Goal: Task Accomplishment & Management: Complete application form

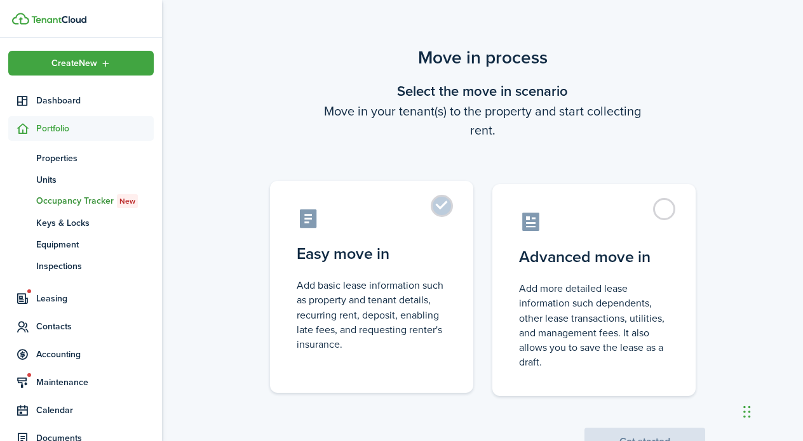
click at [432, 325] on control-radio-card-description "Add basic lease information such as property and tenant details, recurring rent…" at bounding box center [372, 315] width 150 height 74
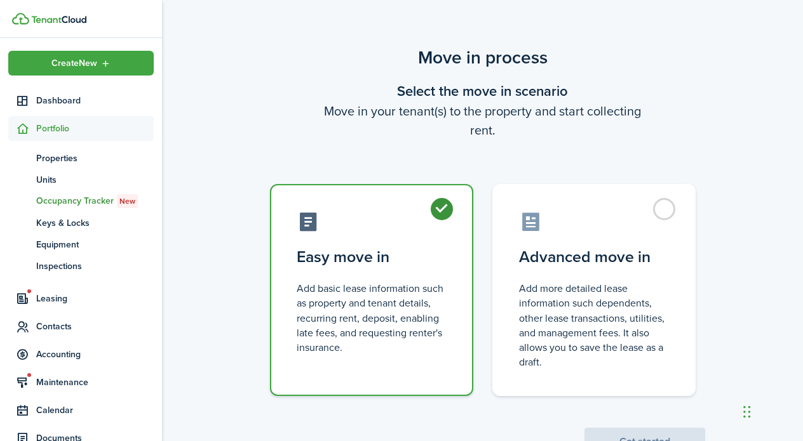
radio input "true"
click at [602, 428] on button "Get started" at bounding box center [644, 442] width 121 height 28
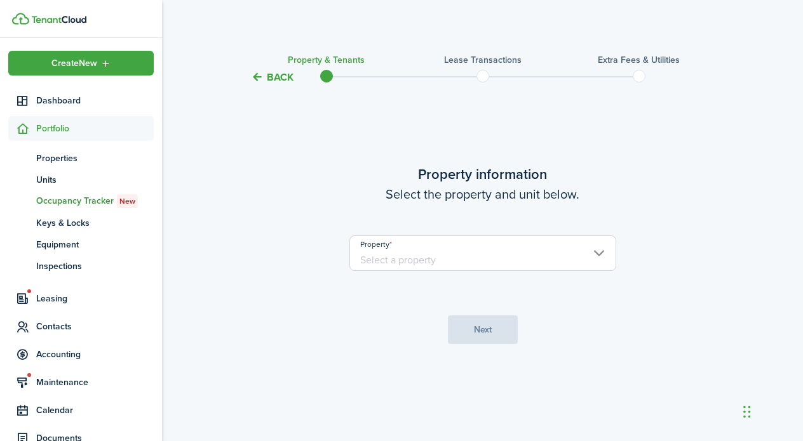
click at [602, 246] on input "Property" at bounding box center [482, 254] width 267 height 36
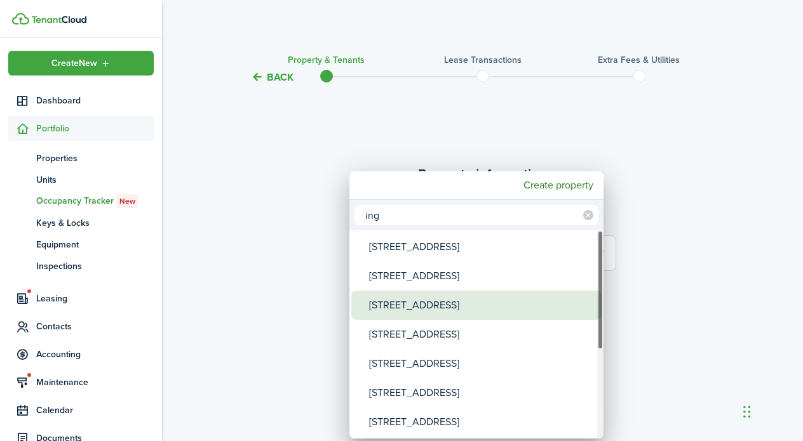
type input "ing"
click at [464, 307] on div "[STREET_ADDRESS]" at bounding box center [481, 305] width 225 height 29
type input "[STREET_ADDRESS]"
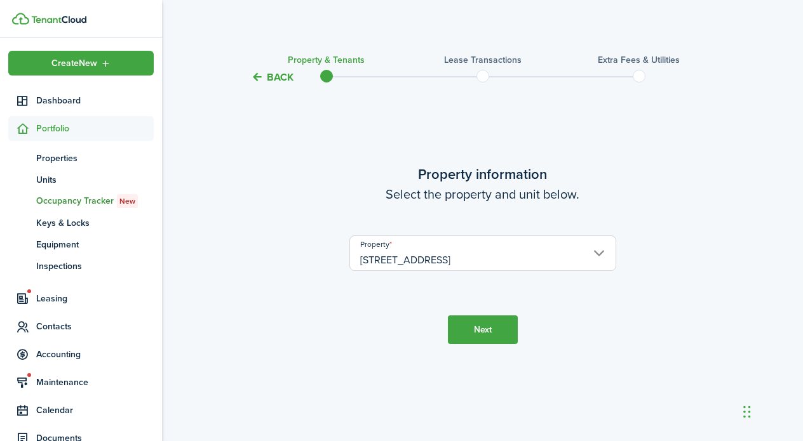
click at [478, 328] on button "Next" at bounding box center [483, 330] width 70 height 29
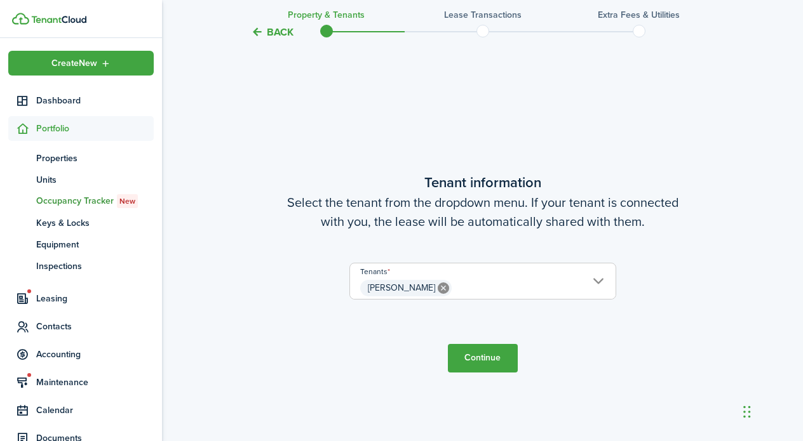
scroll to position [356, 0]
click at [491, 363] on button "Continue" at bounding box center [483, 358] width 70 height 29
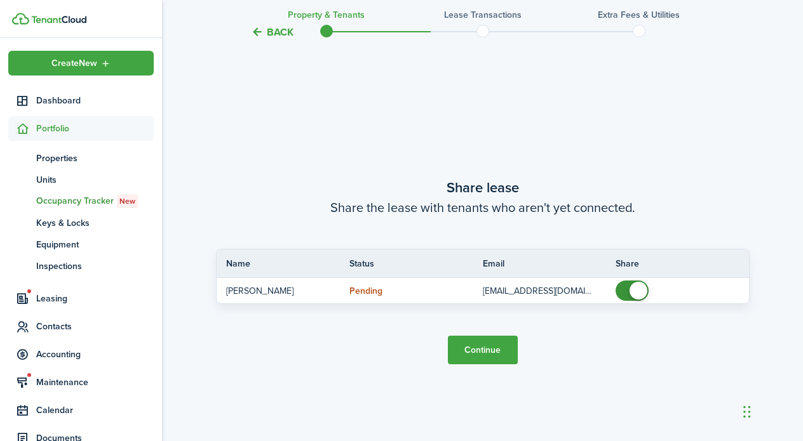
scroll to position [797, 0]
click at [484, 352] on button "Continue" at bounding box center [483, 351] width 70 height 29
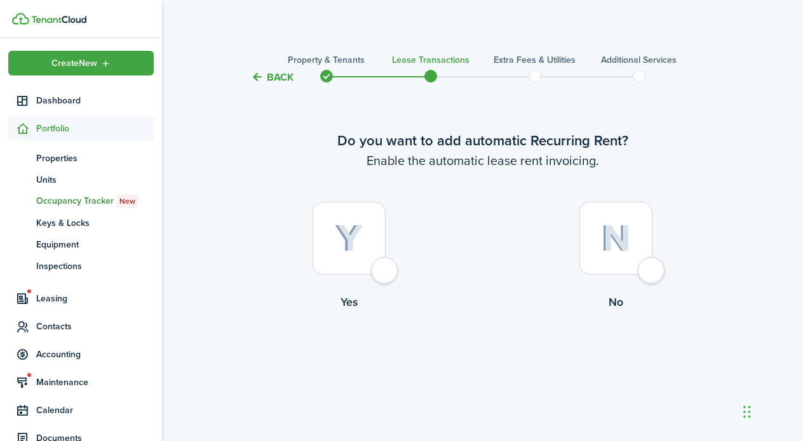
click at [344, 304] on control-radio-card-title "Yes" at bounding box center [349, 302] width 267 height 17
radio input "true"
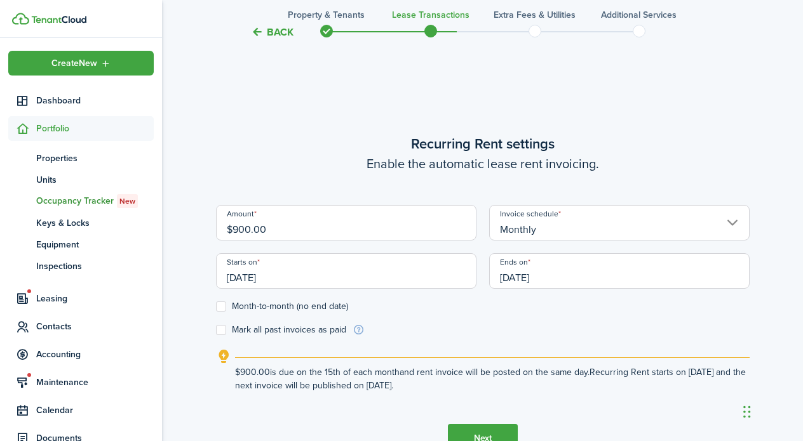
scroll to position [356, 0]
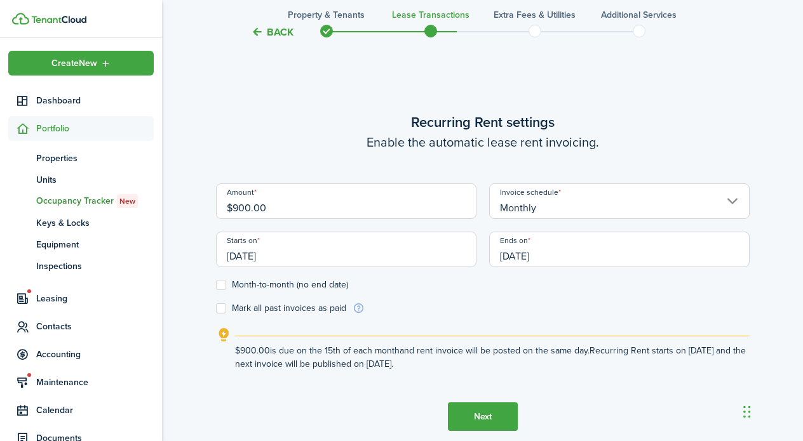
click at [250, 256] on input "[DATE]" at bounding box center [346, 250] width 260 height 36
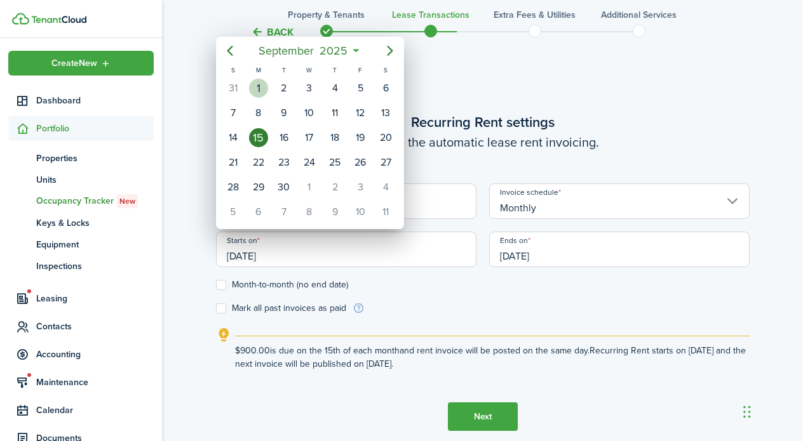
click at [257, 86] on div "1" at bounding box center [258, 88] width 19 height 19
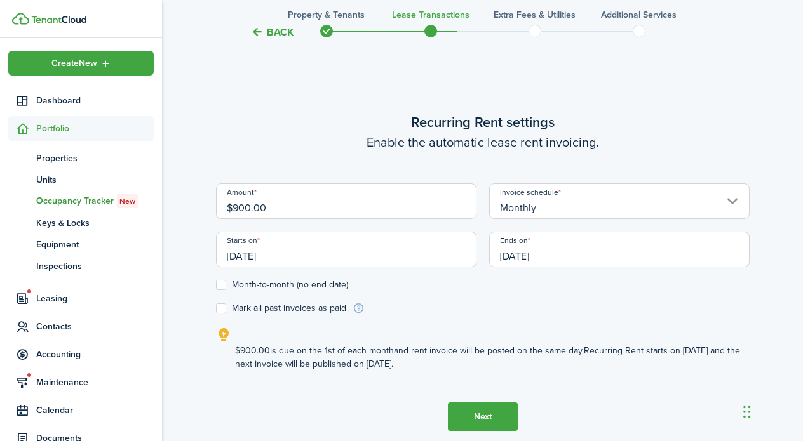
type input "[DATE]"
click at [521, 256] on input "[DATE]" at bounding box center [619, 250] width 260 height 36
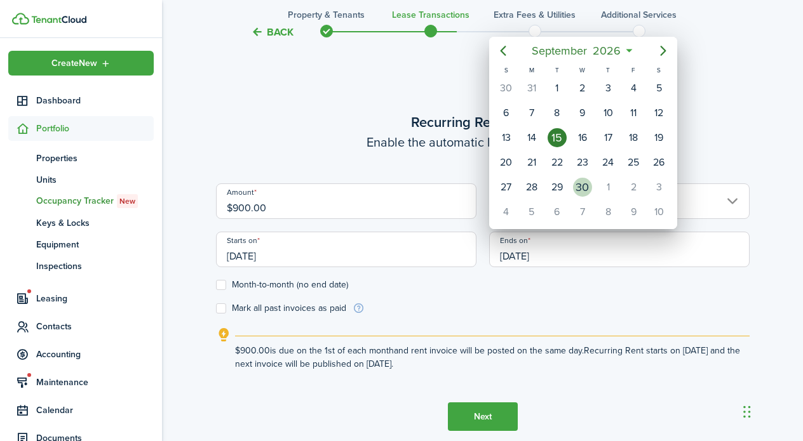
click at [585, 188] on div "30" at bounding box center [582, 187] width 19 height 19
type input "[DATE]"
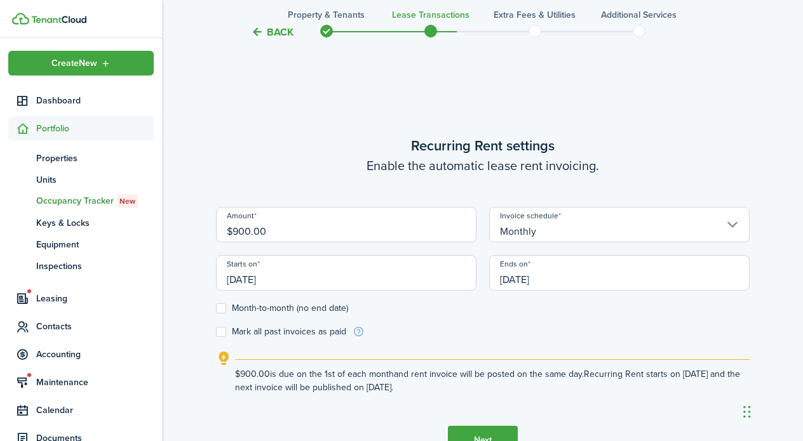
scroll to position [331, 0]
click at [522, 280] on input "[DATE]" at bounding box center [619, 275] width 260 height 36
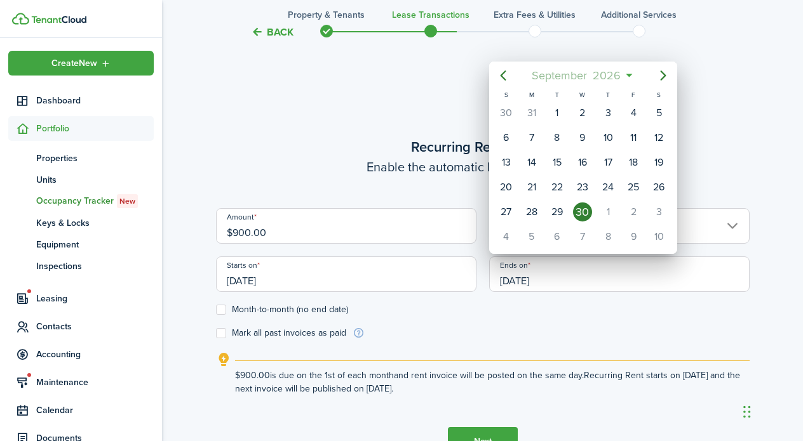
click at [628, 75] on mbsc-button "[DATE]" at bounding box center [576, 75] width 105 height 23
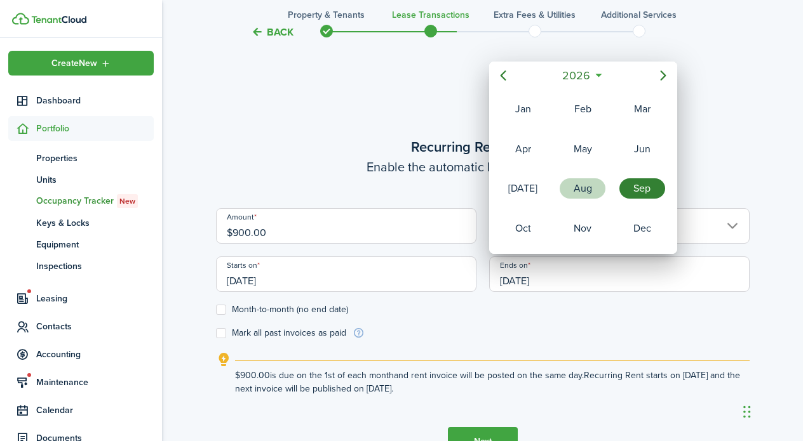
click at [587, 191] on div "Aug" at bounding box center [582, 188] width 46 height 20
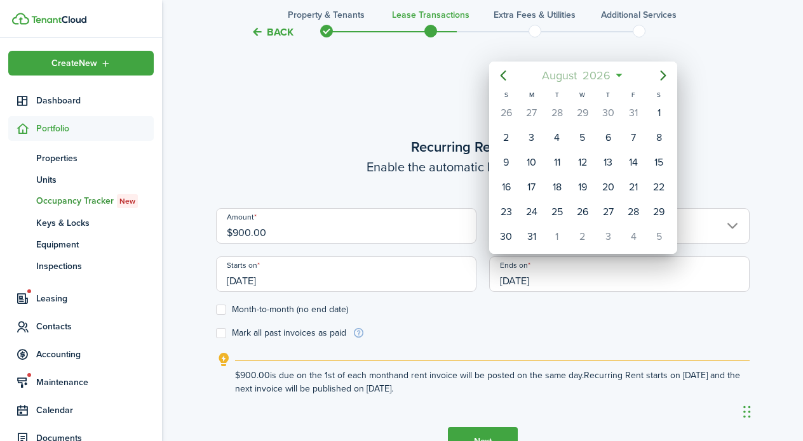
click at [616, 74] on mbsc-button "[DATE]" at bounding box center [576, 75] width 84 height 23
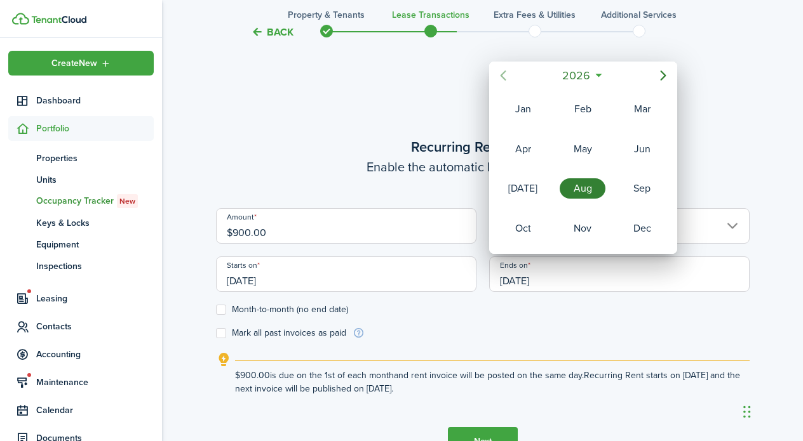
click at [507, 77] on icon "Previous page" at bounding box center [502, 75] width 15 height 15
click at [641, 191] on div "Sep" at bounding box center [642, 188] width 46 height 20
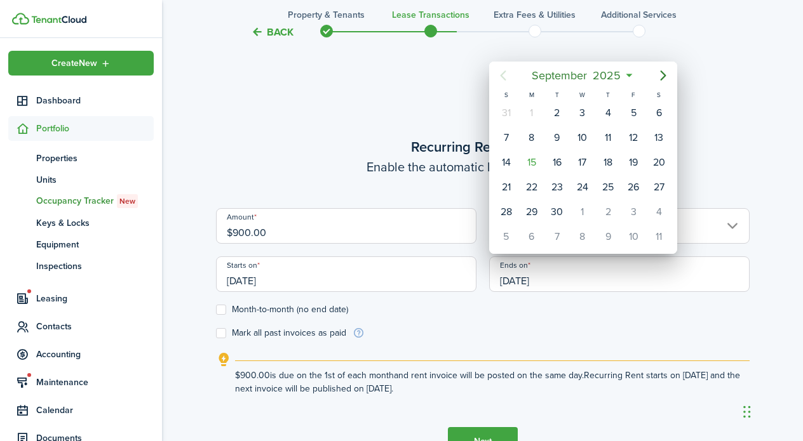
click at [426, 293] on div at bounding box center [401, 220] width 1006 height 645
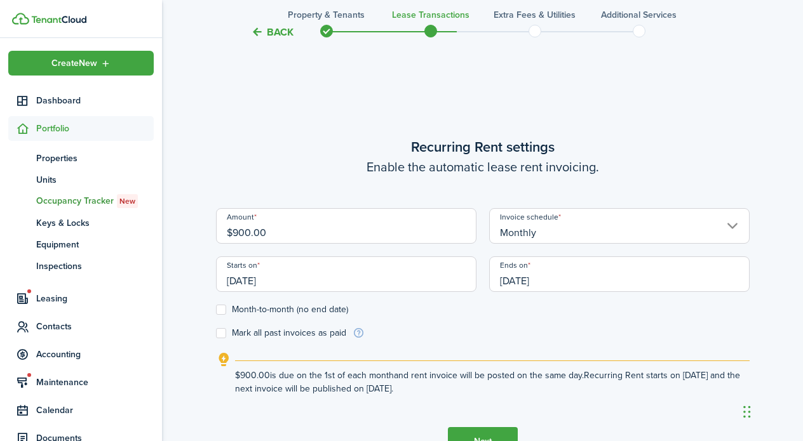
click at [258, 279] on input "[DATE]" at bounding box center [346, 275] width 260 height 36
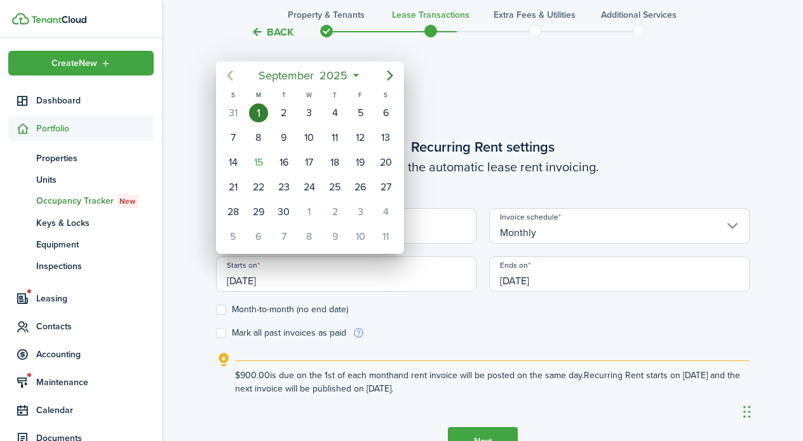
click at [229, 76] on icon "Previous page" at bounding box center [229, 75] width 15 height 15
click at [229, 77] on icon "Previous page" at bounding box center [230, 75] width 6 height 10
click at [391, 70] on icon "Next page" at bounding box center [389, 75] width 15 height 15
click at [281, 160] on div "15" at bounding box center [283, 162] width 19 height 19
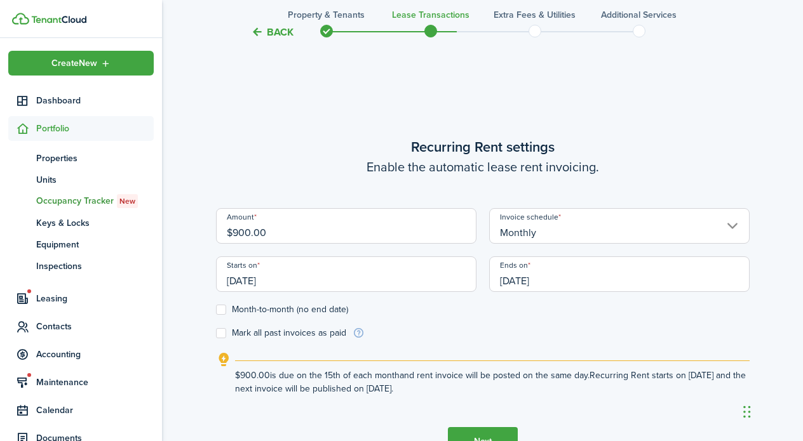
click at [244, 276] on input "[DATE]" at bounding box center [346, 275] width 260 height 36
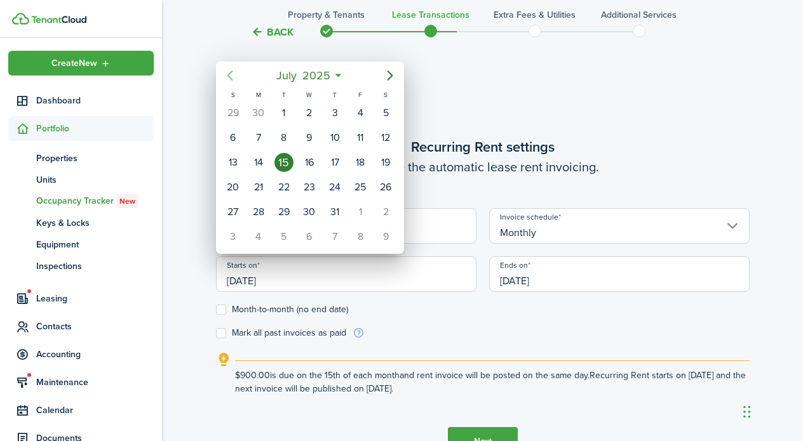
click at [232, 76] on icon "Previous page" at bounding box center [229, 75] width 15 height 15
click at [363, 135] on div "13" at bounding box center [360, 137] width 19 height 19
type input "[DATE]"
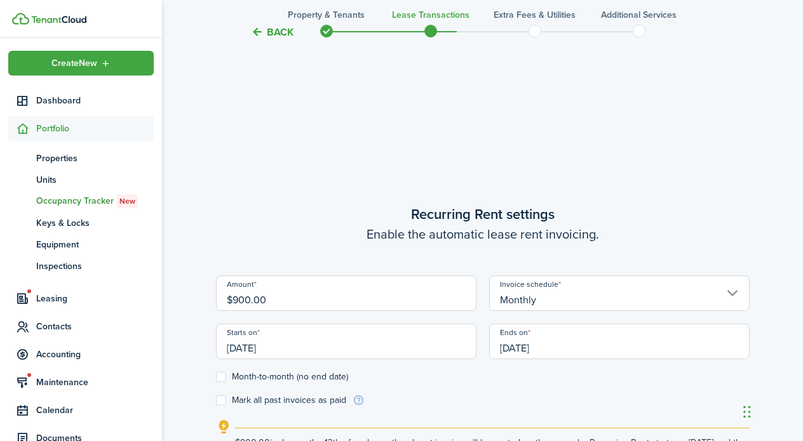
scroll to position [269, 0]
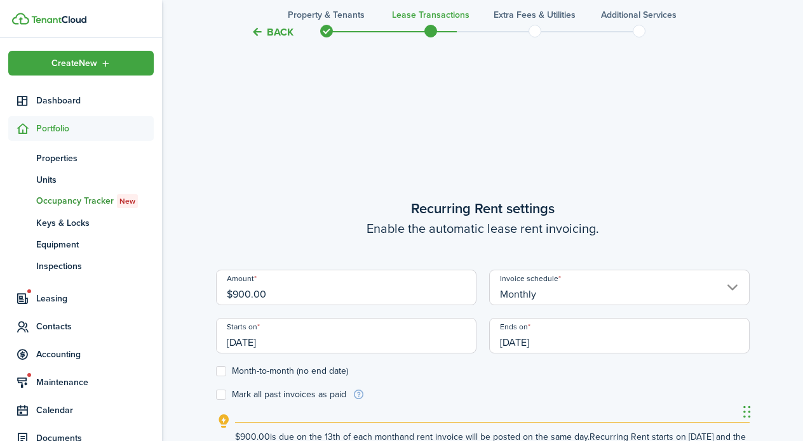
click at [531, 348] on input "[DATE]" at bounding box center [619, 336] width 260 height 36
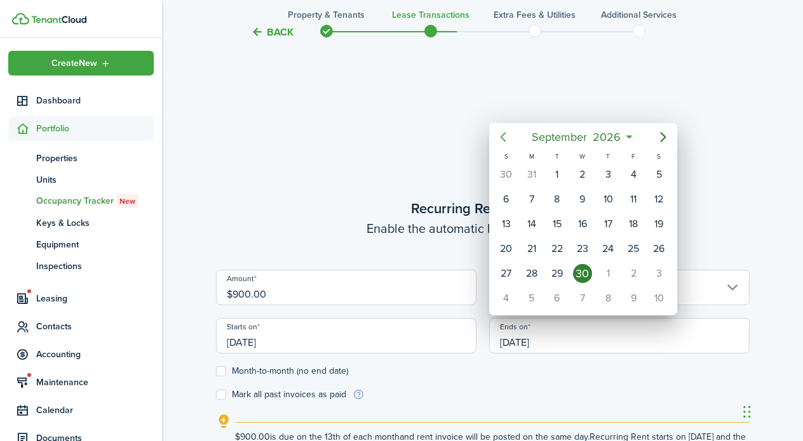
click at [507, 135] on icon "Previous page" at bounding box center [502, 137] width 15 height 15
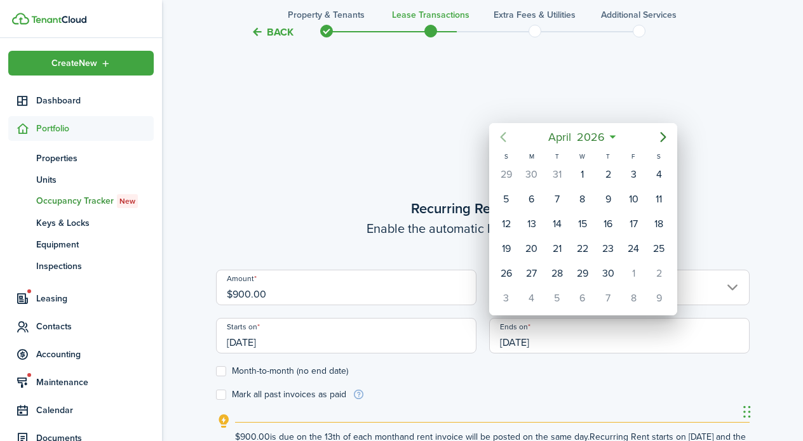
click at [507, 135] on icon "Previous page" at bounding box center [502, 137] width 15 height 15
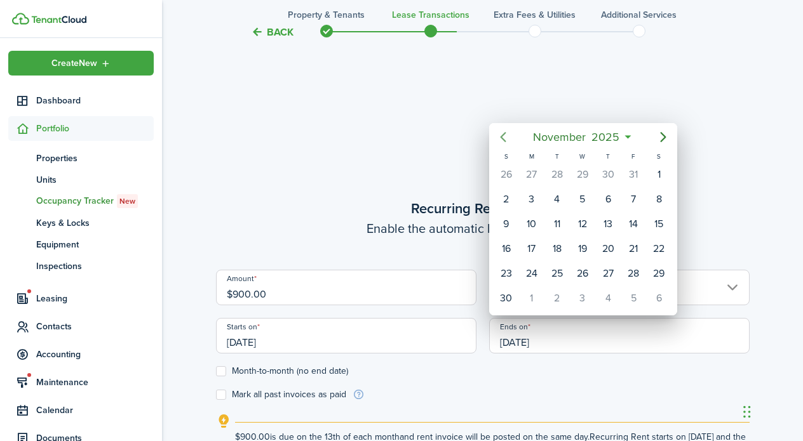
click at [507, 135] on icon "Previous page" at bounding box center [502, 137] width 15 height 15
click at [507, 297] on div "31" at bounding box center [506, 298] width 19 height 19
type input "[DATE]"
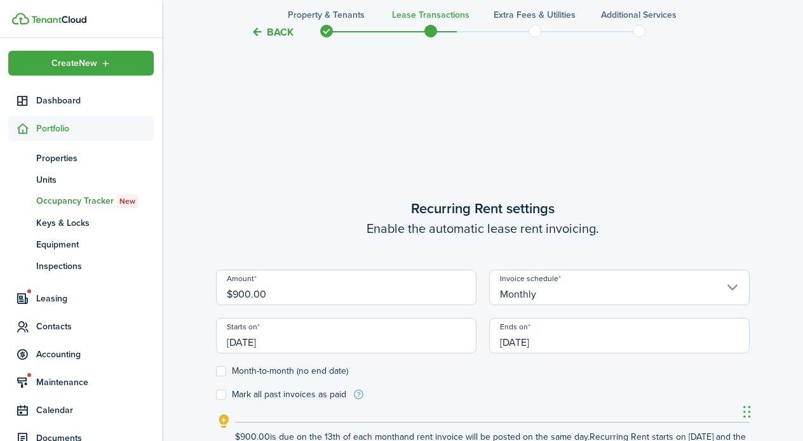
click at [632, 398] on form "Amount $900.00 Invoice schedule Monthly Starts on [DATE] Ends on [DATE] Month-t…" at bounding box center [482, 335] width 533 height 131
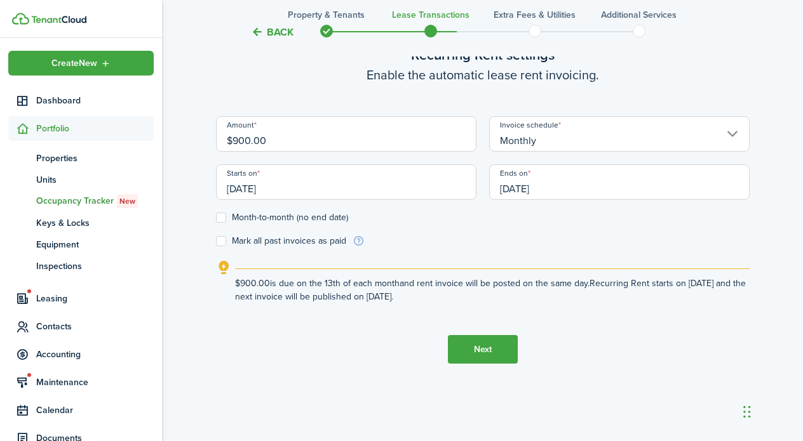
scroll to position [434, 0]
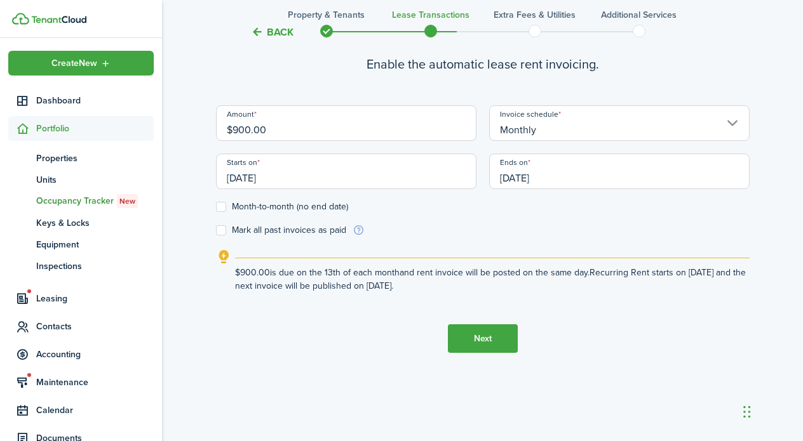
click at [499, 334] on button "Next" at bounding box center [483, 339] width 70 height 29
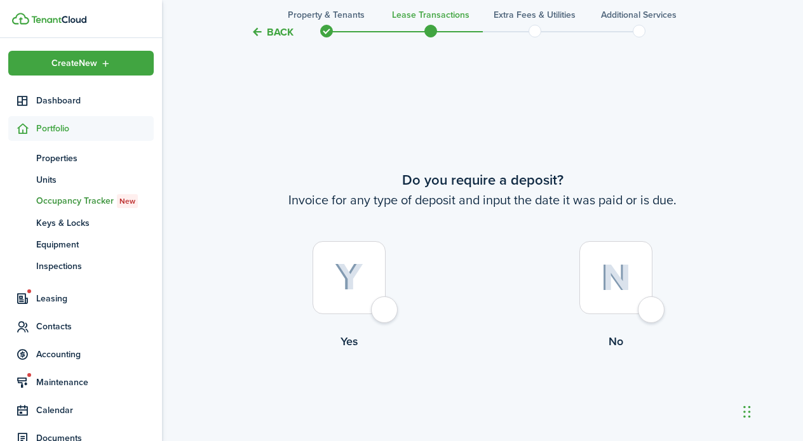
scroll to position [797, 0]
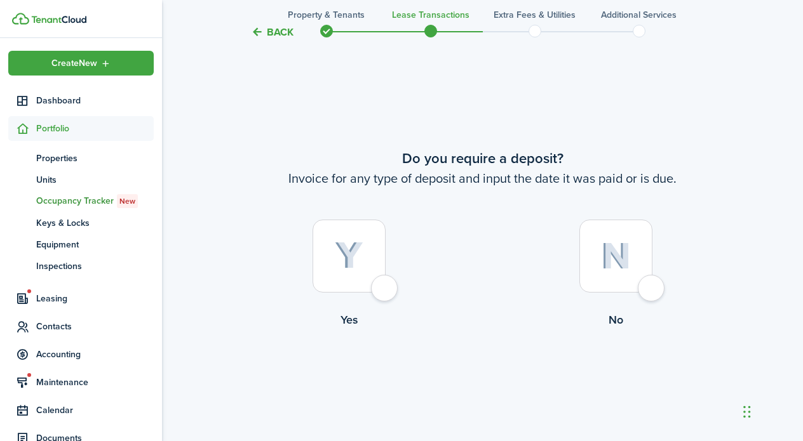
click at [352, 318] on control-radio-card-title "Yes" at bounding box center [349, 320] width 267 height 17
radio input "true"
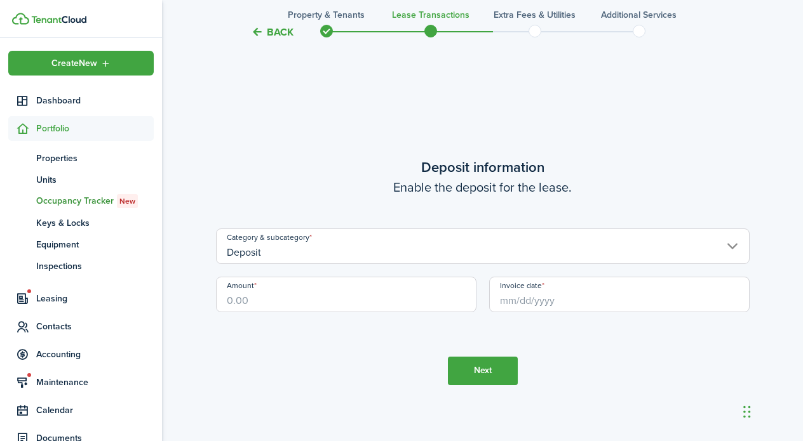
scroll to position [1238, 0]
click at [737, 246] on input "Deposit" at bounding box center [482, 247] width 533 height 36
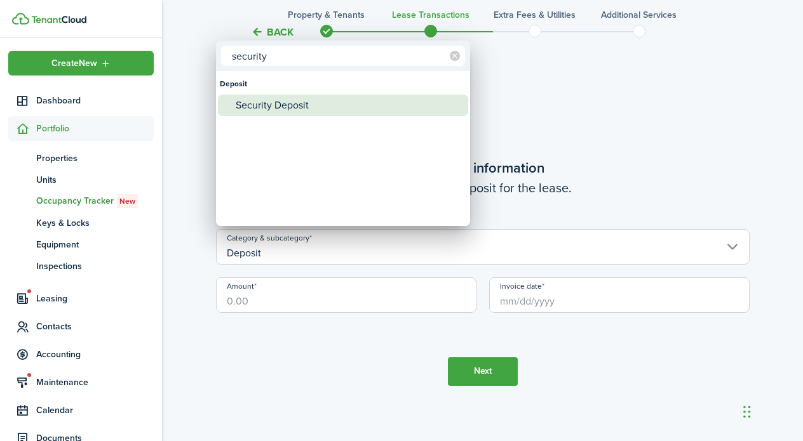
type input "security"
click at [260, 102] on div "Security Deposit" at bounding box center [348, 106] width 225 height 22
type input "Deposit / Security Deposit"
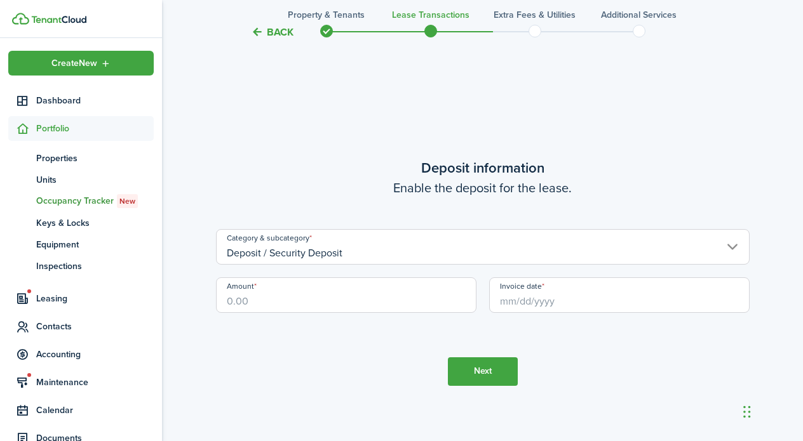
click at [236, 297] on input "Amount" at bounding box center [346, 296] width 260 height 36
click at [534, 300] on input "Invoice date" at bounding box center [619, 296] width 260 height 36
type input "$1,350.00"
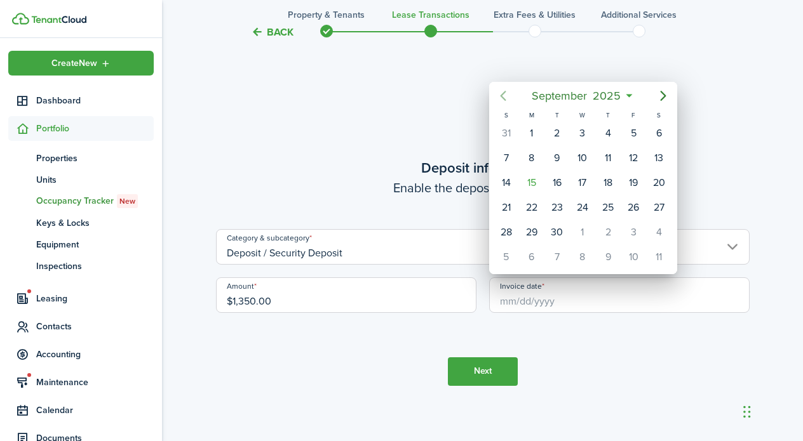
click at [502, 99] on icon "Previous page" at bounding box center [502, 95] width 15 height 15
click at [637, 158] on div "13" at bounding box center [633, 158] width 19 height 19
type input "[DATE]"
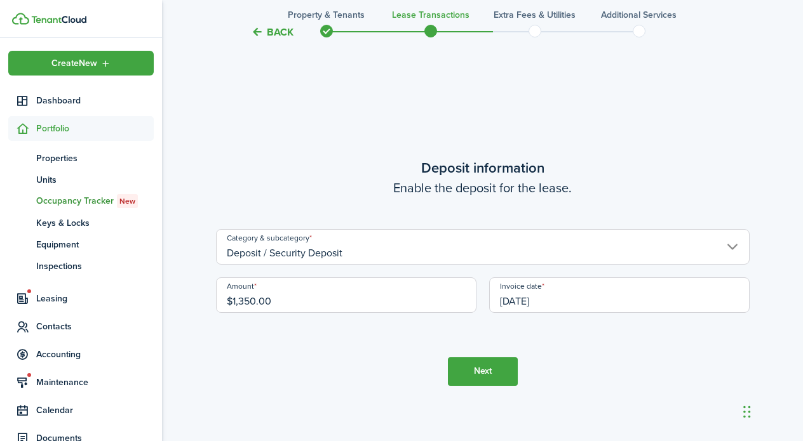
click at [490, 370] on button "Next" at bounding box center [483, 372] width 70 height 29
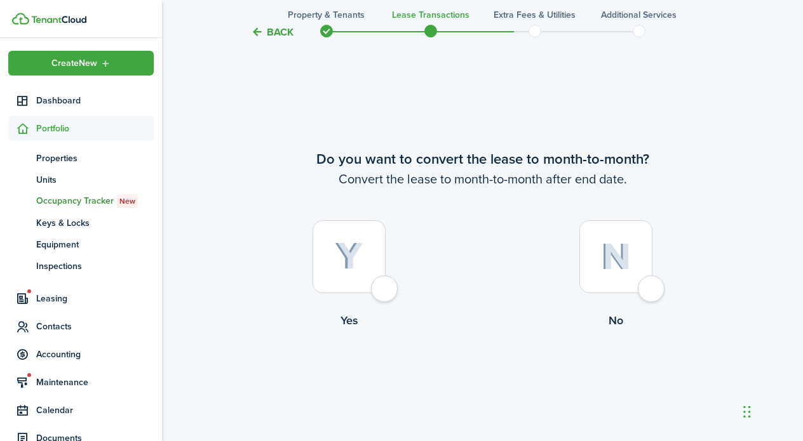
scroll to position [1680, 0]
click at [623, 312] on control-radio-card-title "No" at bounding box center [616, 320] width 267 height 17
radio input "true"
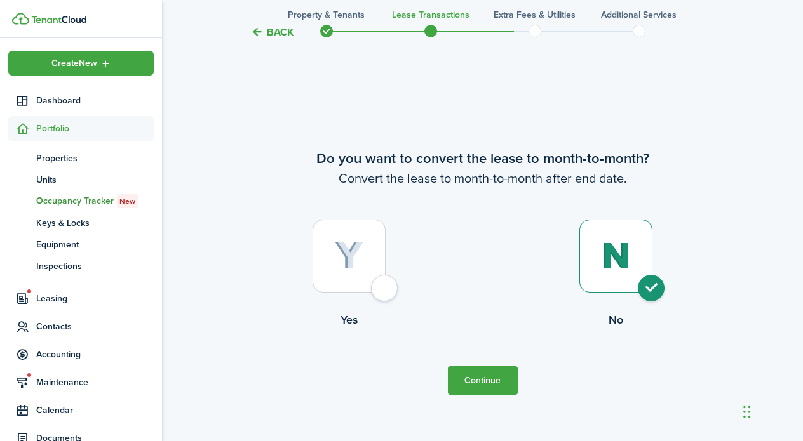
click at [352, 313] on control-radio-card-title "Yes" at bounding box center [349, 320] width 267 height 17
radio input "true"
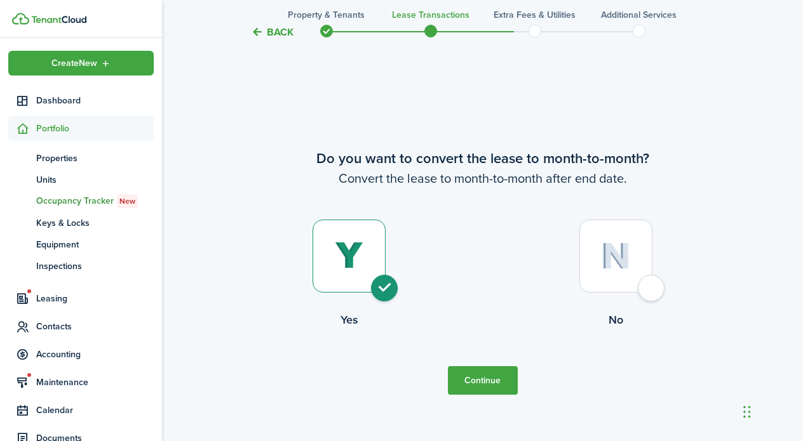
click at [481, 375] on button "Continue" at bounding box center [483, 380] width 70 height 29
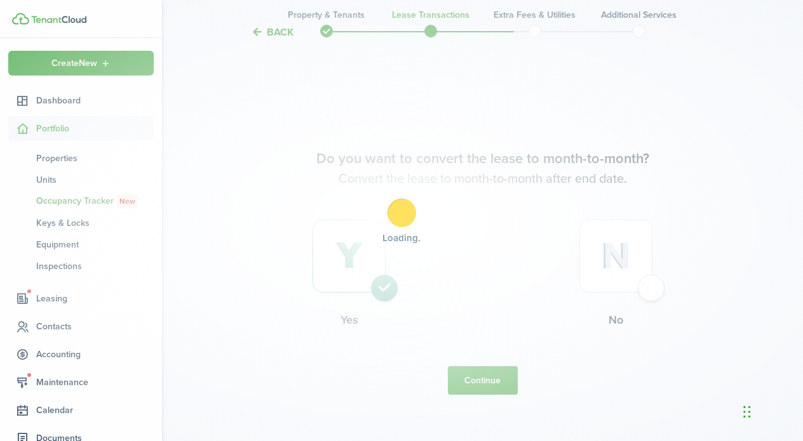
scroll to position [0, 0]
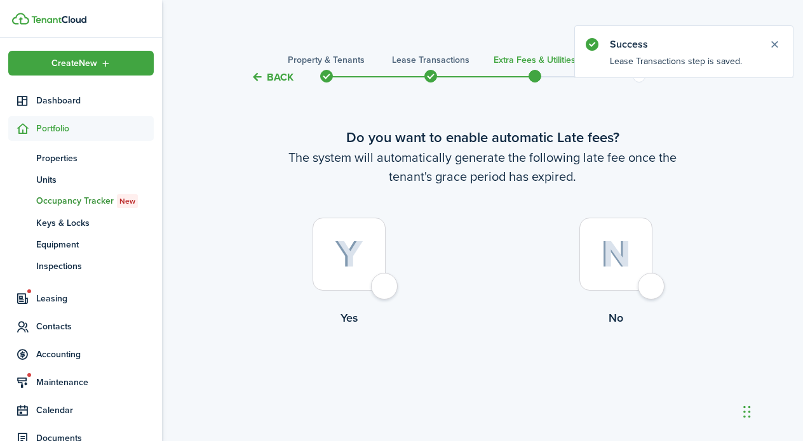
click at [343, 316] on control-radio-card-title "Yes" at bounding box center [349, 318] width 267 height 17
radio input "true"
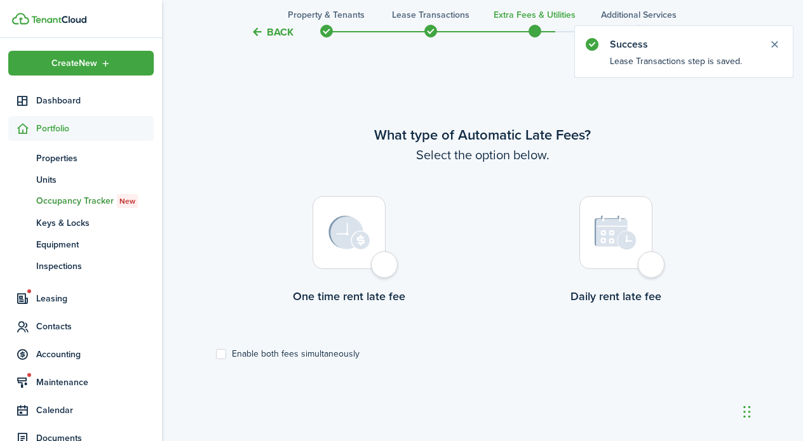
scroll to position [368, 0]
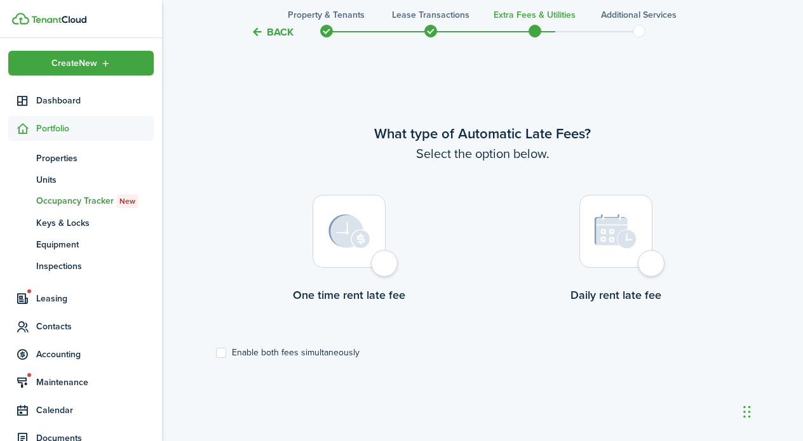
click at [335, 295] on control-radio-card-title "One time rent late fee" at bounding box center [349, 295] width 267 height 17
radio input "true"
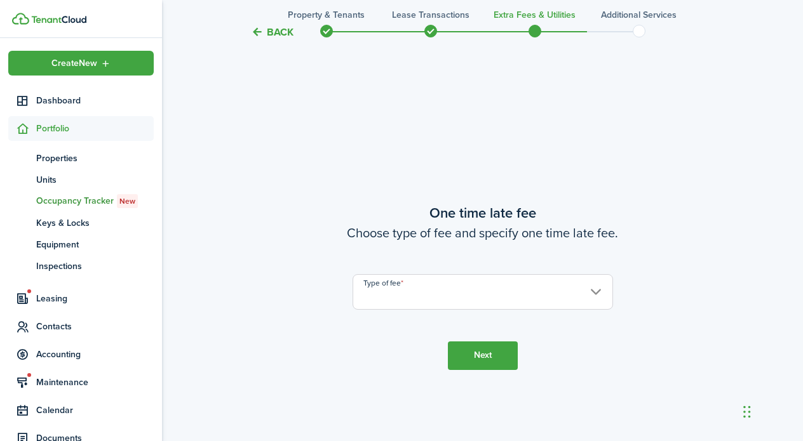
scroll to position [810, 0]
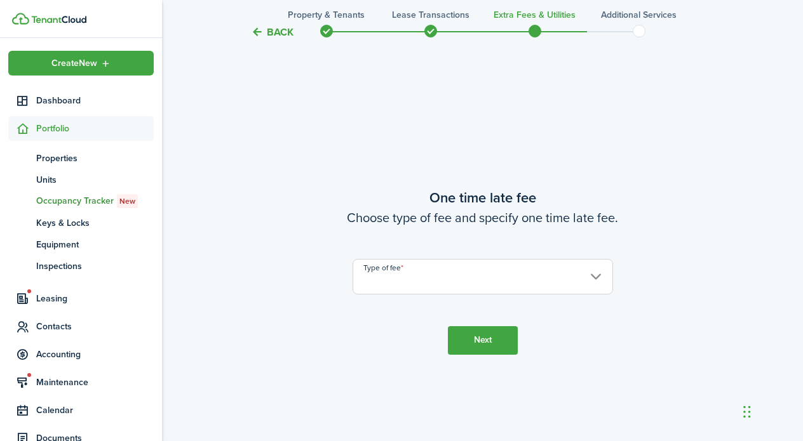
click at [395, 264] on input "Type of fee" at bounding box center [482, 277] width 260 height 36
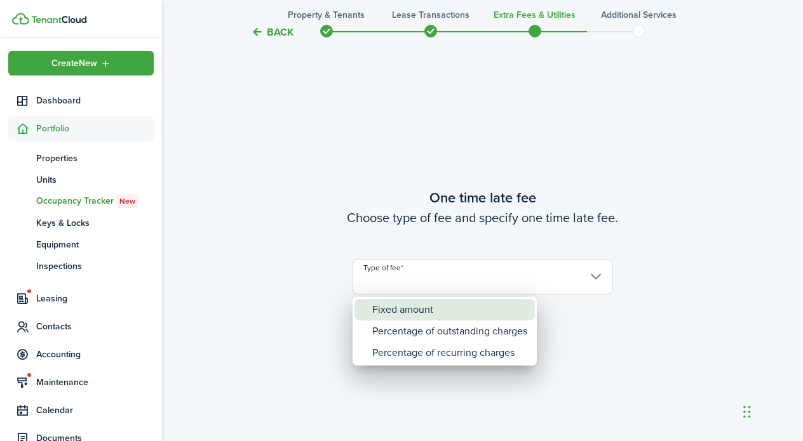
click at [422, 309] on div "Fixed amount" at bounding box center [449, 310] width 155 height 22
type input "Fixed amount"
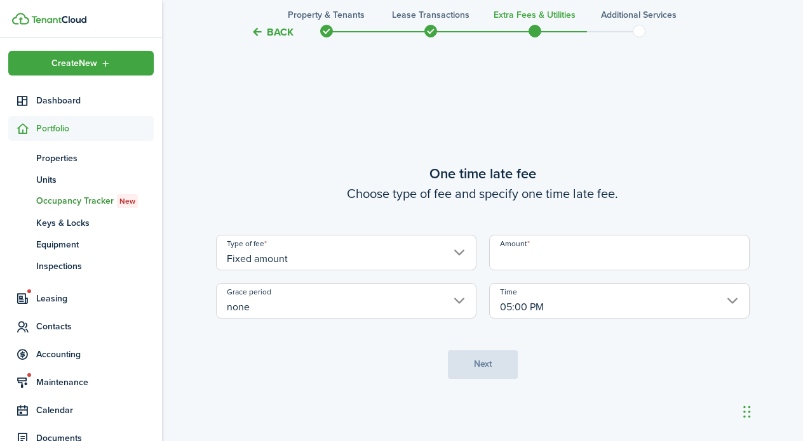
click at [552, 252] on input "Amount" at bounding box center [619, 253] width 260 height 36
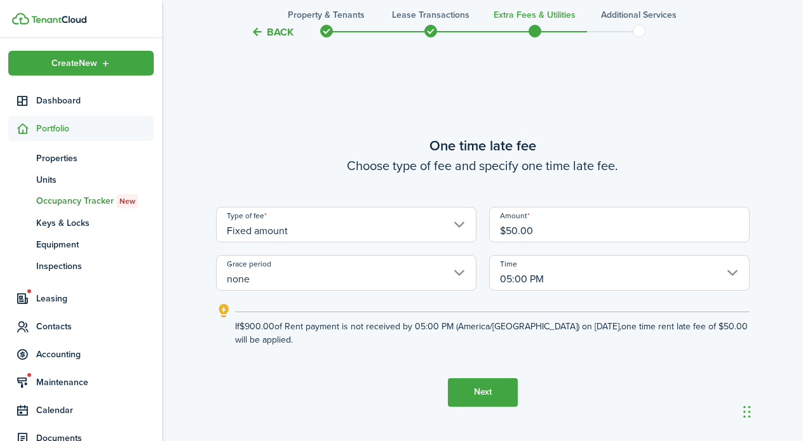
click at [454, 271] on input "none" at bounding box center [346, 273] width 260 height 36
type input "$50.00"
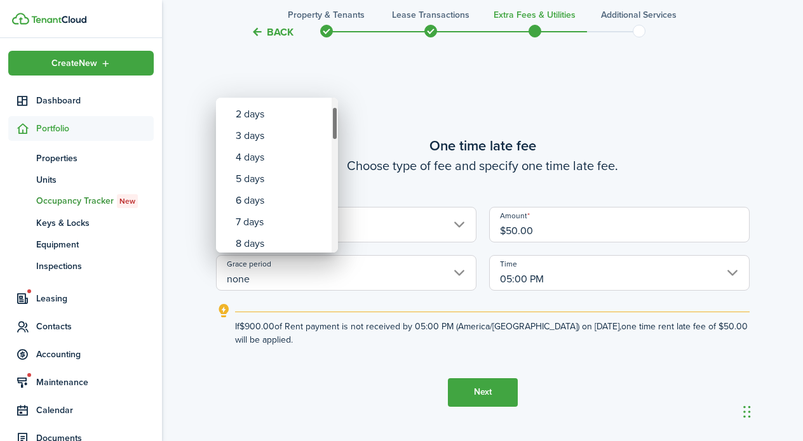
drag, startPoint x: 333, startPoint y: 116, endPoint x: 334, endPoint y: 124, distance: 8.3
click at [334, 124] on div "Grace period" at bounding box center [334, 124] width 6 height 34
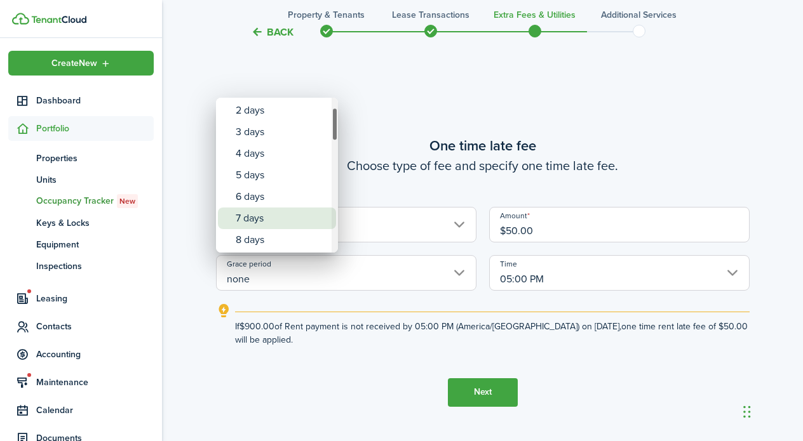
click at [261, 218] on div "7 days" at bounding box center [282, 219] width 93 height 22
type input "7 days"
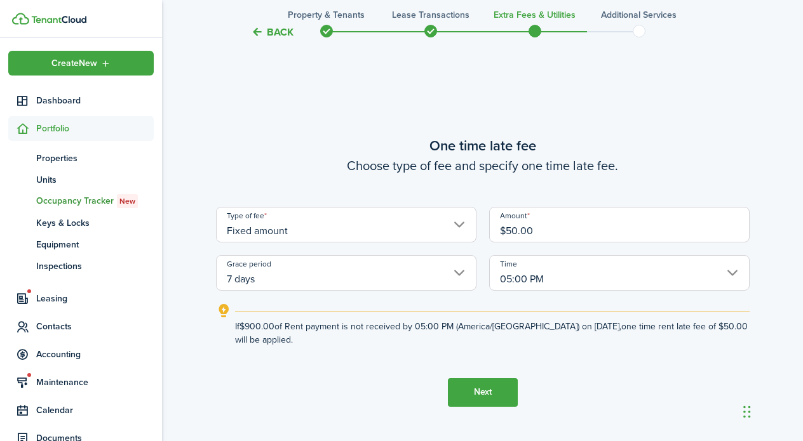
click at [482, 388] on button "Next" at bounding box center [483, 392] width 70 height 29
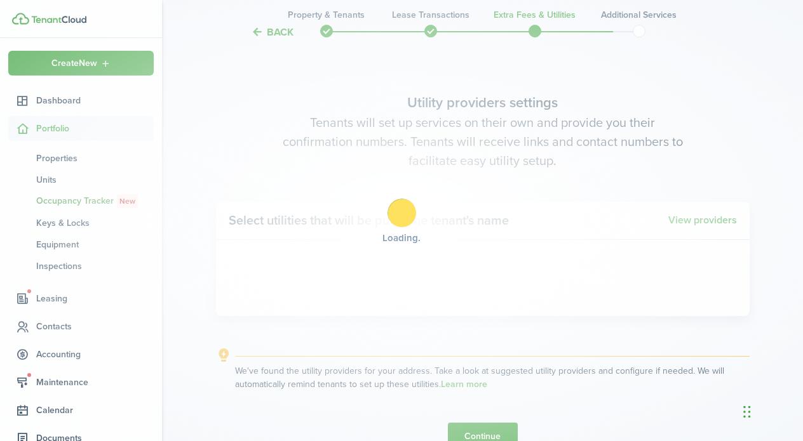
scroll to position [1251, 0]
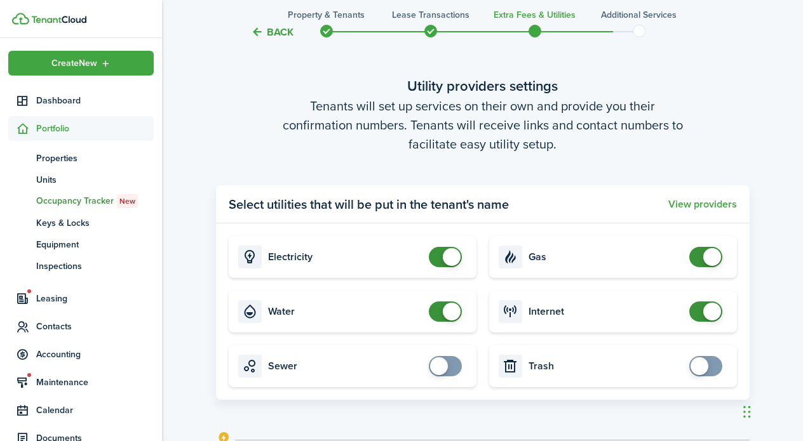
checkbox input "false"
click at [445, 309] on span at bounding box center [452, 312] width 18 height 18
click at [708, 257] on span at bounding box center [712, 257] width 18 height 18
checkbox input "false"
click at [699, 260] on span at bounding box center [705, 257] width 13 height 20
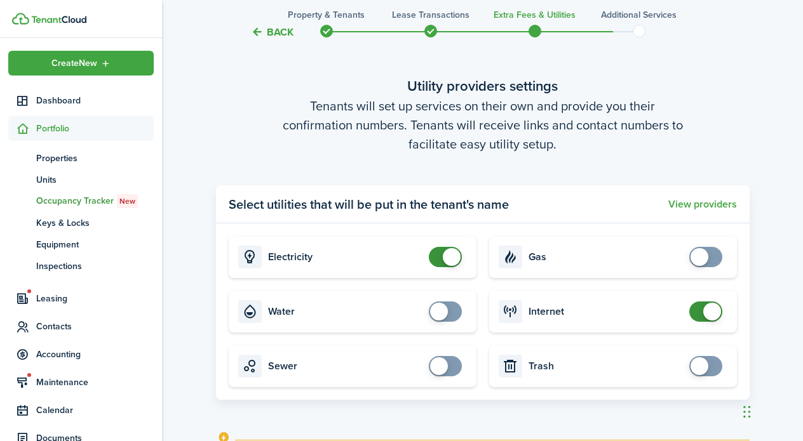
click at [659, 385] on card "Trash" at bounding box center [613, 366] width 248 height 42
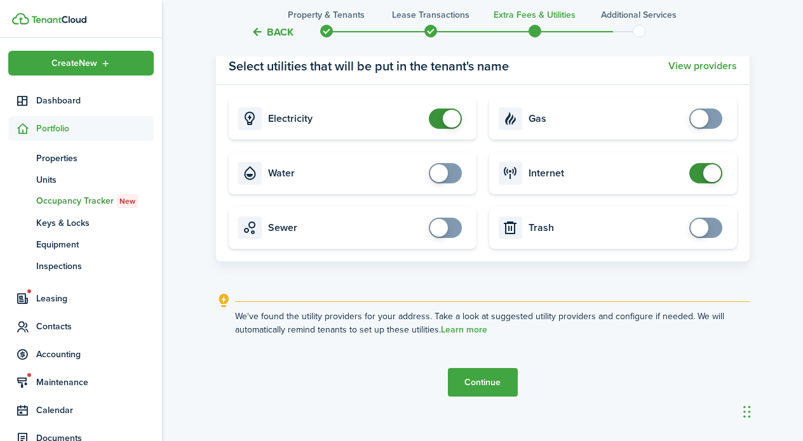
scroll to position [1407, 0]
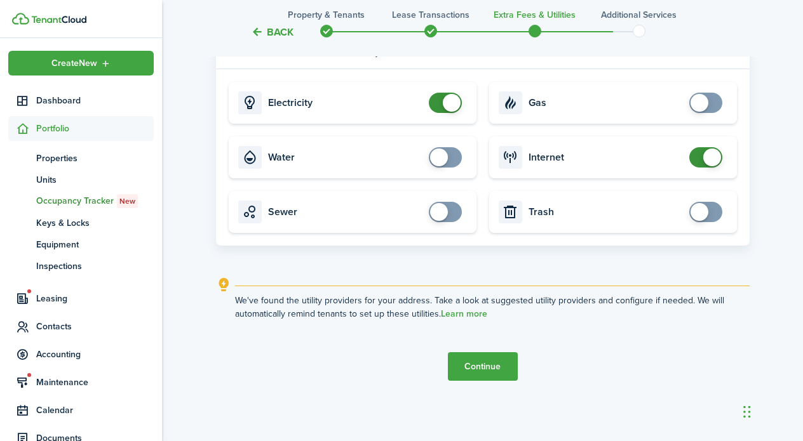
click at [488, 361] on button "Continue" at bounding box center [483, 366] width 70 height 29
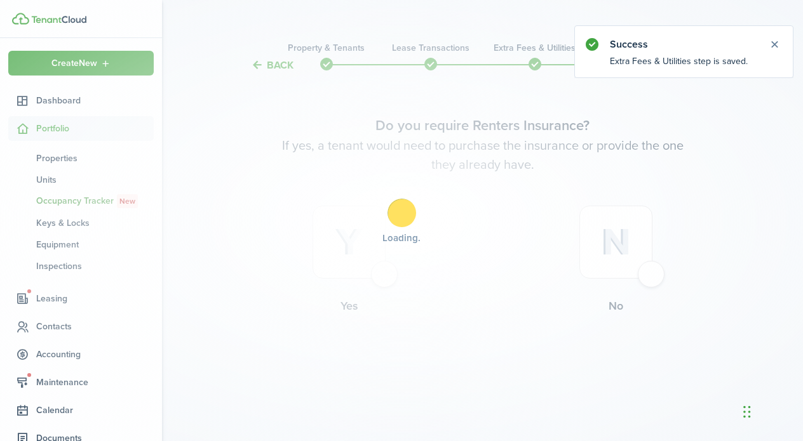
scroll to position [0, 0]
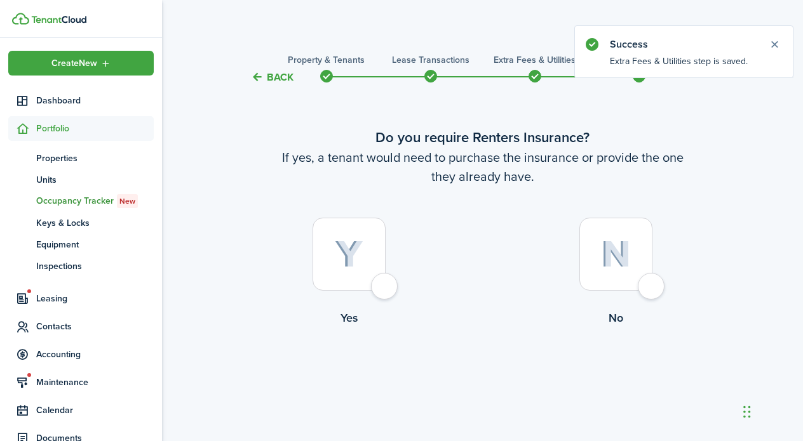
click at [612, 317] on control-radio-card-title "No" at bounding box center [616, 318] width 267 height 17
radio input "true"
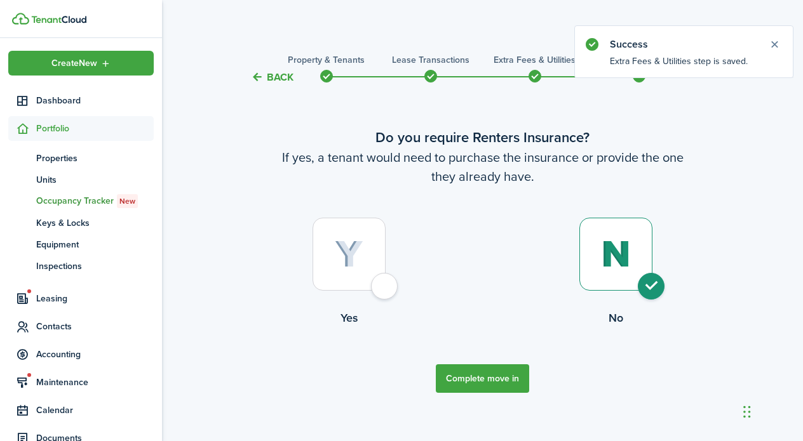
click at [518, 373] on button "Complete move in" at bounding box center [482, 379] width 93 height 29
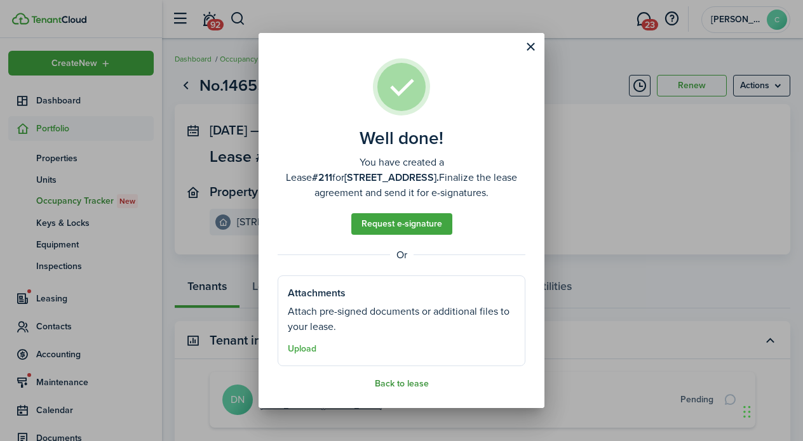
click at [410, 384] on button "Back to lease" at bounding box center [402, 384] width 54 height 10
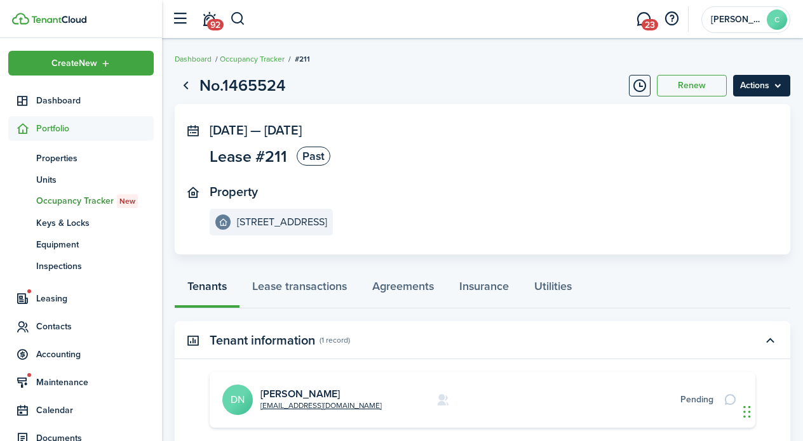
click at [768, 86] on menu-btn "Actions" at bounding box center [761, 86] width 57 height 22
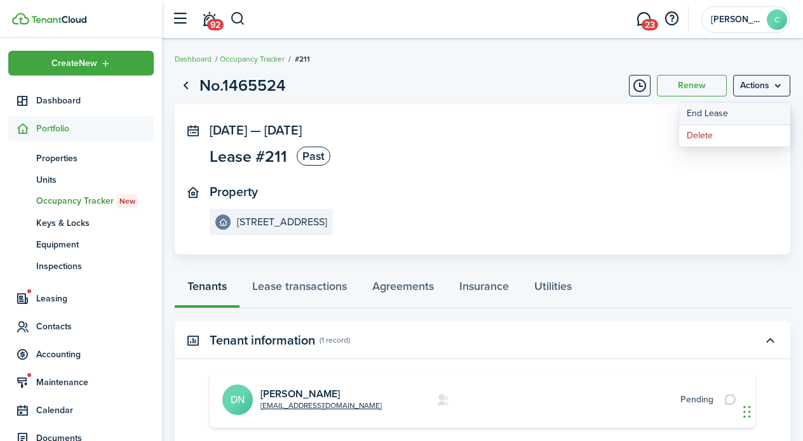
click at [711, 112] on link "End Lease" at bounding box center [734, 114] width 111 height 22
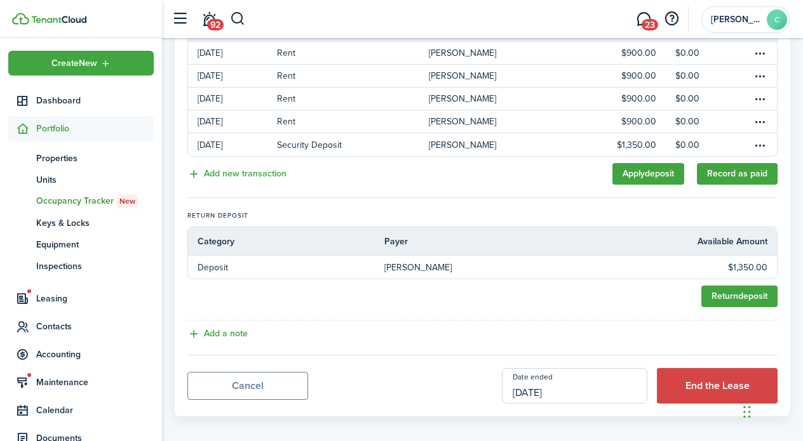
scroll to position [313, 0]
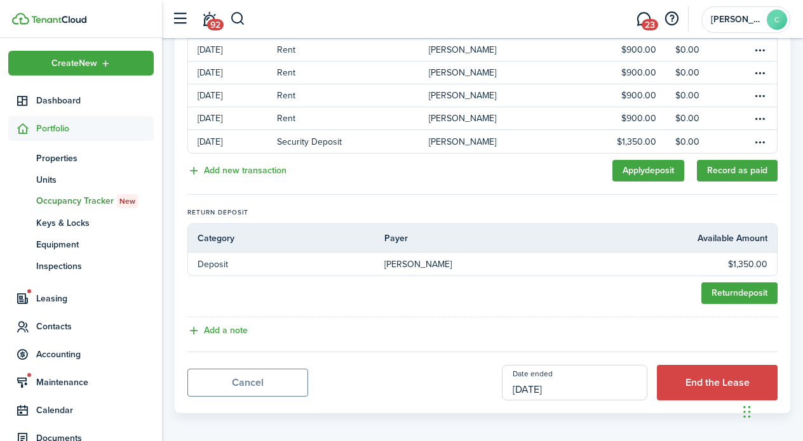
click at [539, 389] on input "[DATE]" at bounding box center [574, 383] width 145 height 36
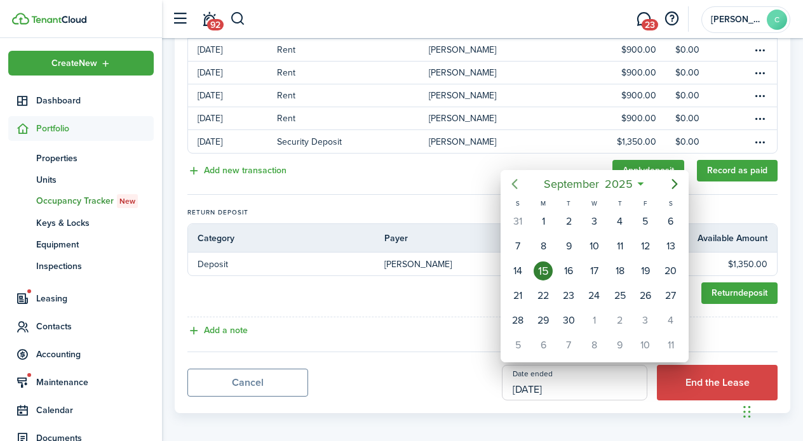
click at [516, 182] on icon "Previous page" at bounding box center [514, 184] width 15 height 15
click at [649, 321] on div "29" at bounding box center [645, 320] width 19 height 19
type input "[DATE]"
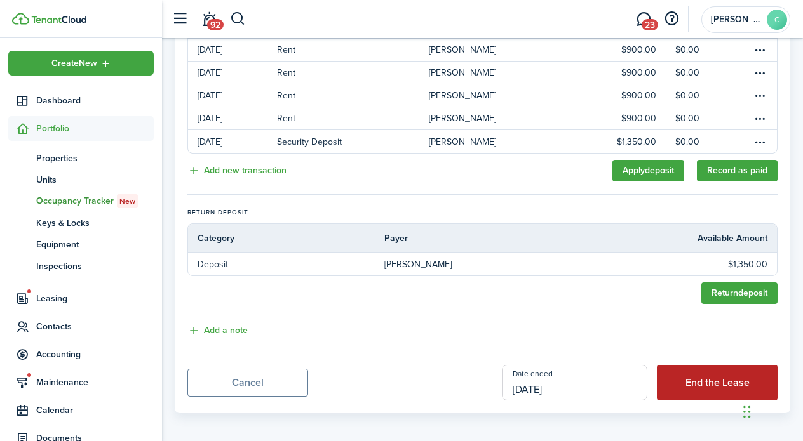
click at [690, 391] on button "End the Lease" at bounding box center [717, 383] width 121 height 36
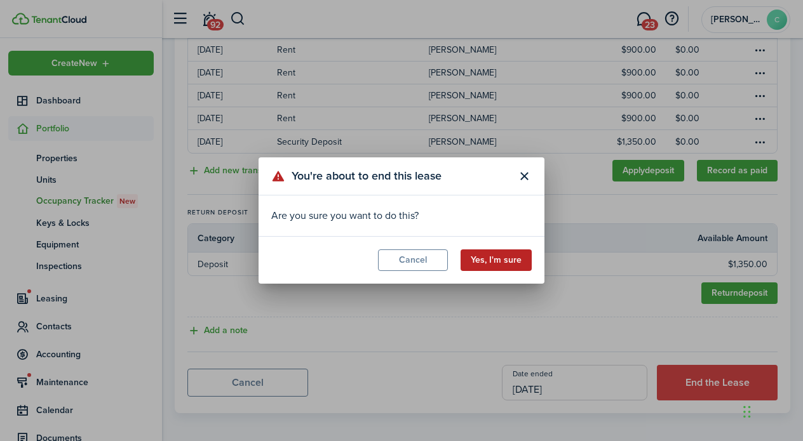
click at [479, 262] on button "Yes, I'm sure" at bounding box center [495, 261] width 71 height 22
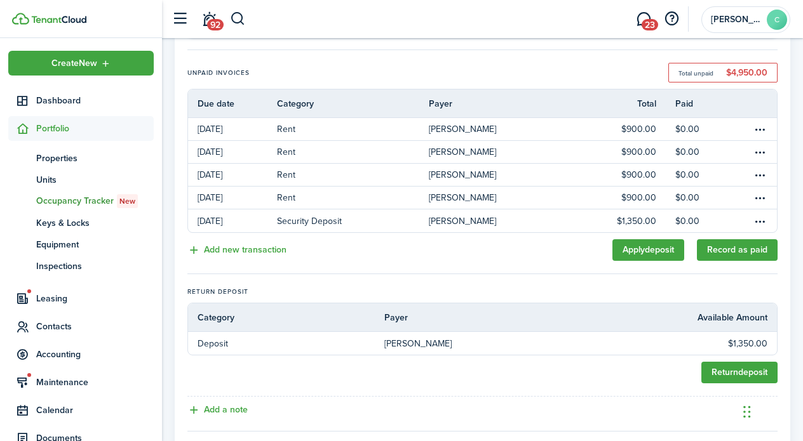
scroll to position [244, 0]
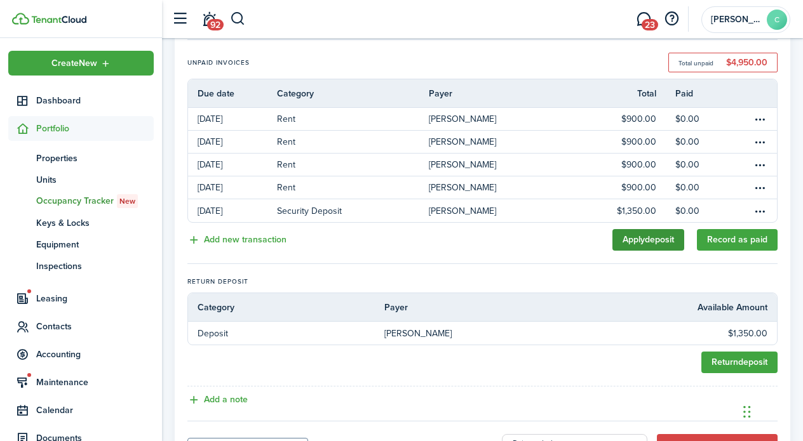
click at [660, 239] on link "Apply deposit" at bounding box center [648, 240] width 72 height 22
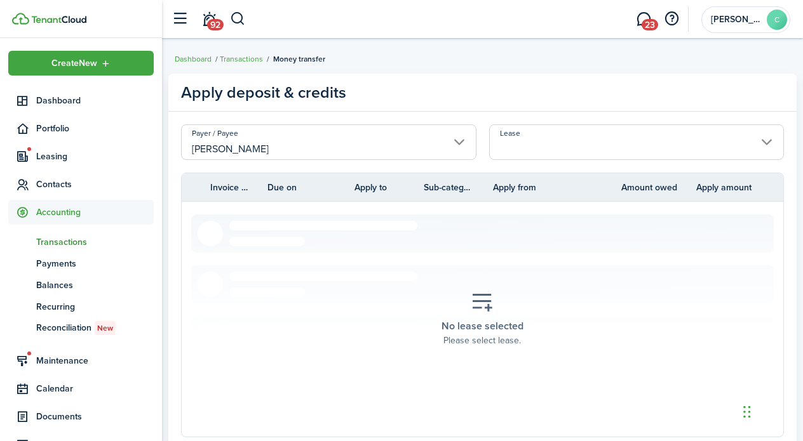
click at [768, 136] on input "Lease" at bounding box center [636, 142] width 295 height 36
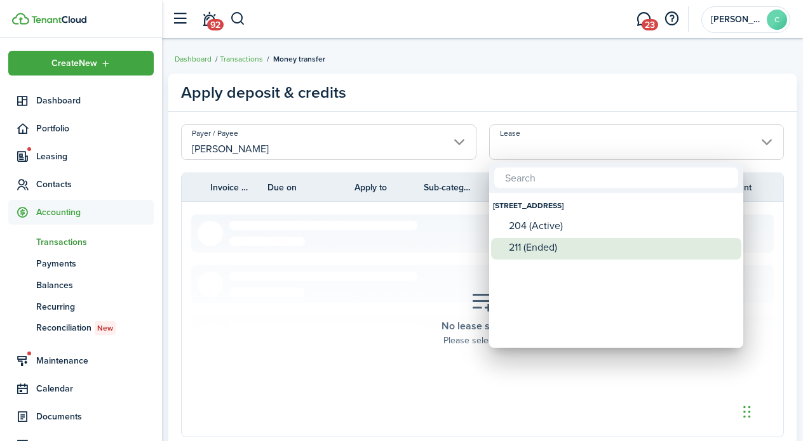
click at [501, 245] on span "Lease" at bounding box center [500, 249] width 18 height 18
type input "[STREET_ADDRESS]. Lease #211 (Ended)"
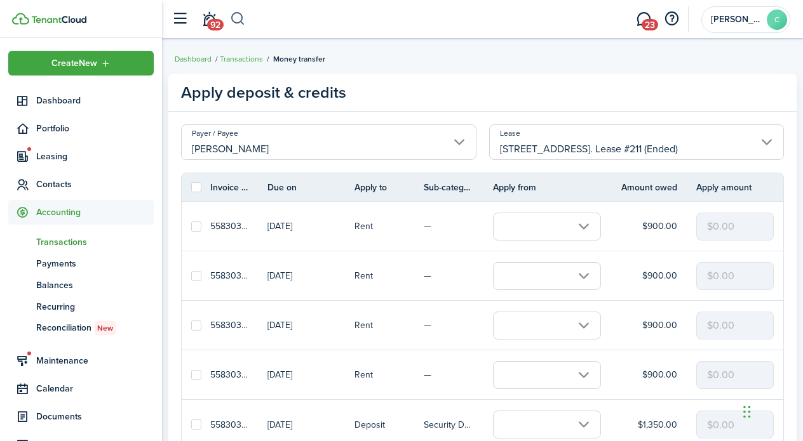
click at [243, 17] on button "button" at bounding box center [238, 19] width 16 height 22
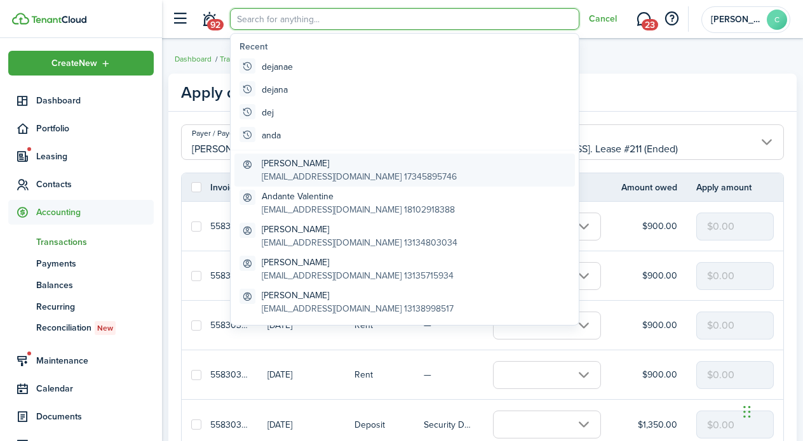
click at [291, 165] on global-search-item-title "[PERSON_NAME]" at bounding box center [359, 163] width 195 height 13
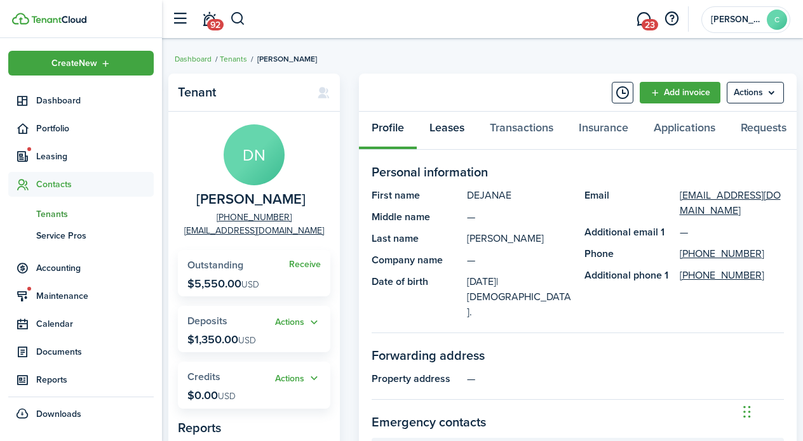
click at [454, 129] on link "Leases" at bounding box center [447, 131] width 60 height 38
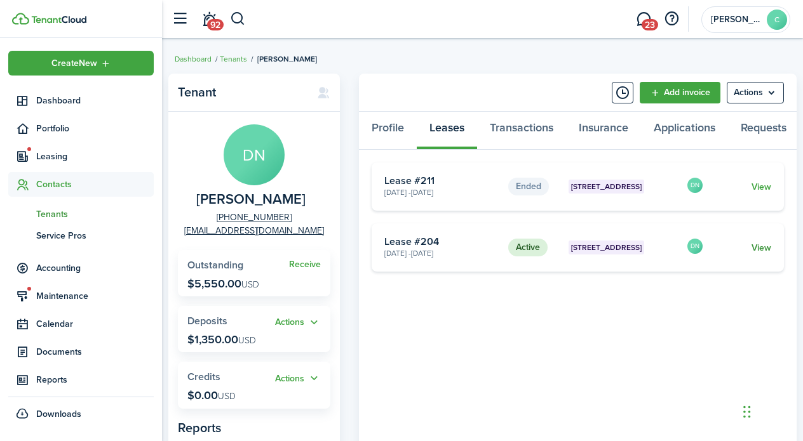
click at [757, 246] on link "View" at bounding box center [761, 247] width 20 height 13
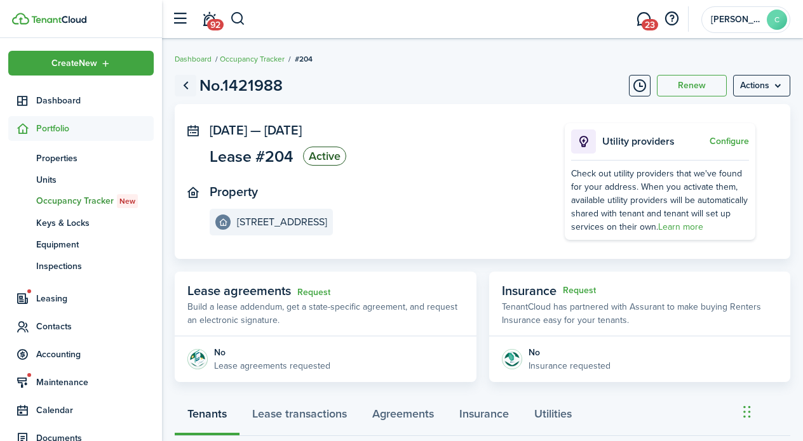
click at [187, 89] on link "Go back" at bounding box center [186, 86] width 22 height 22
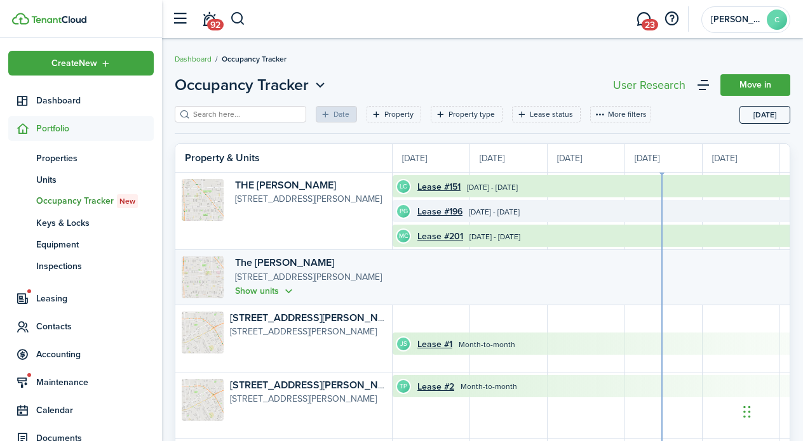
scroll to position [0, 232]
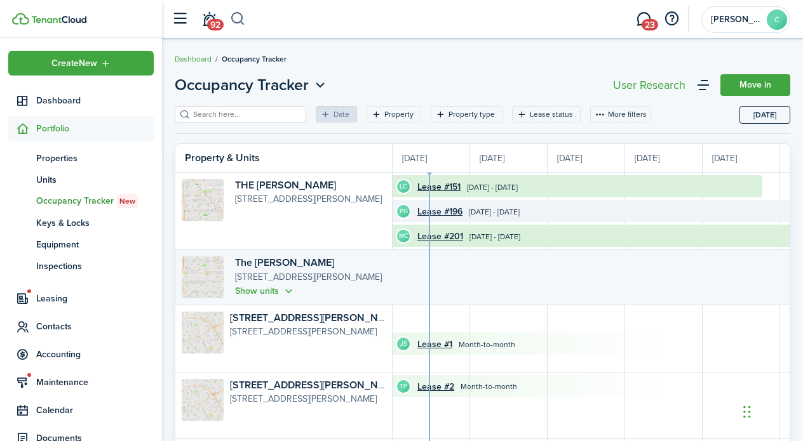
click at [236, 17] on button "button" at bounding box center [238, 19] width 16 height 22
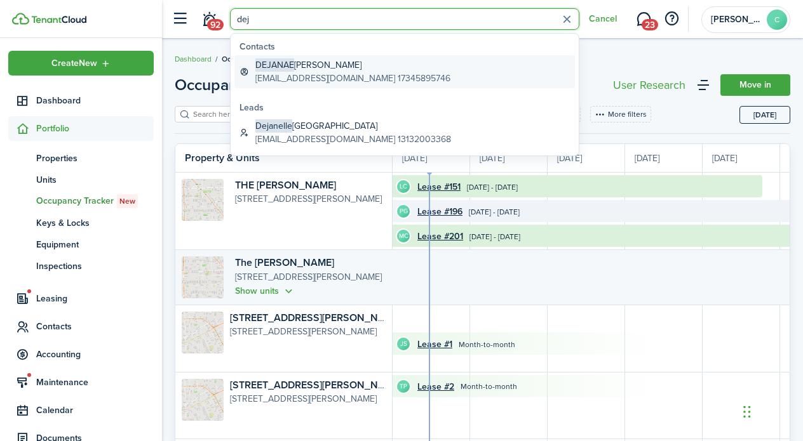
type input "dej"
click at [292, 64] on span "DEJANAE" at bounding box center [274, 64] width 39 height 13
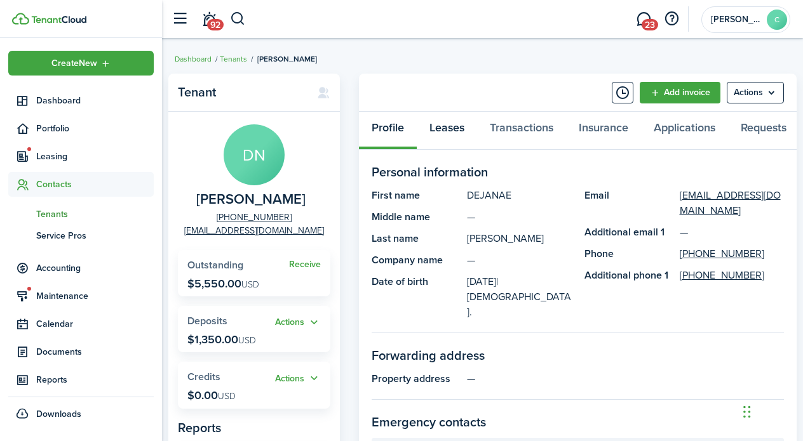
click at [447, 125] on link "Leases" at bounding box center [447, 131] width 60 height 38
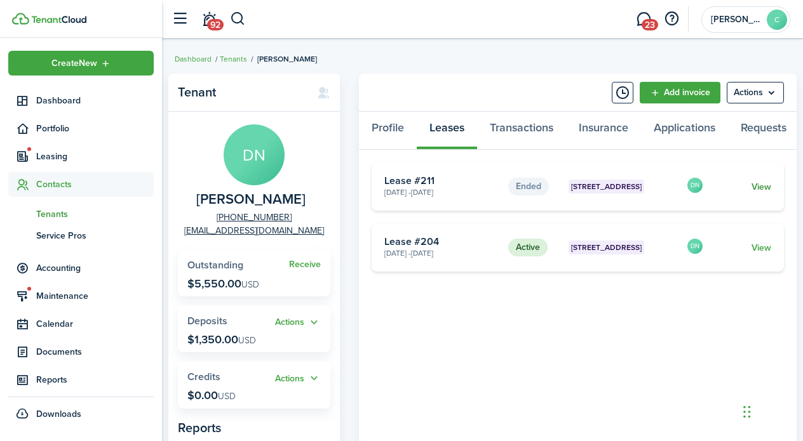
click at [766, 191] on link "View" at bounding box center [761, 186] width 20 height 13
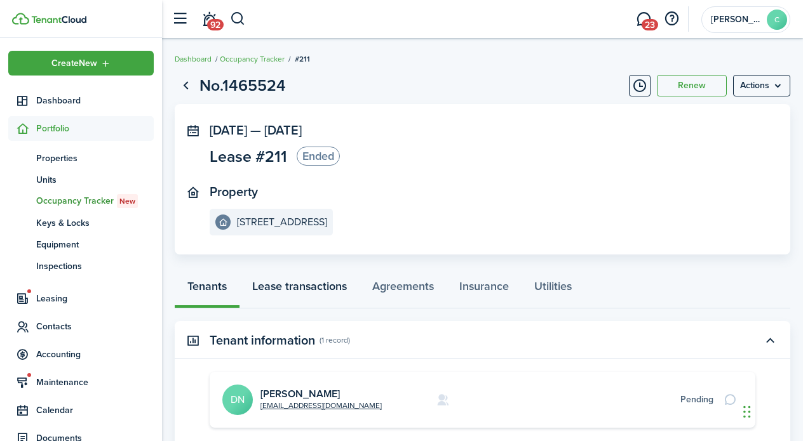
click at [286, 288] on link "Lease transactions" at bounding box center [299, 290] width 120 height 38
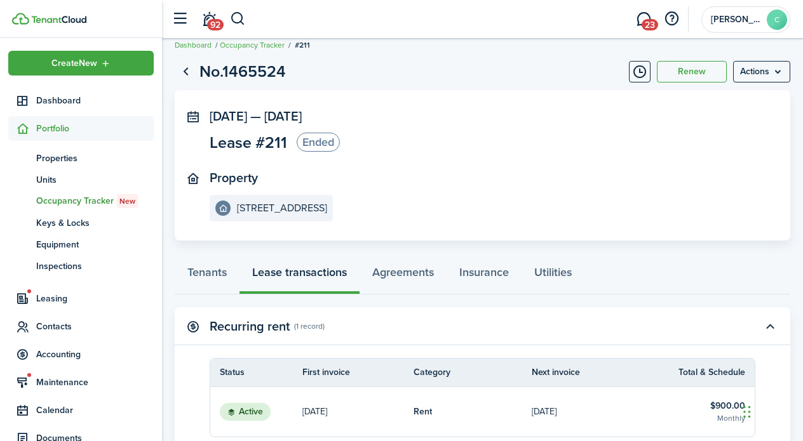
scroll to position [12, 0]
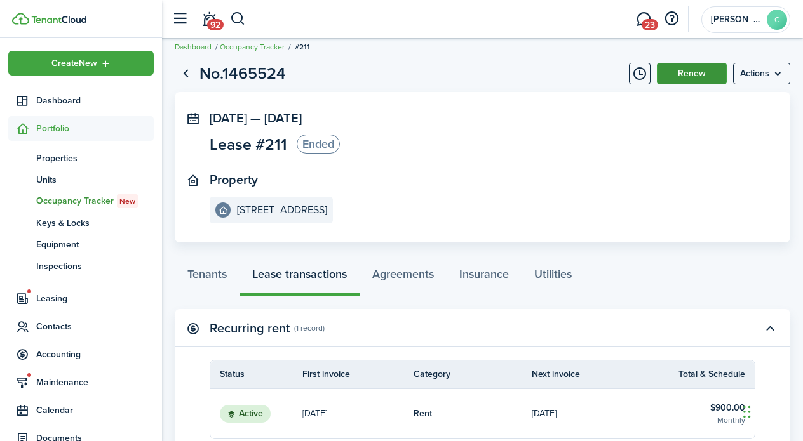
click at [683, 76] on button "Renew" at bounding box center [692, 74] width 70 height 22
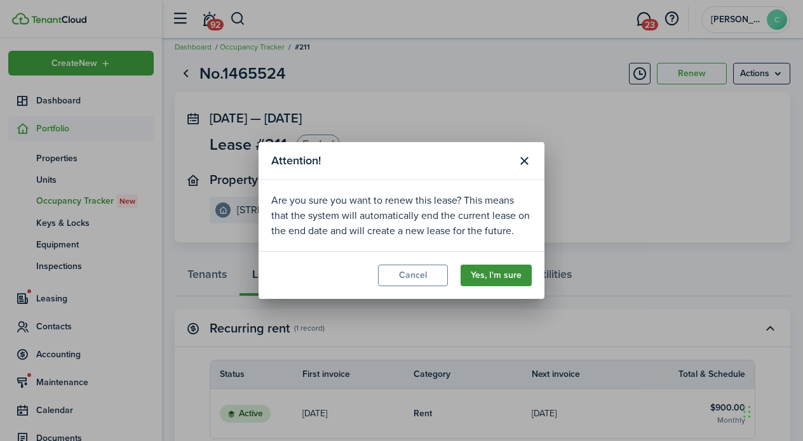
click at [503, 272] on button "Yes, I'm sure" at bounding box center [495, 276] width 71 height 22
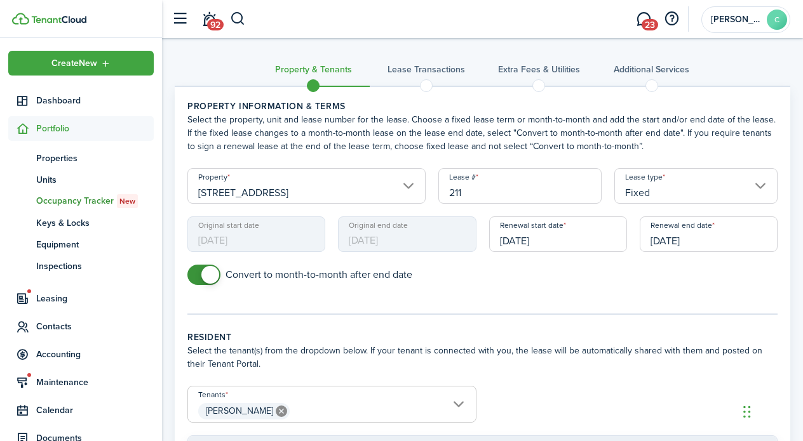
click at [253, 234] on span "[DATE]" at bounding box center [256, 235] width 138 height 36
click at [225, 231] on span "[DATE]" at bounding box center [256, 235] width 138 height 36
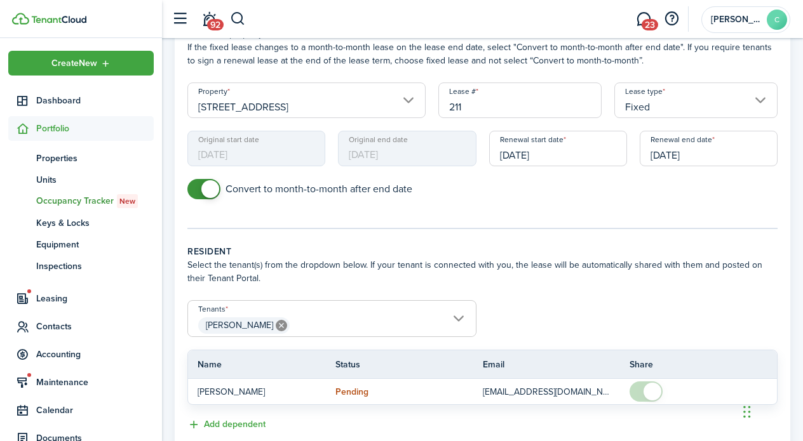
scroll to position [173, 0]
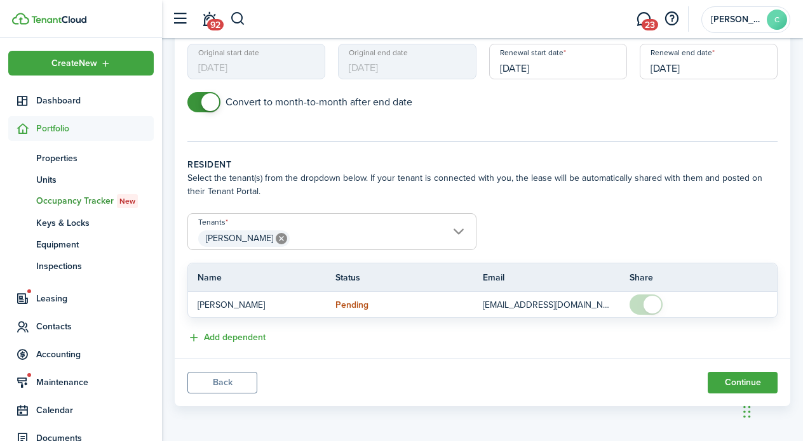
click at [214, 384] on button "Back" at bounding box center [222, 383] width 70 height 22
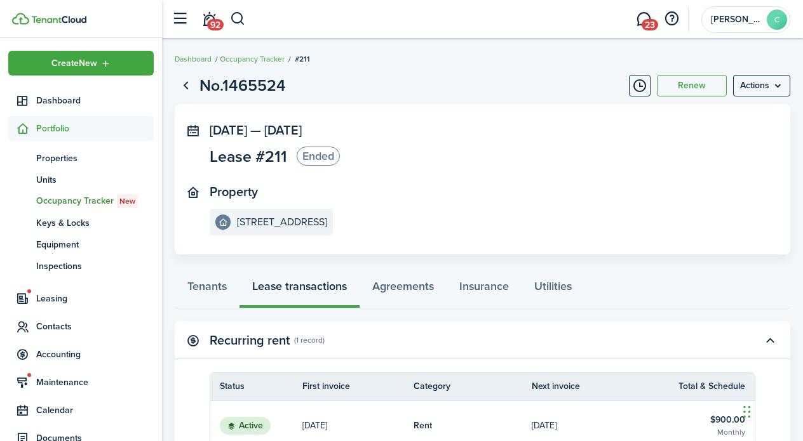
click at [320, 158] on status "Ended" at bounding box center [318, 156] width 43 height 19
click at [766, 84] on menu-btn "Actions" at bounding box center [761, 86] width 57 height 22
click at [640, 151] on panel-main-section "[DATE] — [DATE] Lease #211 Ended" at bounding box center [463, 146] width 507 height 46
click at [696, 86] on button "Renew" at bounding box center [692, 86] width 70 height 22
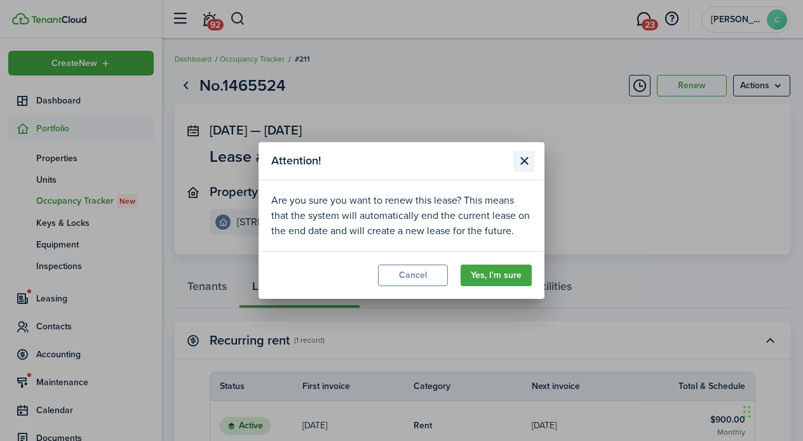
click at [521, 154] on button "Close modal" at bounding box center [524, 162] width 22 height 22
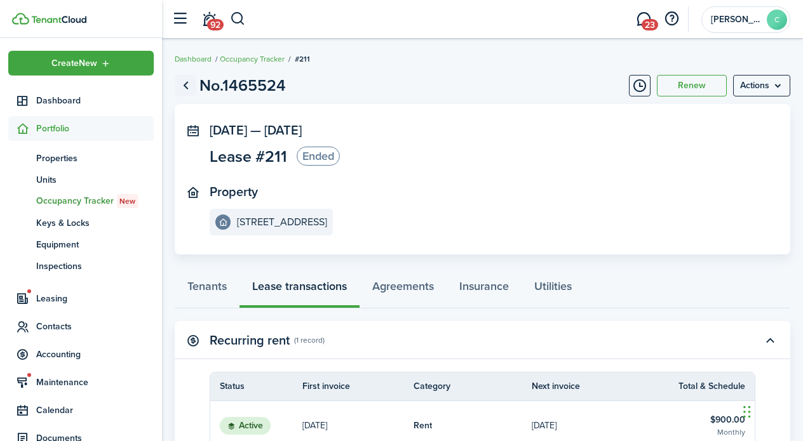
click at [188, 82] on link "Go back" at bounding box center [186, 86] width 22 height 22
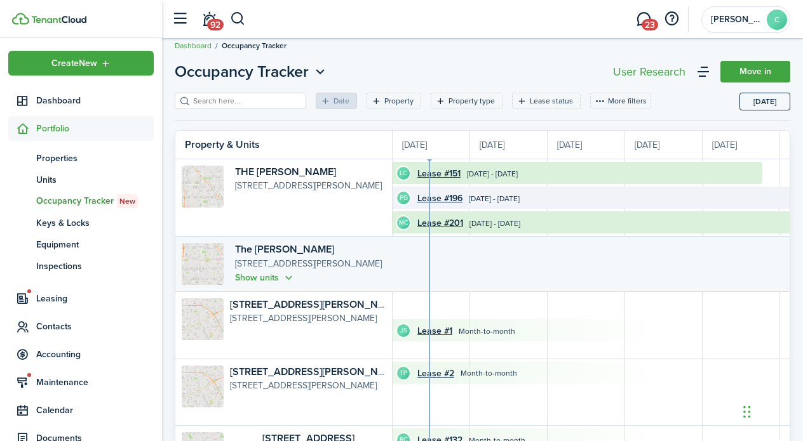
scroll to position [20, 0]
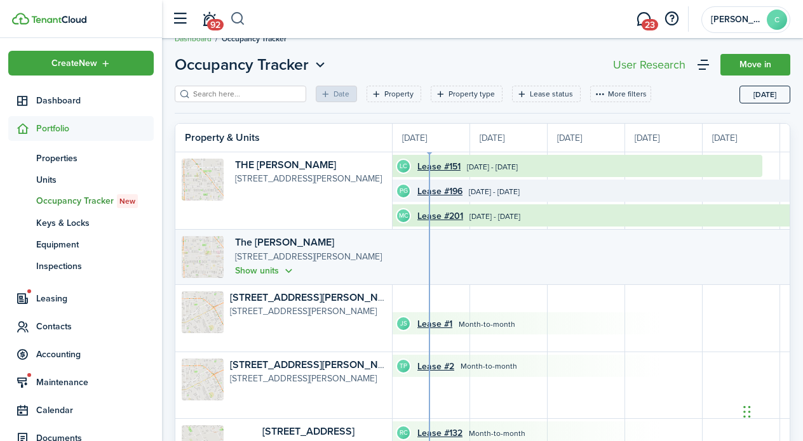
click at [236, 13] on button "button" at bounding box center [238, 19] width 16 height 22
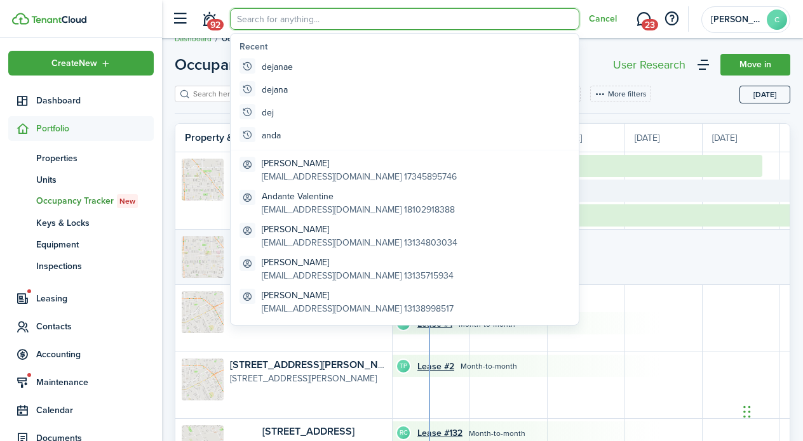
scroll to position [0, 0]
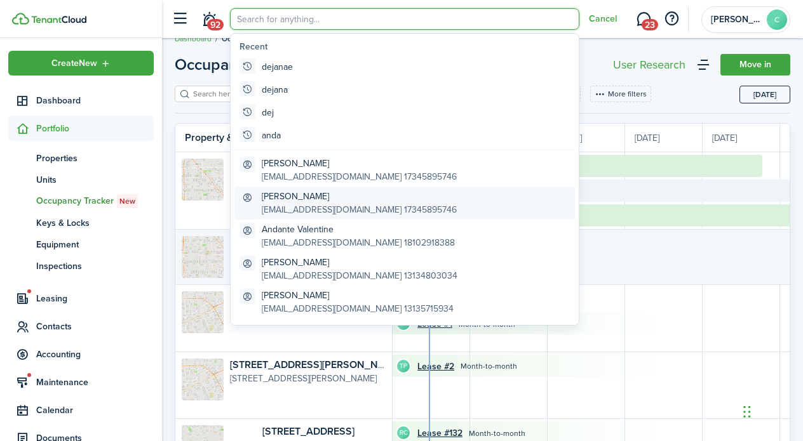
click at [302, 197] on global-search-item-title "[PERSON_NAME]" at bounding box center [359, 196] width 195 height 13
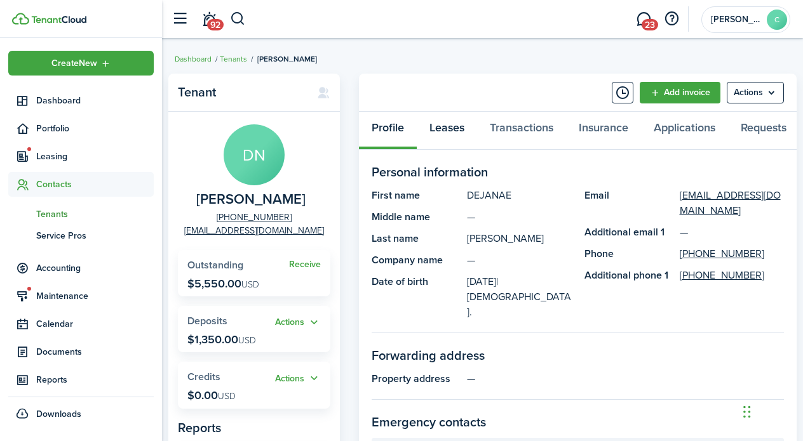
click at [446, 129] on link "Leases" at bounding box center [447, 131] width 60 height 38
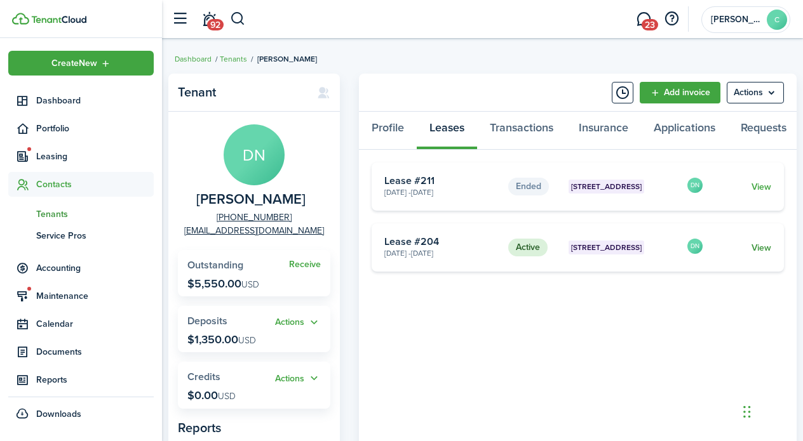
click at [765, 253] on link "View" at bounding box center [761, 247] width 20 height 13
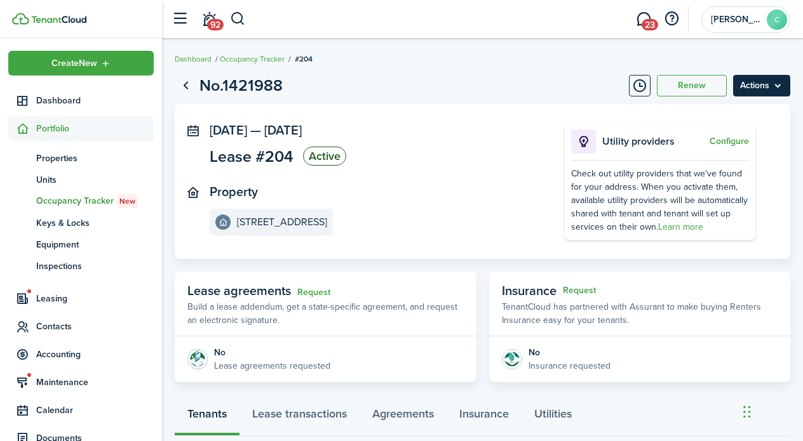
click at [750, 87] on menu-btn "Actions" at bounding box center [761, 86] width 57 height 22
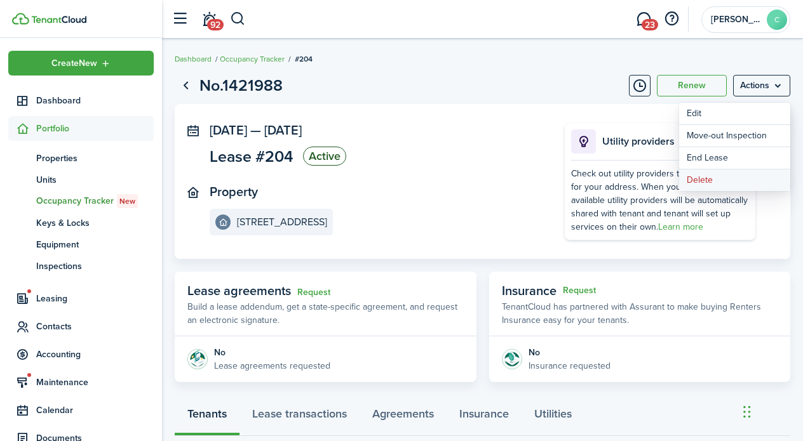
click at [706, 177] on button "Delete" at bounding box center [734, 181] width 111 height 22
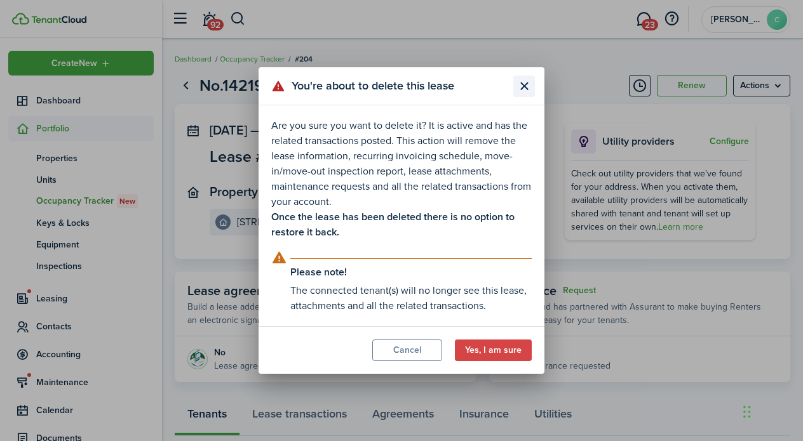
click at [529, 78] on button "Close modal" at bounding box center [524, 87] width 22 height 22
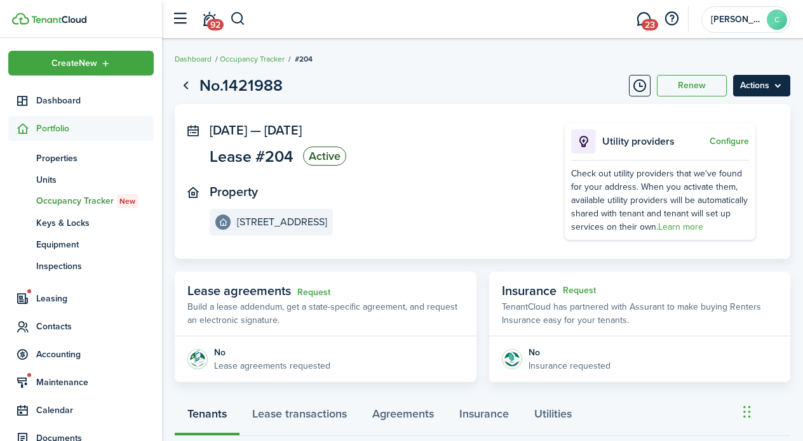
click at [762, 85] on menu-btn "Actions" at bounding box center [761, 86] width 57 height 22
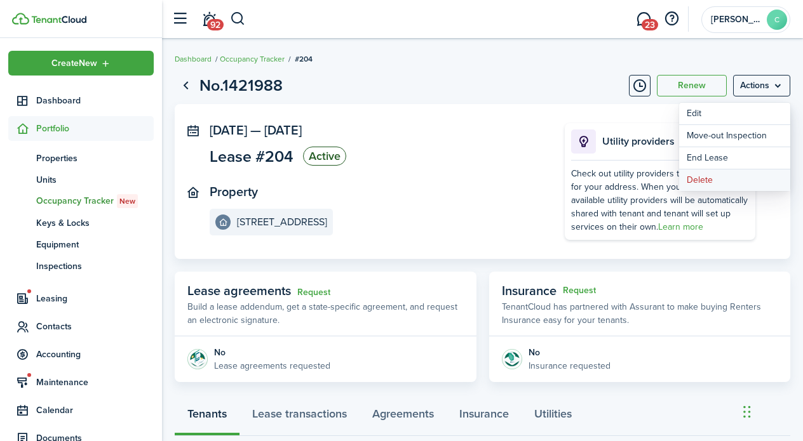
click at [704, 176] on button "Delete" at bounding box center [734, 181] width 111 height 22
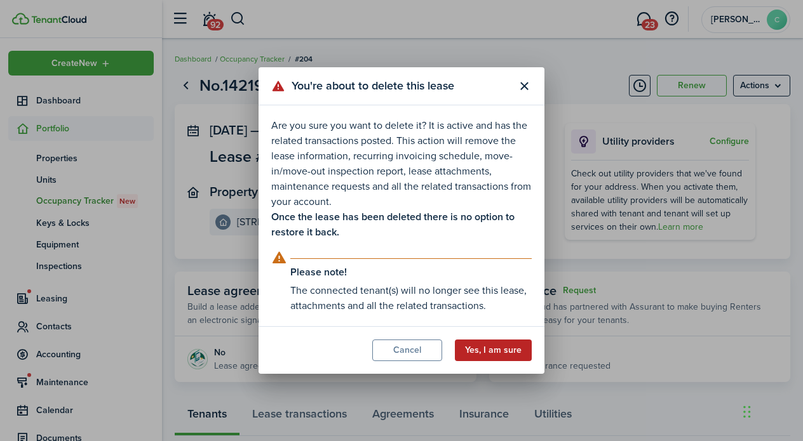
click at [490, 347] on button "Yes, I am sure" at bounding box center [493, 351] width 77 height 22
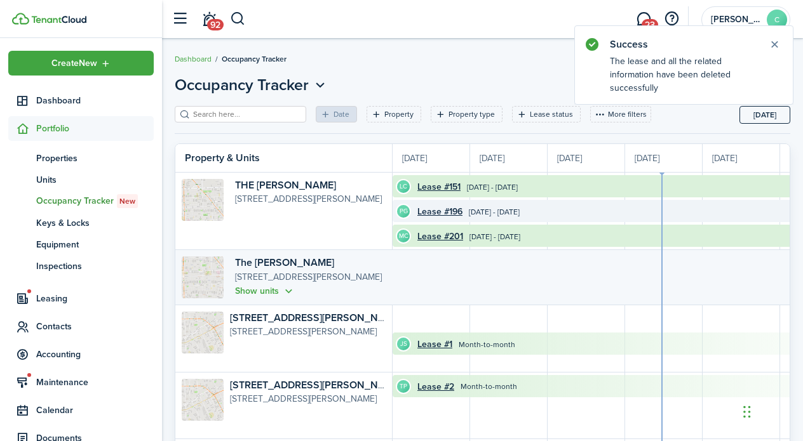
scroll to position [0, 232]
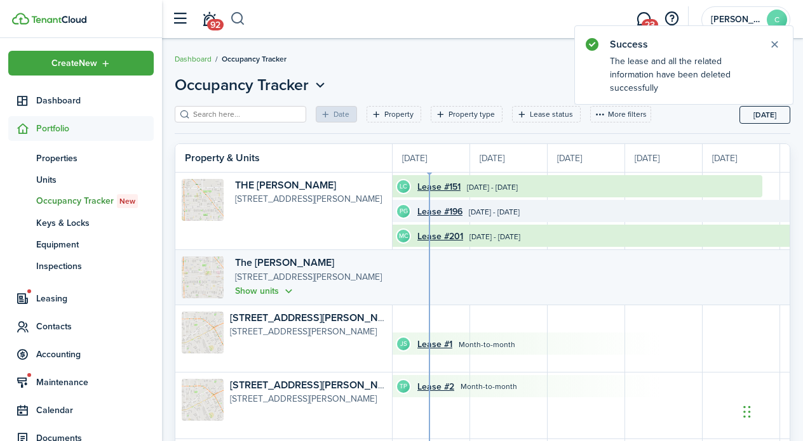
click at [237, 19] on button "button" at bounding box center [238, 19] width 16 height 22
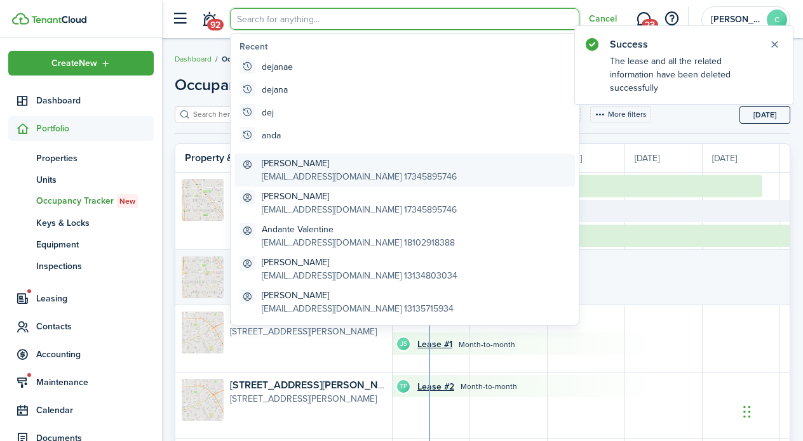
click at [291, 157] on global-search-item-title "[PERSON_NAME]" at bounding box center [359, 163] width 195 height 13
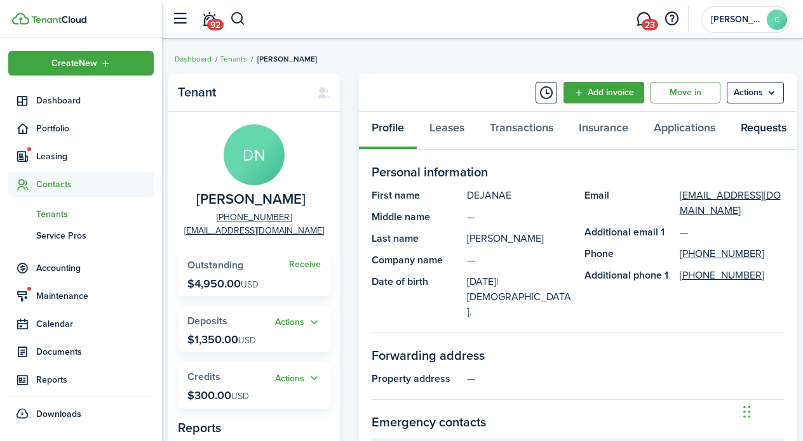
drag, startPoint x: 239, startPoint y: 17, endPoint x: 738, endPoint y: 126, distance: 511.0
click at [670, 126] on dashboard-content-wrapper "Attention! Maintenance mode is on. Positive vibes are coming your way. We'll be…" at bounding box center [482, 220] width 641 height 441
click at [454, 128] on link "Leases" at bounding box center [447, 131] width 60 height 38
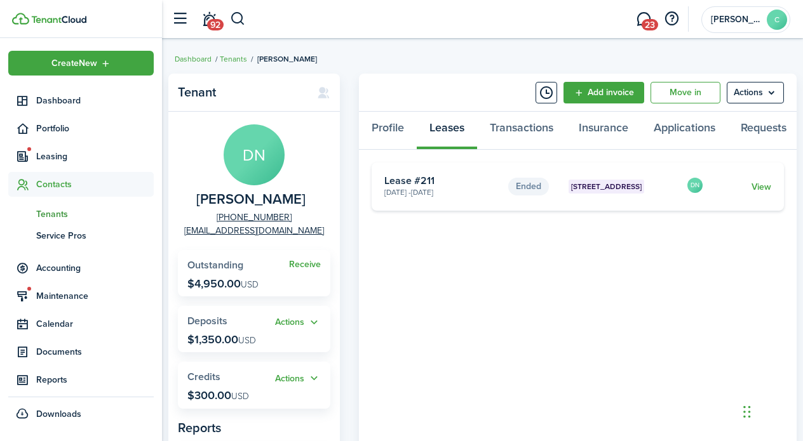
click at [262, 158] on avatar-text "DN" at bounding box center [254, 154] width 61 height 61
click at [448, 130] on div "Profile Leases Transactions Insurance Applications Requests" at bounding box center [578, 131] width 438 height 38
click at [448, 131] on div "Profile Leases Transactions Insurance Applications Requests" at bounding box center [578, 131] width 438 height 38
click at [516, 128] on link "Transactions" at bounding box center [521, 131] width 89 height 38
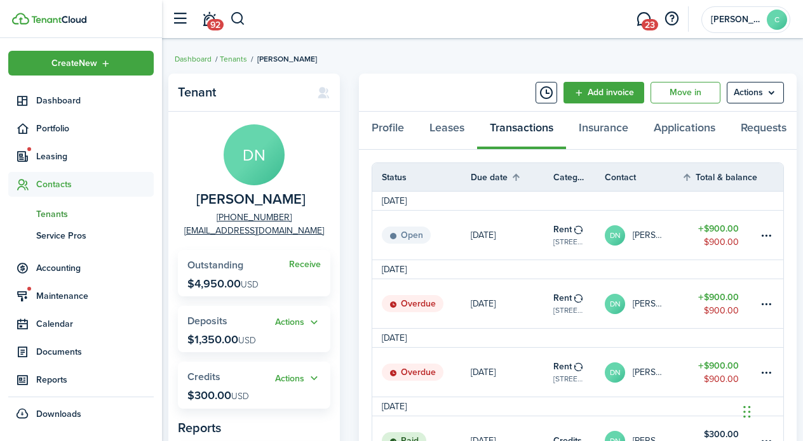
scroll to position [4, 0]
click at [530, 408] on tr "[DATE]" at bounding box center [577, 407] width 411 height 19
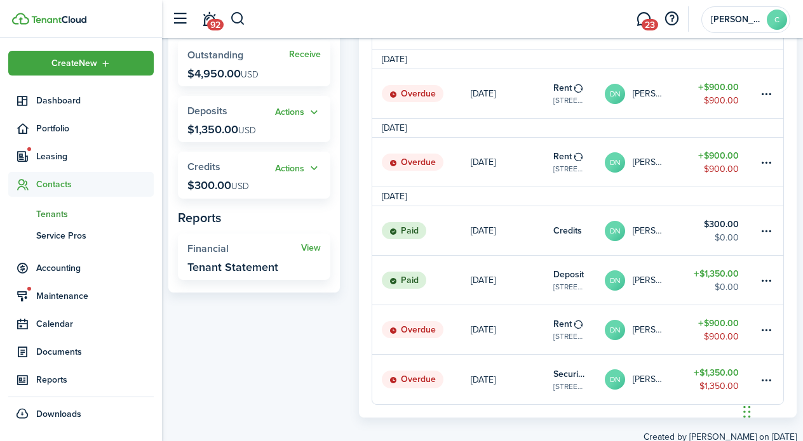
scroll to position [217, 0]
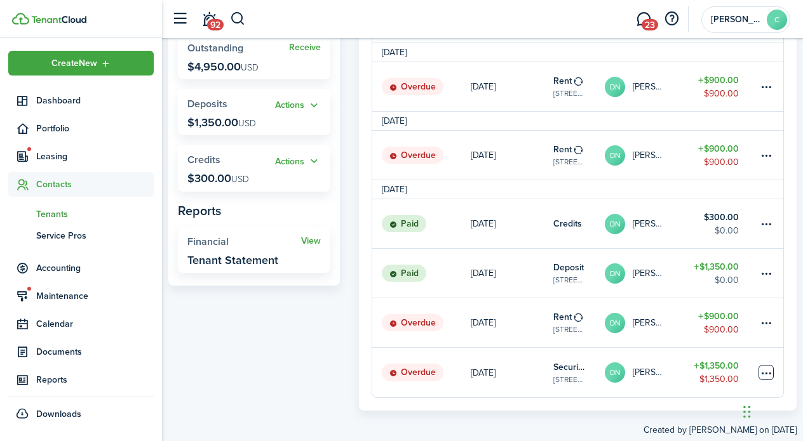
click at [767, 375] on table-menu-btn-icon at bounding box center [765, 372] width 15 height 15
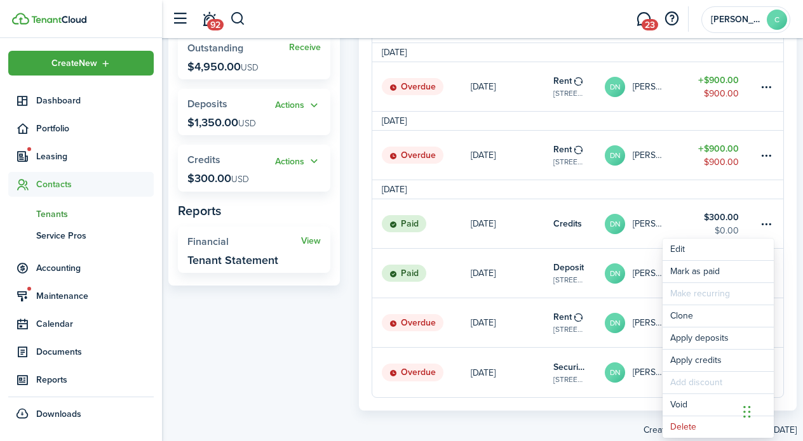
scroll to position [0, 0]
click at [713, 267] on link "Mark as paid" at bounding box center [717, 272] width 111 height 22
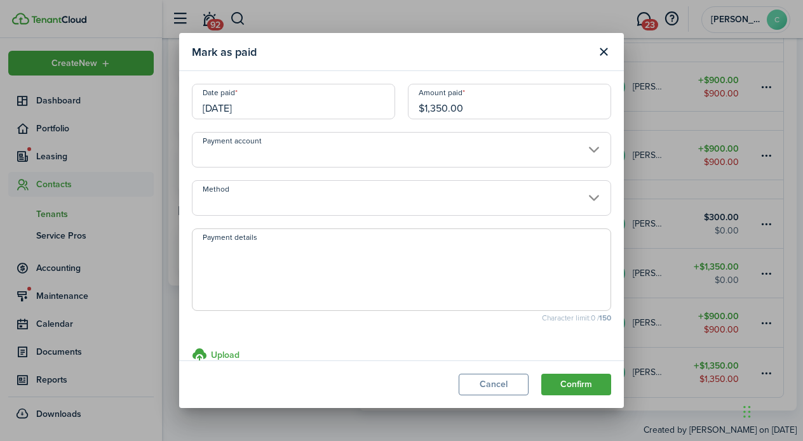
click at [224, 110] on input "[DATE]" at bounding box center [293, 102] width 203 height 36
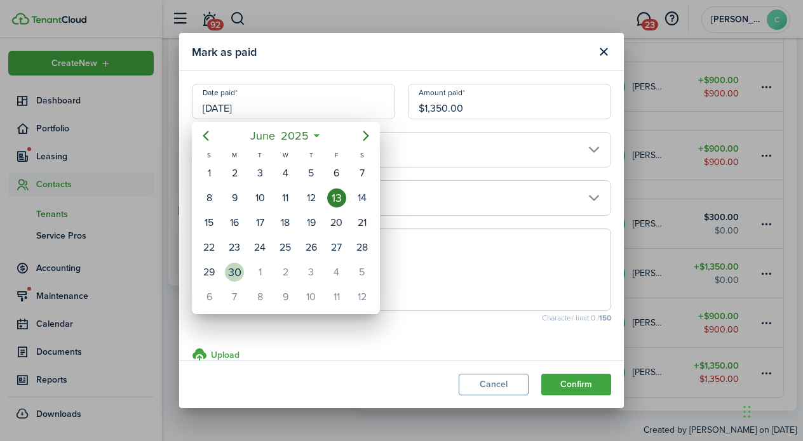
click at [235, 272] on div "30" at bounding box center [234, 272] width 19 height 19
type input "[DATE]"
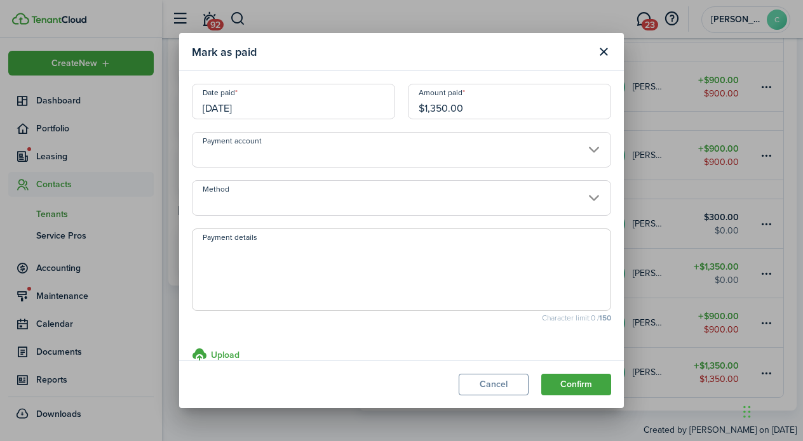
click at [435, 107] on input "$1,350.00" at bounding box center [509, 102] width 203 height 36
click at [441, 109] on input "$1,350.00" at bounding box center [509, 102] width 203 height 36
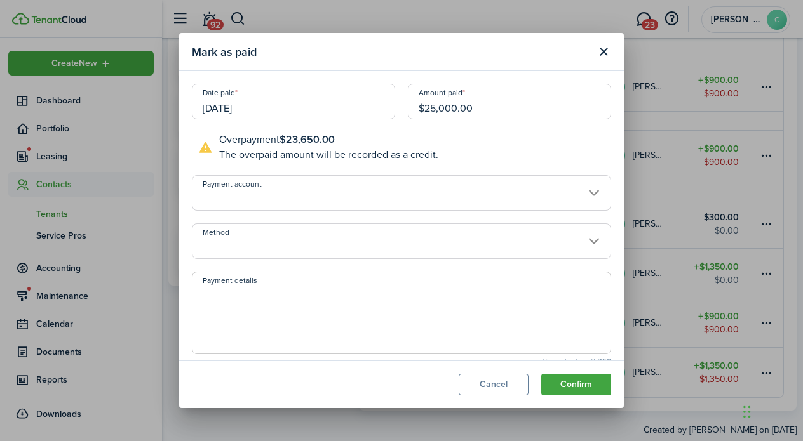
type input "$2,500.00"
click at [213, 245] on input "Method" at bounding box center [401, 242] width 419 height 36
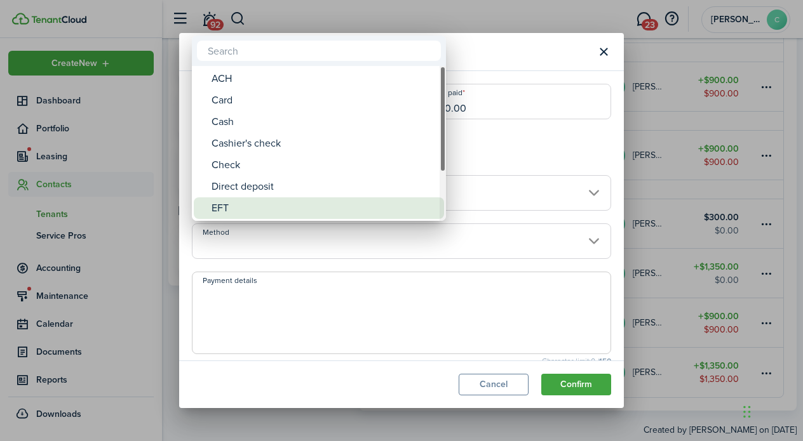
click at [214, 209] on div "EFT" at bounding box center [323, 208] width 225 height 22
type input "EFT"
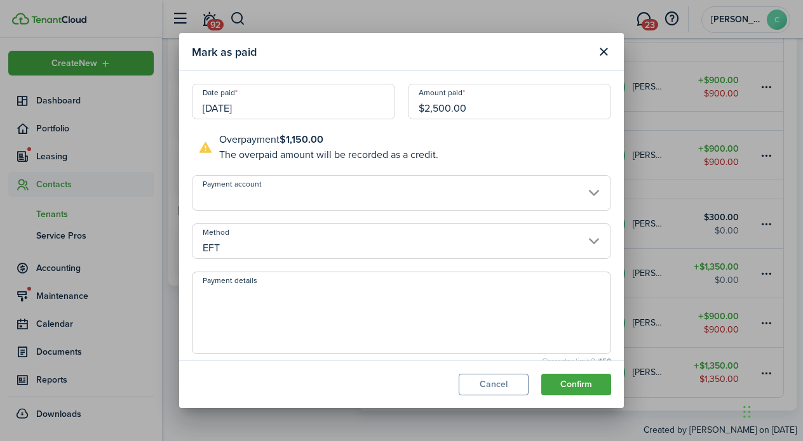
click at [220, 293] on textarea "Payment details" at bounding box center [401, 316] width 418 height 61
type textarea "[PERSON_NAME]"
click at [560, 387] on button "Confirm" at bounding box center [576, 385] width 70 height 22
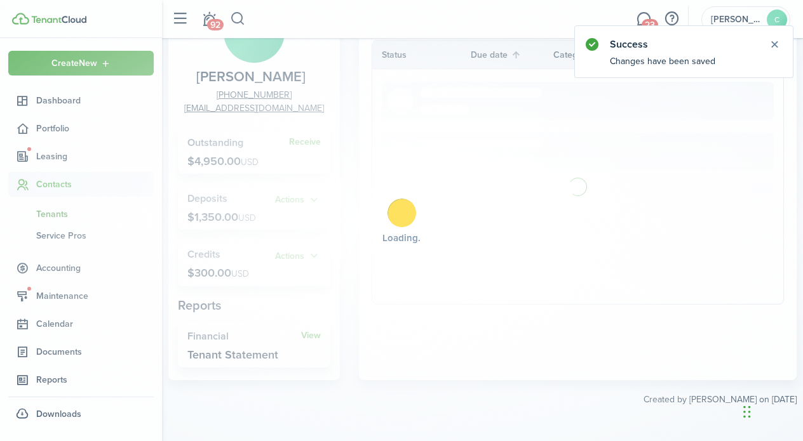
scroll to position [135, 0]
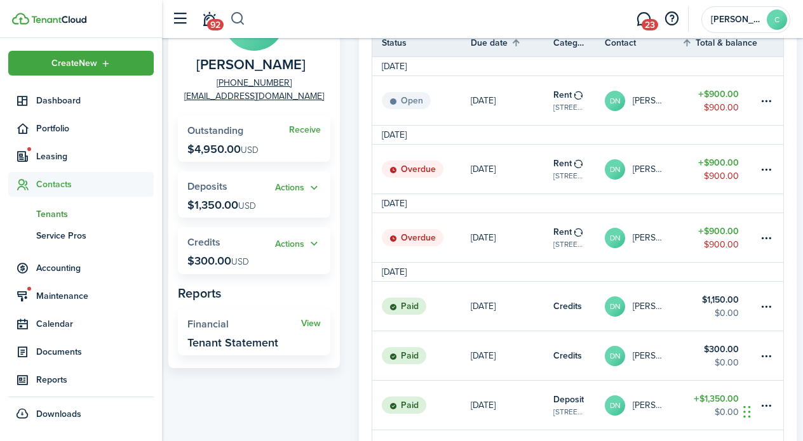
click at [238, 15] on button "button" at bounding box center [238, 19] width 16 height 22
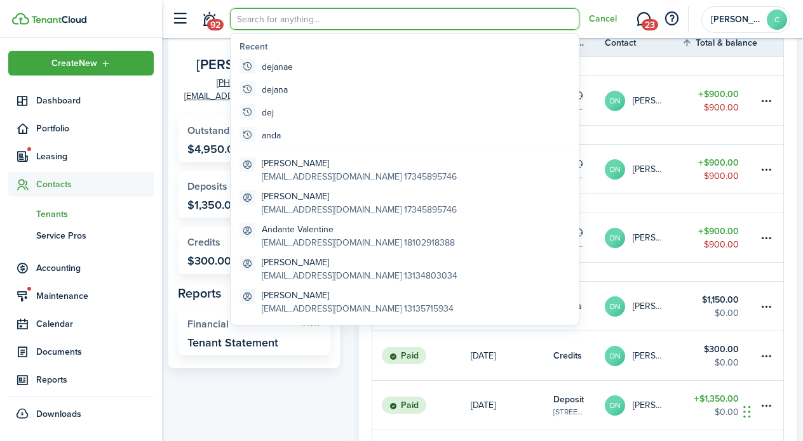
scroll to position [0, 0]
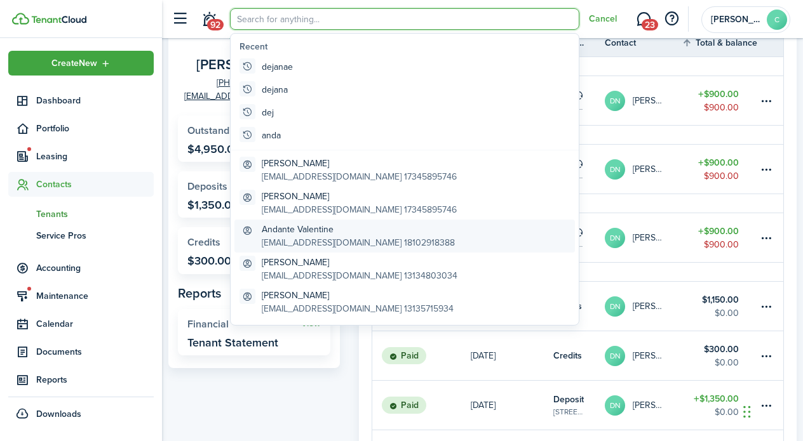
click at [298, 225] on global-search-item-title "Andante Valentine" at bounding box center [358, 229] width 193 height 13
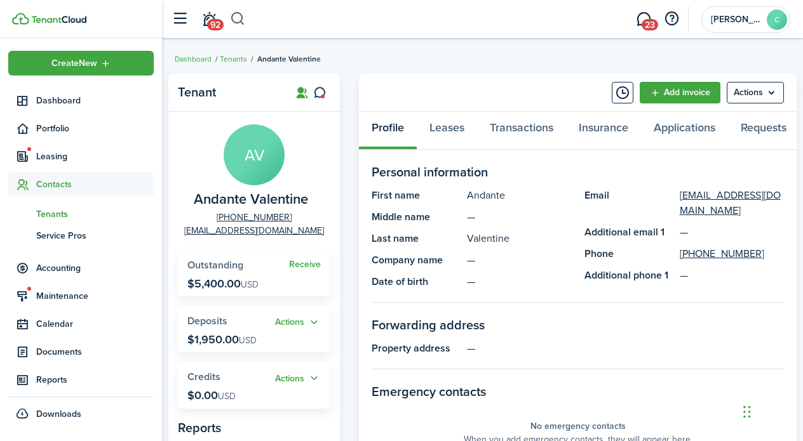
click at [234, 13] on button "button" at bounding box center [238, 19] width 16 height 22
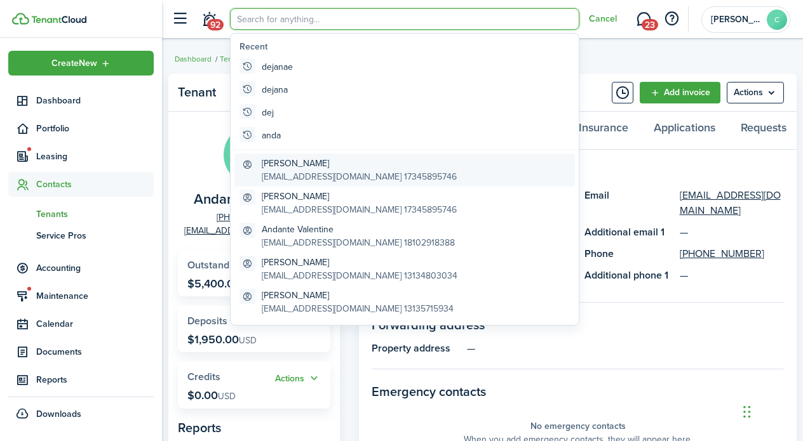
click at [298, 167] on global-search-item-title "[PERSON_NAME]" at bounding box center [359, 163] width 195 height 13
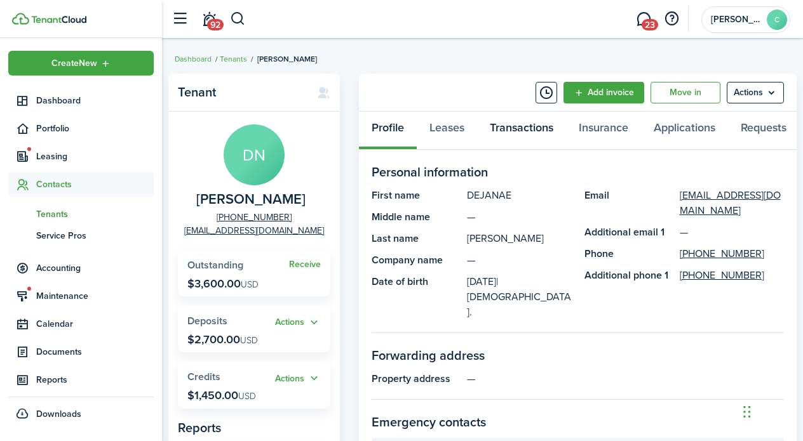
click at [540, 130] on link "Transactions" at bounding box center [521, 131] width 89 height 38
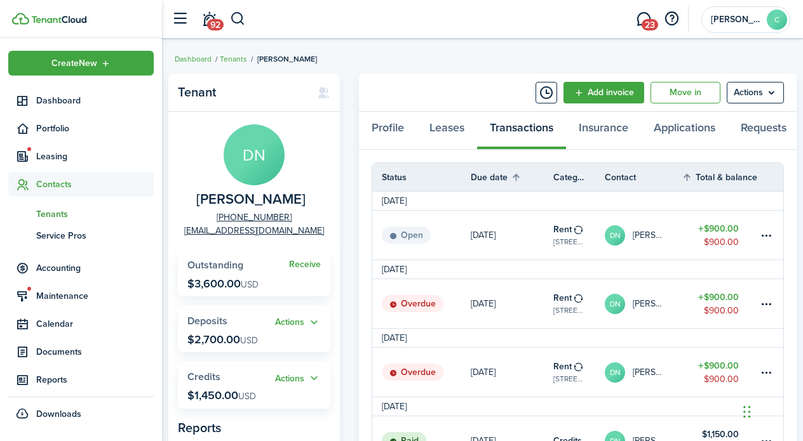
scroll to position [4, 0]
click at [535, 402] on tr "[DATE]" at bounding box center [577, 407] width 411 height 19
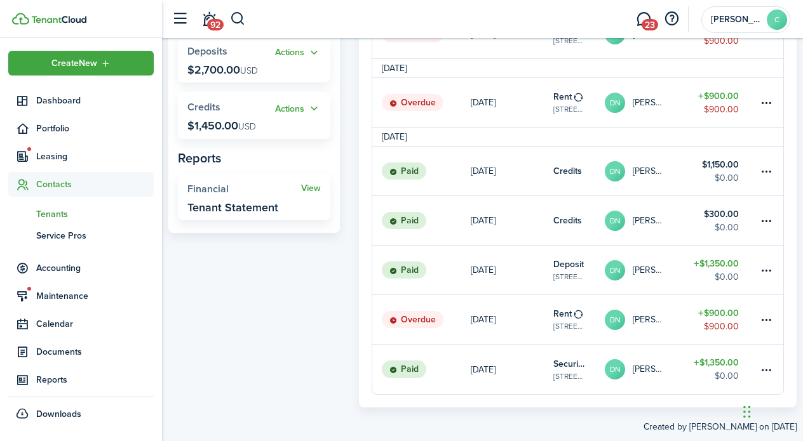
scroll to position [275, 0]
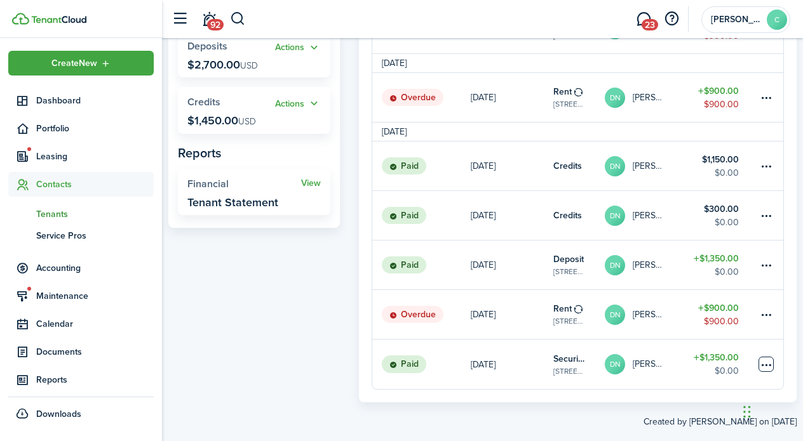
click at [765, 366] on table-menu-btn-icon at bounding box center [765, 364] width 15 height 15
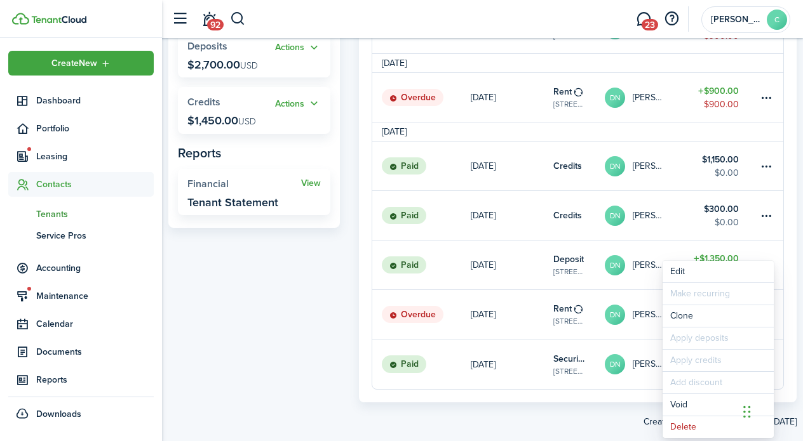
scroll to position [0, 0]
click at [686, 420] on button "Delete" at bounding box center [717, 428] width 111 height 22
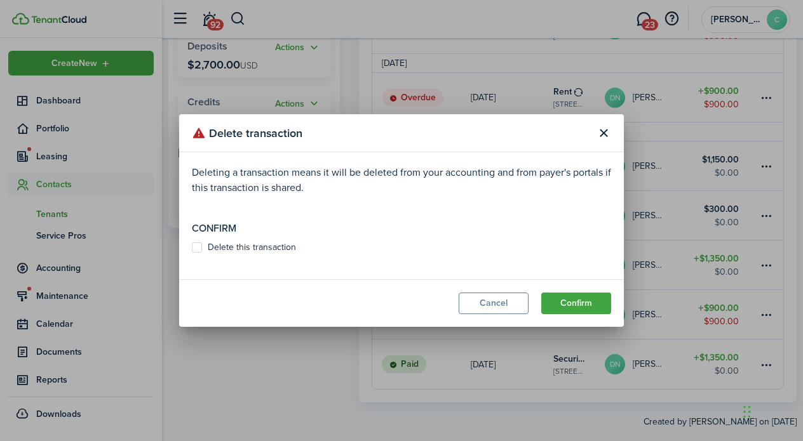
click at [196, 241] on modal-body "Deleting a transaction means it will be deleted from your accounting and from p…" at bounding box center [401, 215] width 445 height 127
click at [197, 251] on label "Delete this transaction" at bounding box center [244, 248] width 104 height 10
click at [192, 248] on input "Delete this transaction" at bounding box center [191, 248] width 1 height 1
checkbox input "true"
click at [577, 300] on button "Confirm" at bounding box center [576, 304] width 70 height 22
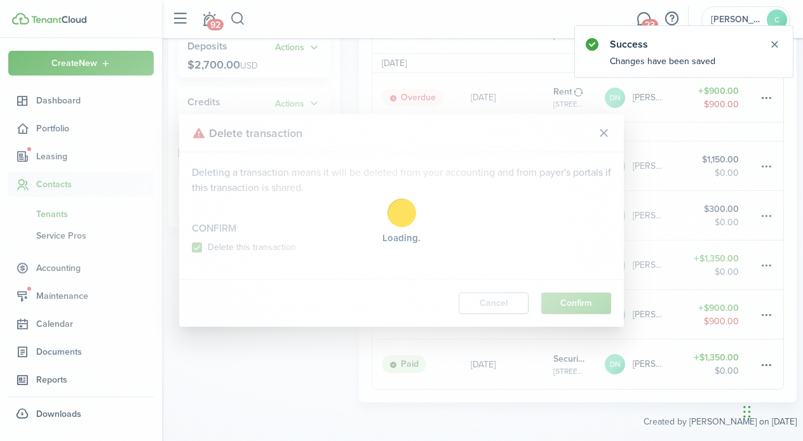
scroll to position [135, 0]
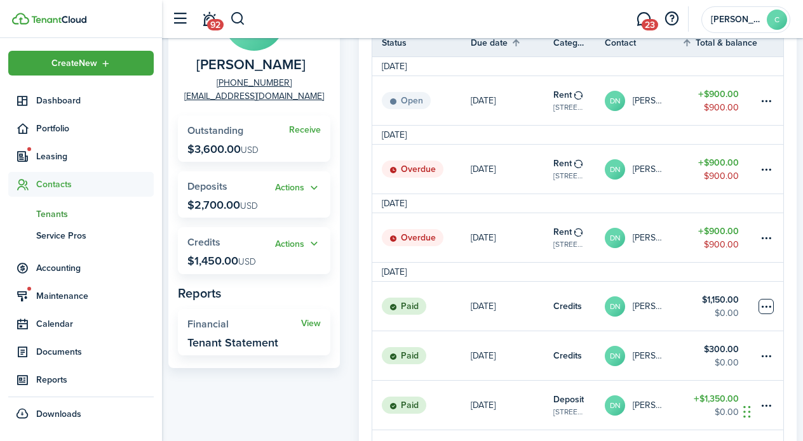
click at [765, 304] on table-menu-btn-icon at bounding box center [765, 306] width 15 height 15
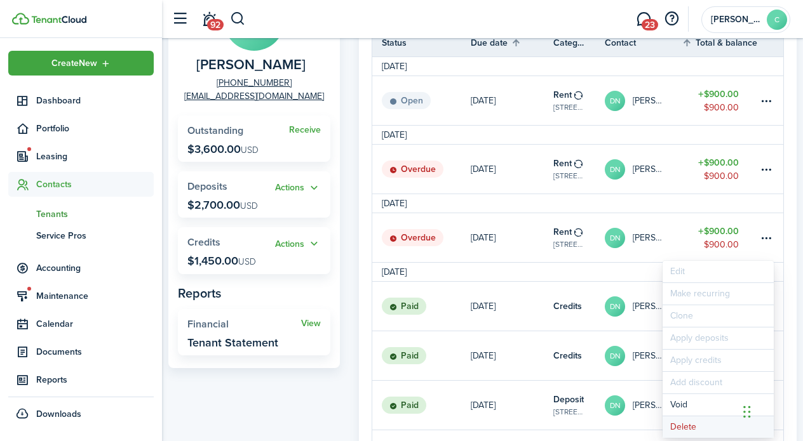
click at [688, 425] on button "Delete" at bounding box center [717, 428] width 111 height 22
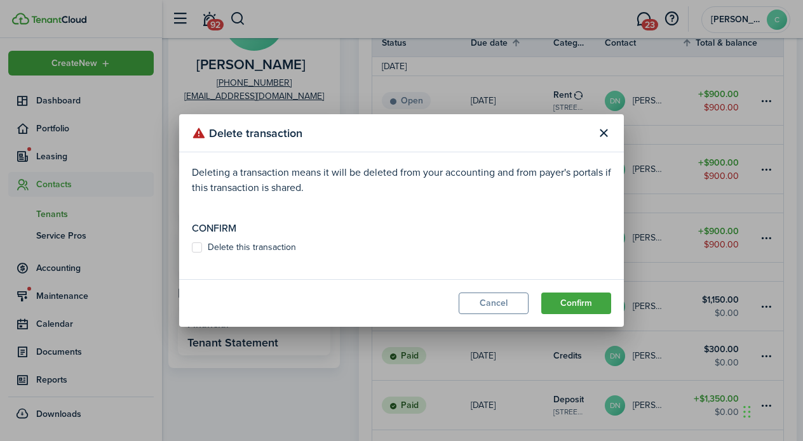
click at [200, 245] on label "Delete this transaction" at bounding box center [244, 248] width 104 height 10
click at [192, 248] on input "Delete this transaction" at bounding box center [191, 248] width 1 height 1
checkbox input "true"
click at [590, 298] on button "Confirm" at bounding box center [576, 304] width 70 height 22
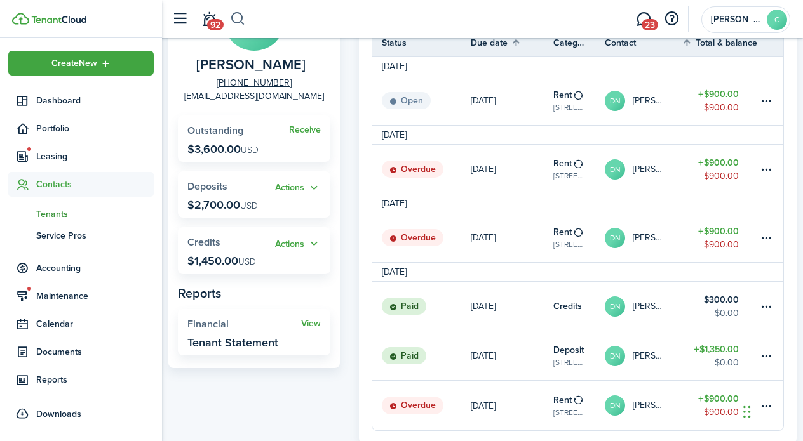
click at [239, 15] on button "button" at bounding box center [238, 19] width 16 height 22
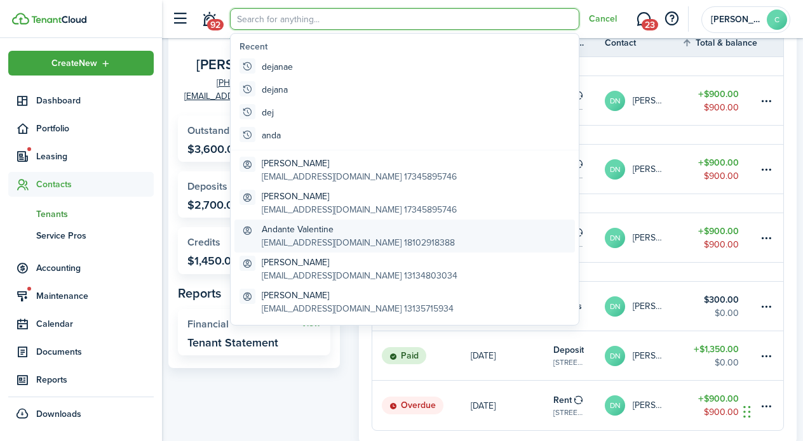
click at [290, 220] on link "Andante Valentine [EMAIL_ADDRESS][DOMAIN_NAME] 18102918388" at bounding box center [404, 236] width 340 height 33
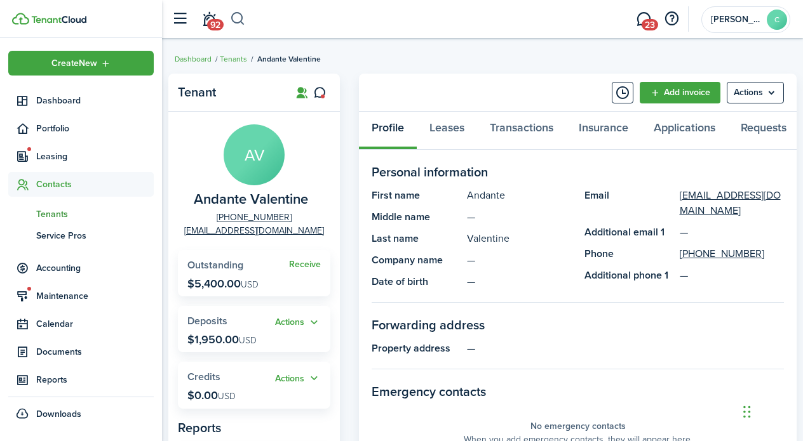
click at [235, 13] on button "button" at bounding box center [238, 19] width 16 height 22
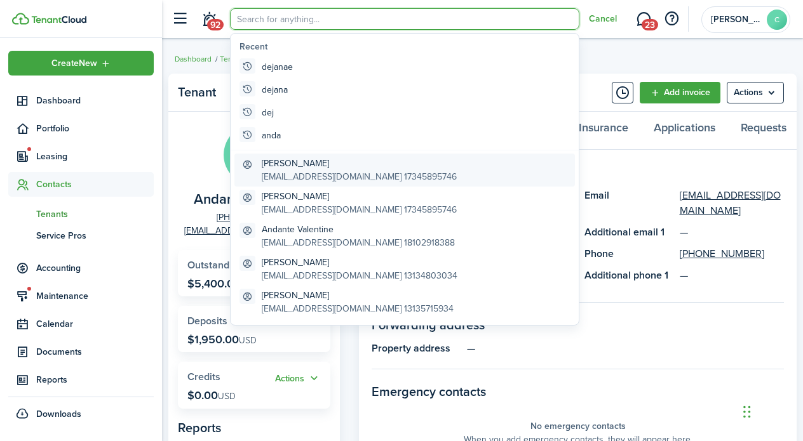
click at [289, 161] on global-search-item-title "[PERSON_NAME]" at bounding box center [359, 163] width 195 height 13
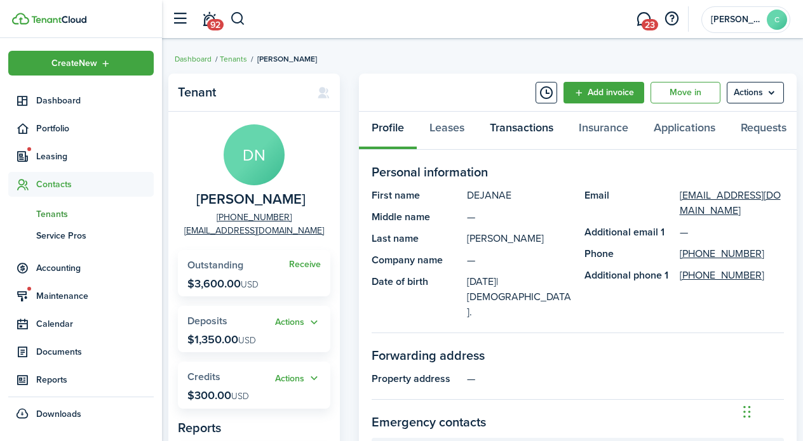
click at [521, 126] on link "Transactions" at bounding box center [521, 131] width 89 height 38
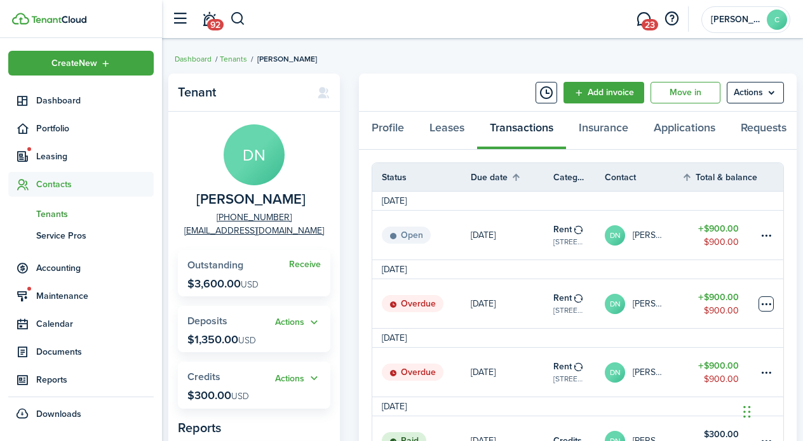
click at [766, 308] on table-menu-btn-icon at bounding box center [765, 304] width 15 height 15
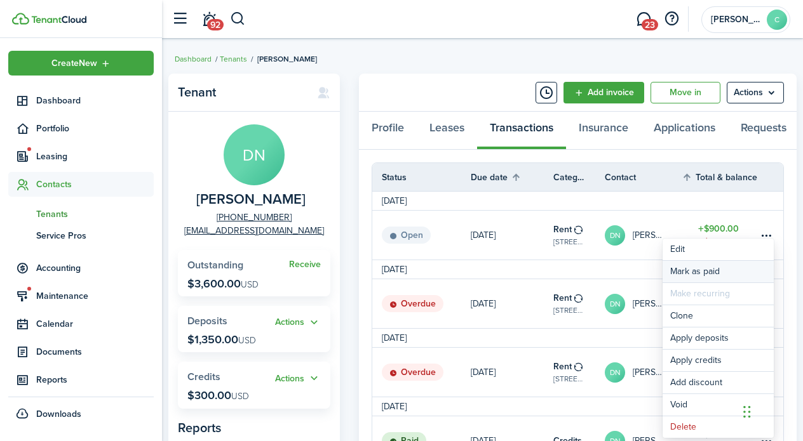
click at [714, 270] on link "Mark as paid" at bounding box center [717, 272] width 111 height 22
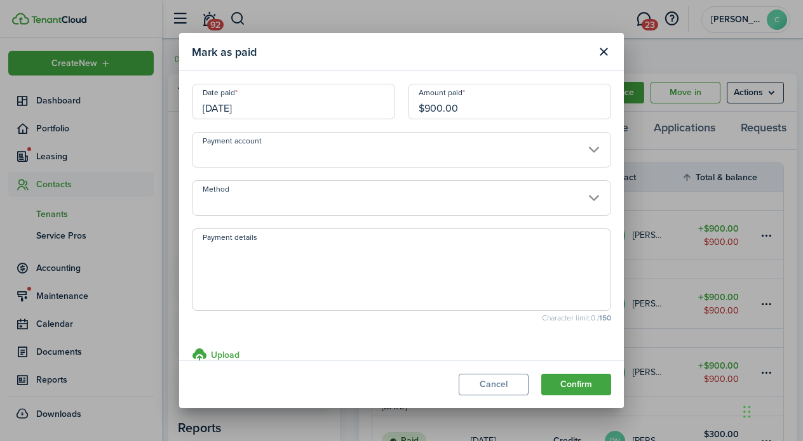
click at [209, 217] on modal-body "Date paid [DATE] Amount paid $900.00 Payment account Method Payment details Cha…" at bounding box center [401, 216] width 445 height 290
click at [218, 212] on input "Method" at bounding box center [401, 198] width 419 height 36
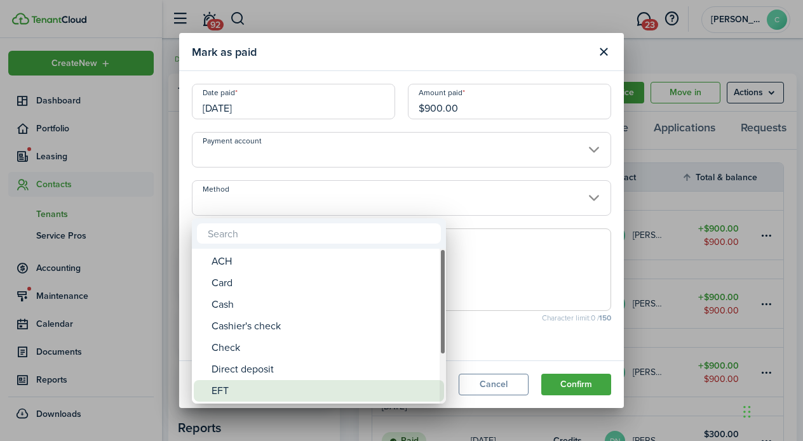
click at [227, 398] on div "EFT" at bounding box center [323, 391] width 225 height 22
type input "EFT"
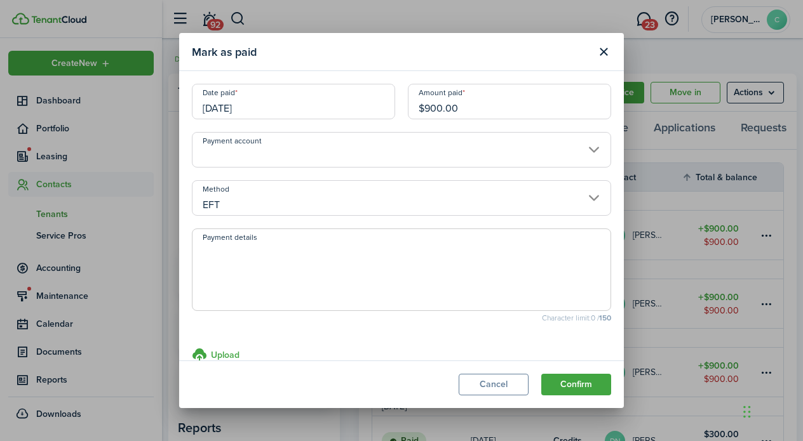
click at [207, 286] on textarea "Payment details" at bounding box center [401, 273] width 418 height 61
type textarea "[PERSON_NAME]"
click at [587, 388] on button "Confirm" at bounding box center [576, 385] width 70 height 22
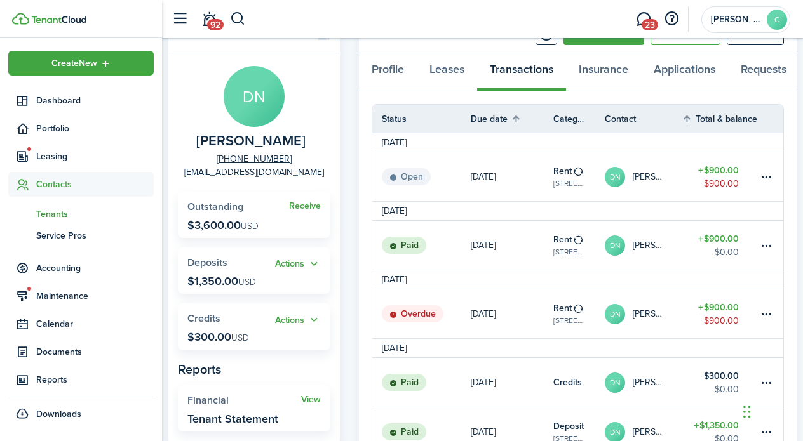
scroll to position [51, 0]
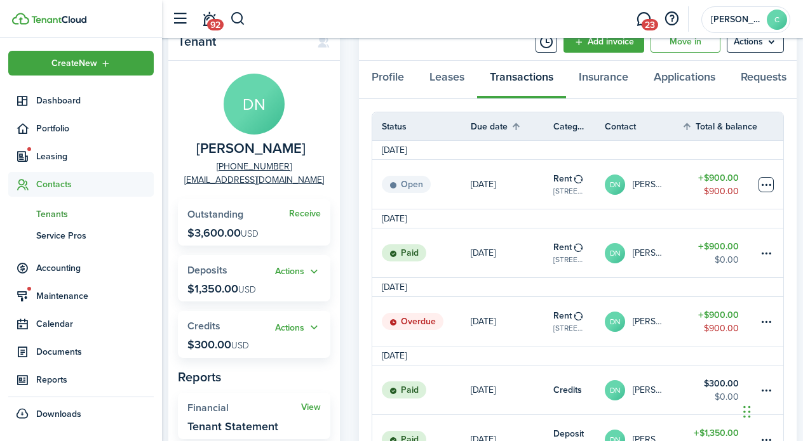
click at [761, 187] on table-menu-btn-icon at bounding box center [765, 184] width 15 height 15
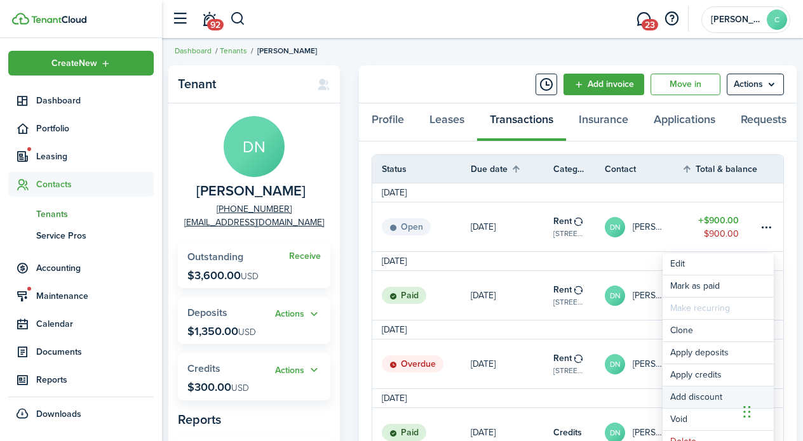
scroll to position [0, 0]
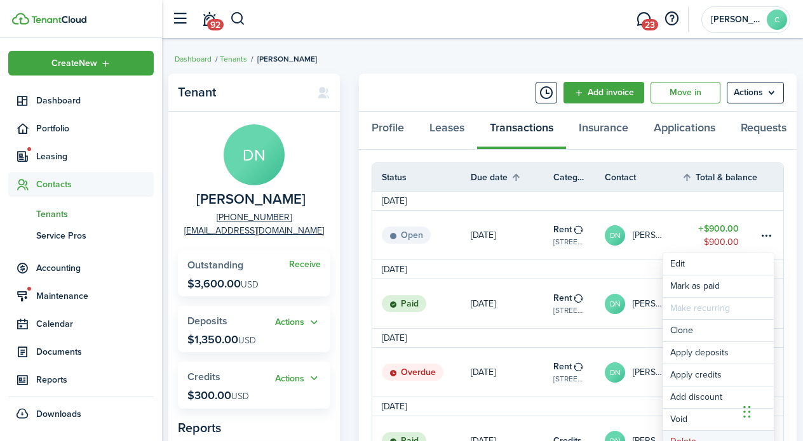
click at [678, 436] on button "Delete" at bounding box center [717, 442] width 111 height 22
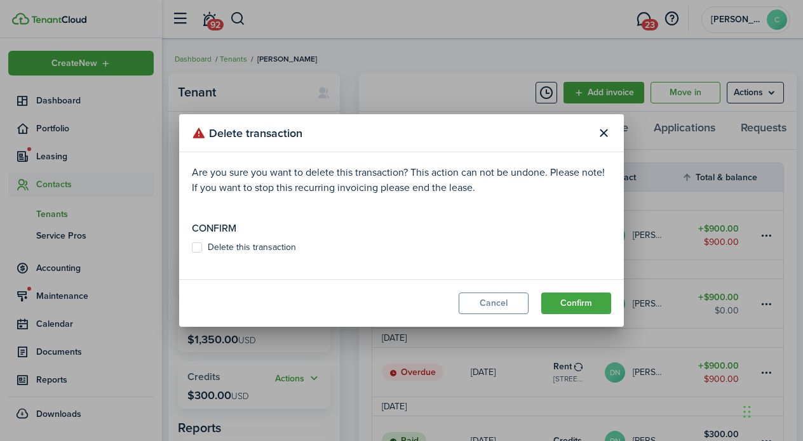
click at [628, 403] on div "Delete transaction Are you sure you want to delete this transaction? This actio…" at bounding box center [401, 220] width 803 height 441
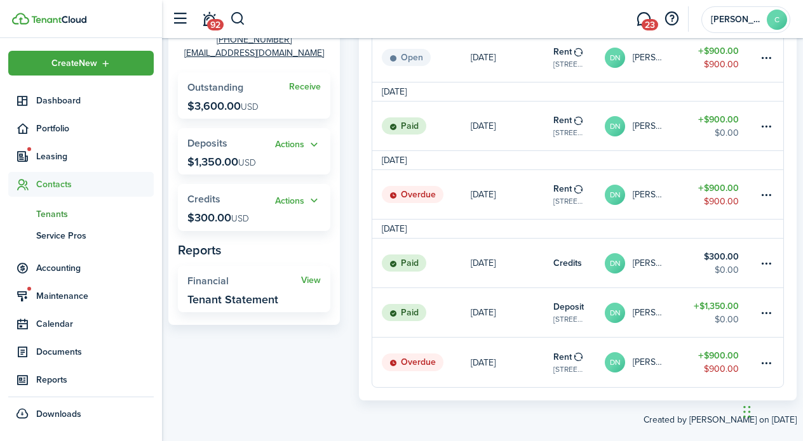
scroll to position [184, 0]
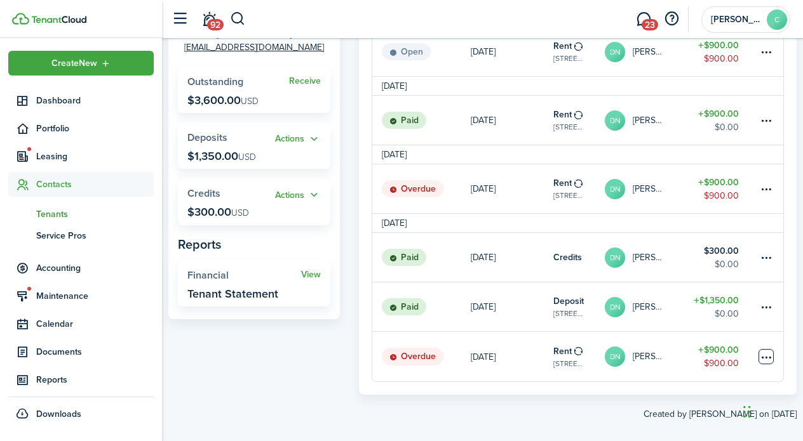
click at [766, 360] on table-menu-btn-icon at bounding box center [765, 356] width 15 height 15
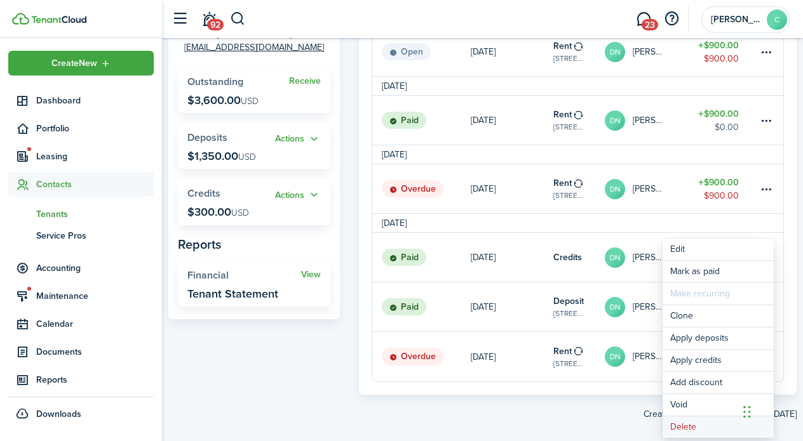
click at [686, 427] on button "Delete" at bounding box center [717, 428] width 111 height 22
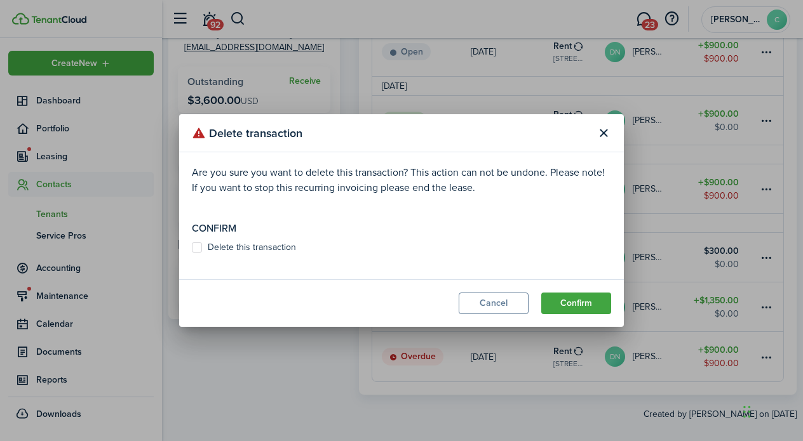
click at [191, 246] on modal-body "Are you sure you want to delete this transaction? This action can not be undone…" at bounding box center [401, 215] width 445 height 127
click at [199, 247] on label "Delete this transaction" at bounding box center [244, 248] width 104 height 10
click at [192, 248] on input "Delete this transaction" at bounding box center [191, 248] width 1 height 1
checkbox input "true"
click at [588, 304] on button "Confirm" at bounding box center [576, 304] width 70 height 22
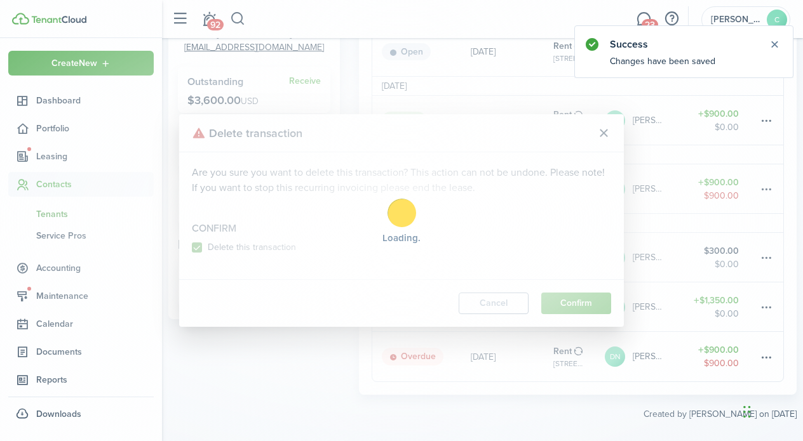
scroll to position [135, 0]
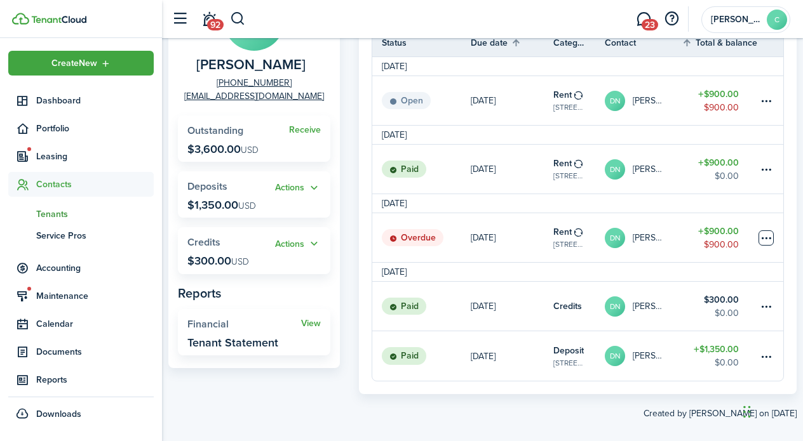
click at [764, 239] on table-menu-btn-icon at bounding box center [765, 238] width 15 height 15
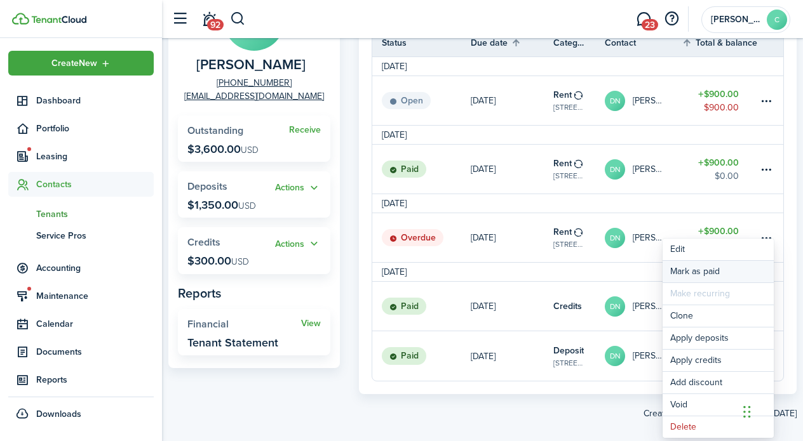
click at [705, 272] on link "Mark as paid" at bounding box center [717, 272] width 111 height 22
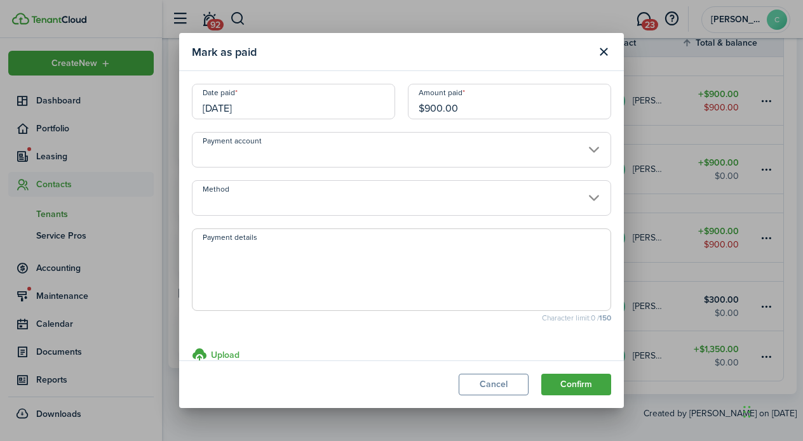
click at [233, 107] on input "[DATE]" at bounding box center [293, 102] width 203 height 36
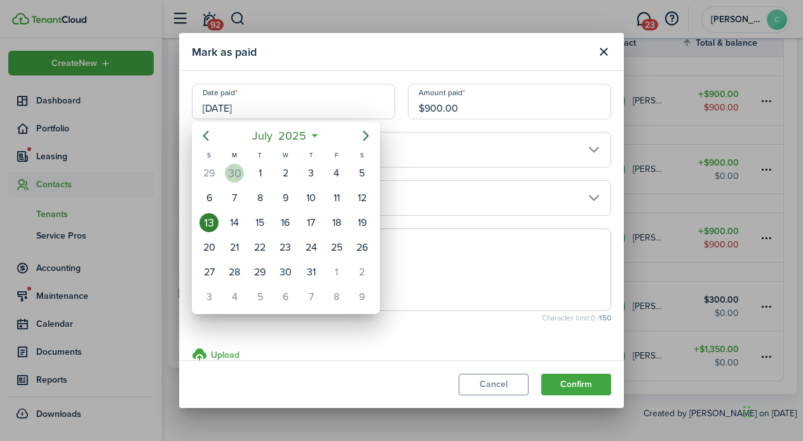
click at [234, 171] on div "30" at bounding box center [234, 173] width 19 height 19
type input "[DATE]"
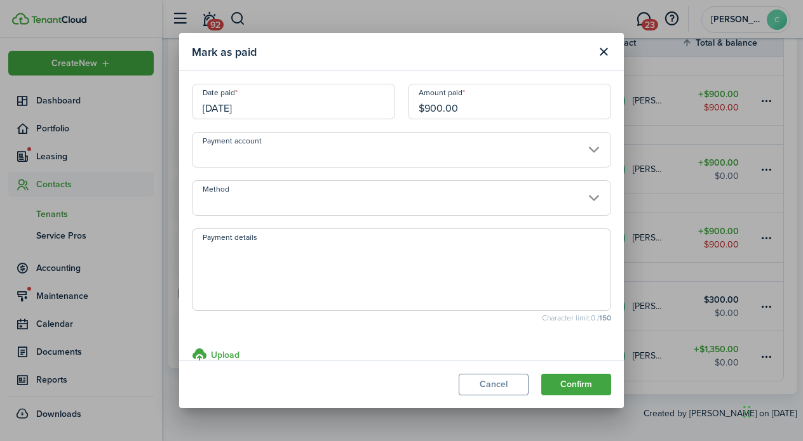
click at [208, 211] on input "Method" at bounding box center [401, 198] width 419 height 36
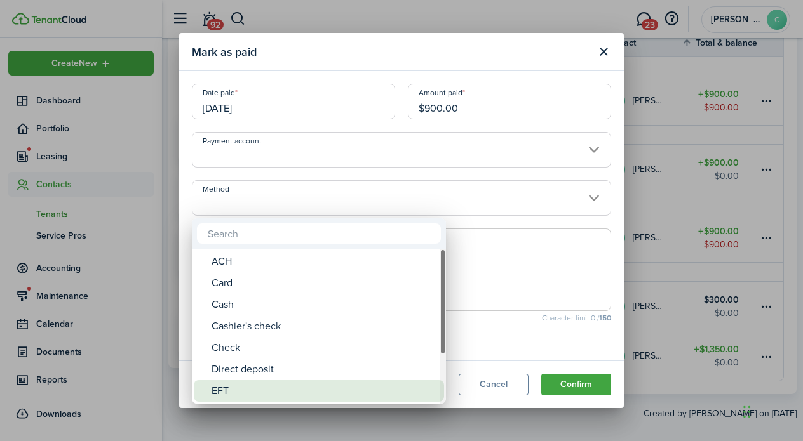
click at [217, 393] on div "EFT" at bounding box center [323, 391] width 225 height 22
type input "EFT"
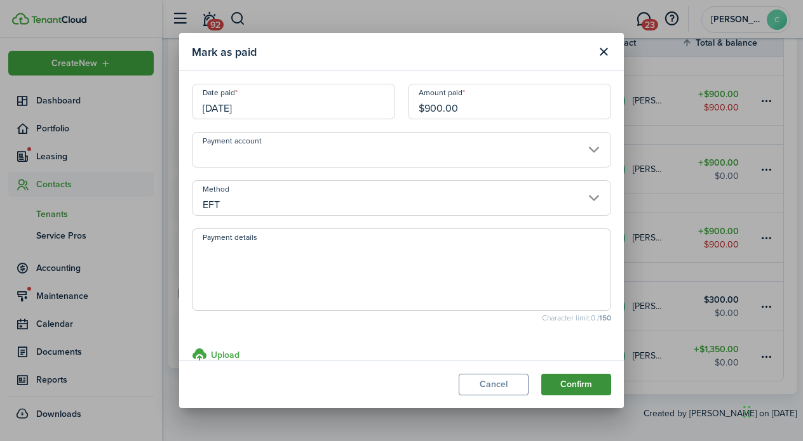
click at [591, 389] on button "Confirm" at bounding box center [576, 385] width 70 height 22
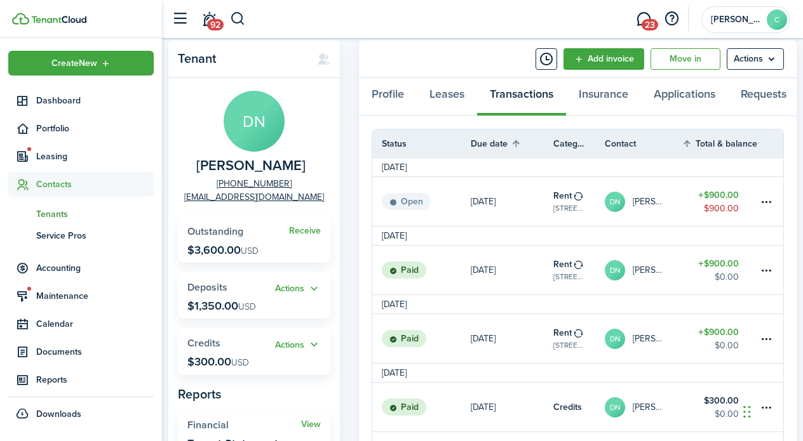
scroll to position [32, 0]
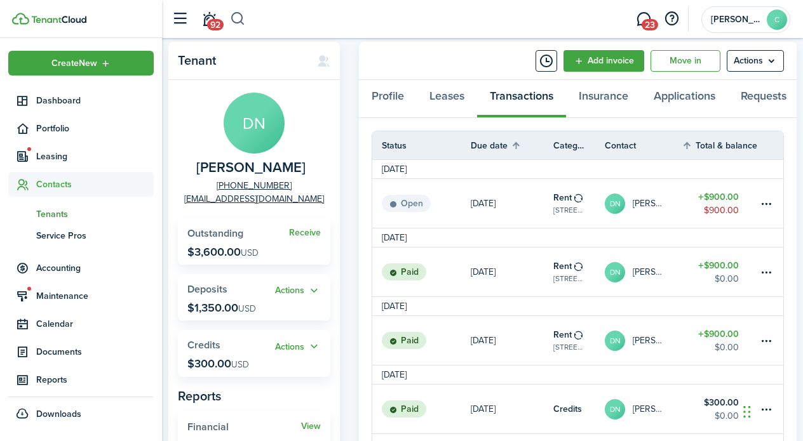
click at [239, 19] on button "button" at bounding box center [238, 19] width 16 height 22
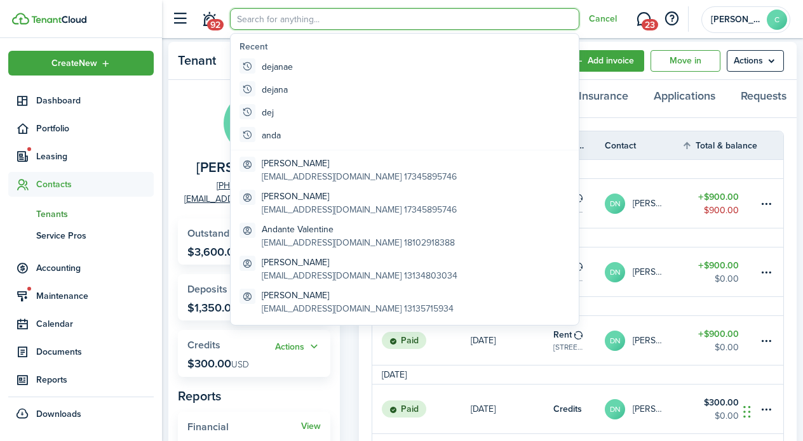
scroll to position [0, 0]
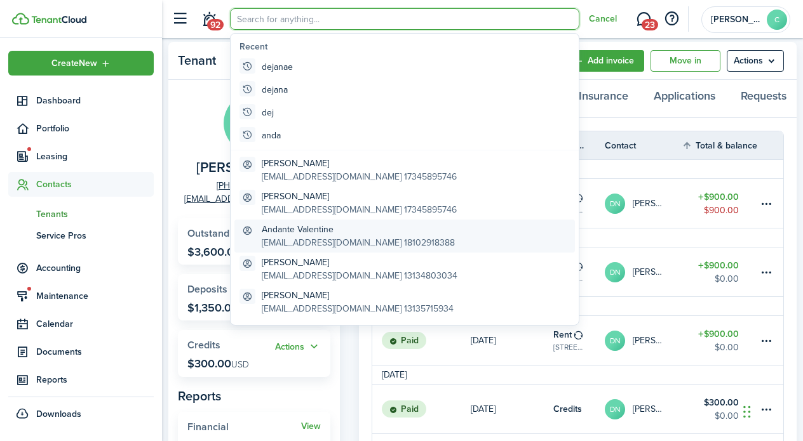
click at [278, 227] on global-search-item-title "Andante Valentine" at bounding box center [358, 229] width 193 height 13
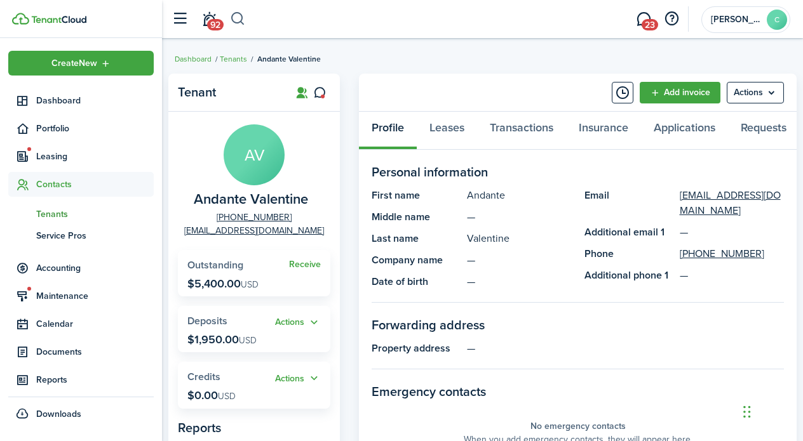
click at [242, 16] on button "button" at bounding box center [238, 19] width 16 height 22
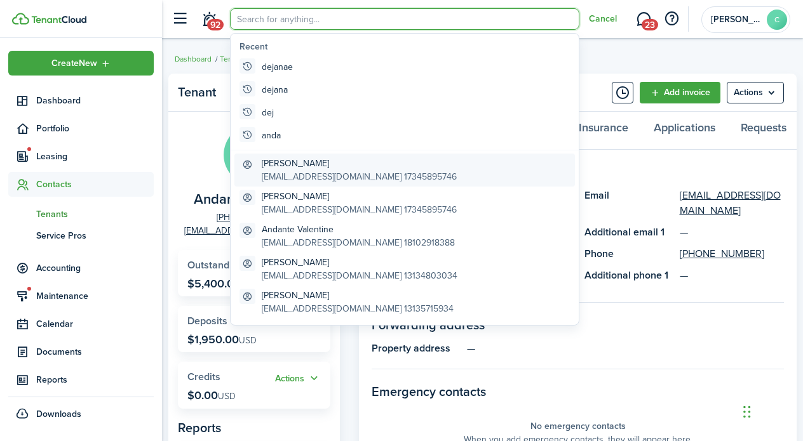
click at [287, 161] on global-search-item-title "[PERSON_NAME]" at bounding box center [359, 163] width 195 height 13
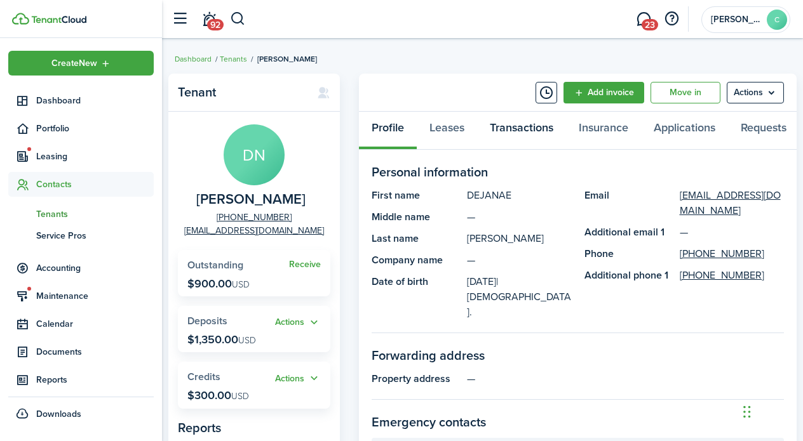
click at [508, 124] on link "Transactions" at bounding box center [521, 131] width 89 height 38
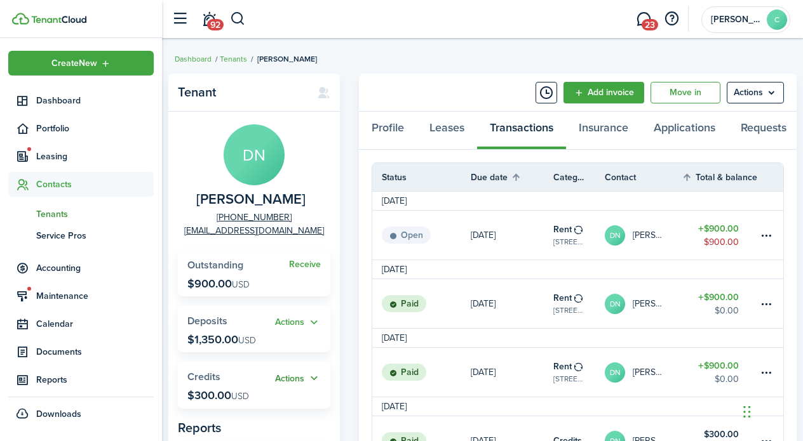
click at [312, 386] on button "Actions" at bounding box center [298, 379] width 46 height 15
click at [229, 426] on link "Apply" at bounding box center [265, 428] width 111 height 22
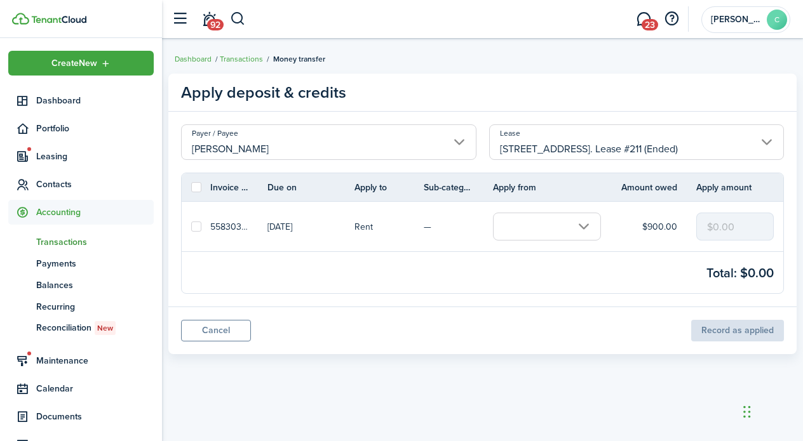
click at [589, 223] on input "text" at bounding box center [547, 227] width 108 height 28
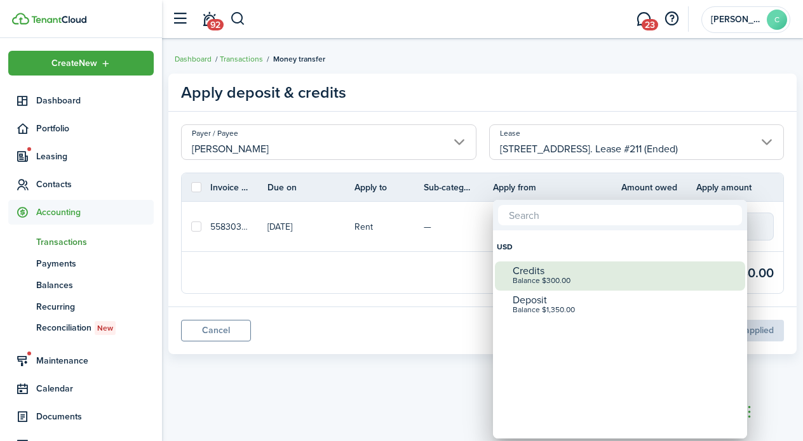
click at [532, 277] on div "Balance $300.00" at bounding box center [624, 281] width 225 height 9
checkbox input "true"
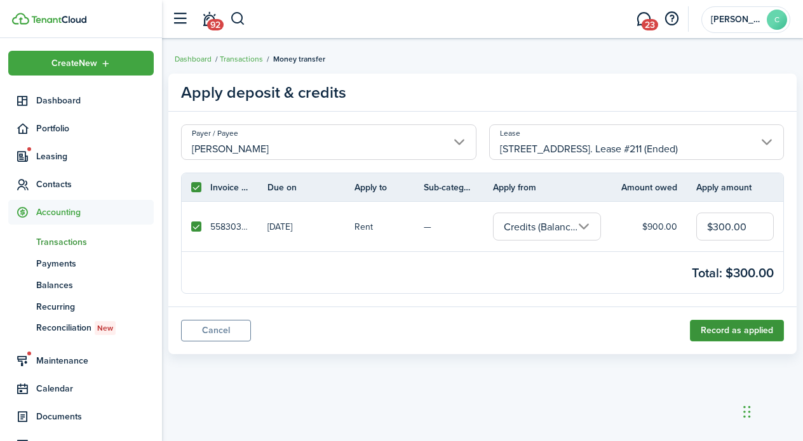
click at [739, 333] on button "Record as applied" at bounding box center [737, 331] width 94 height 22
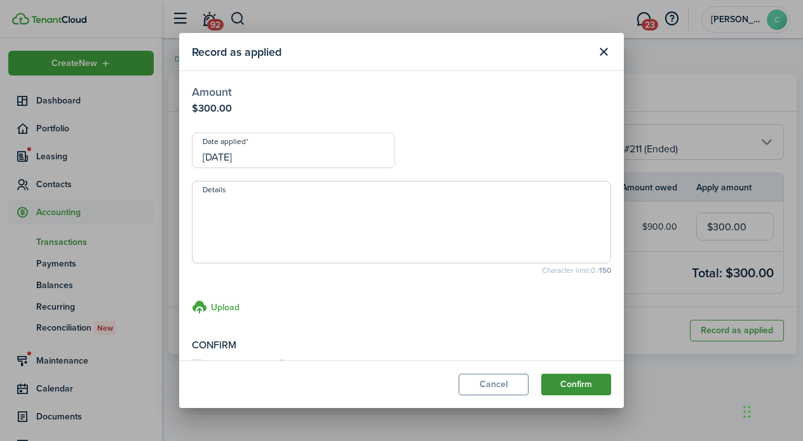
click at [577, 379] on button "Confirm" at bounding box center [576, 385] width 70 height 22
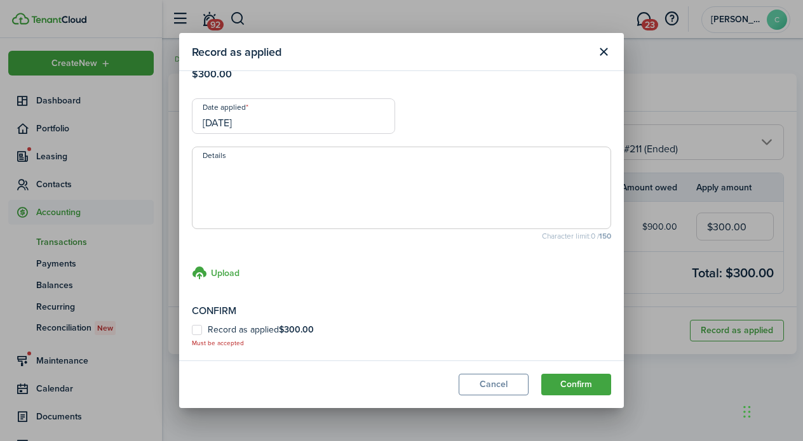
click at [196, 331] on label "Record as applied $300.00" at bounding box center [253, 330] width 122 height 10
click at [192, 371] on input "Record as applied $300.00" at bounding box center [191, 371] width 1 height 1
checkbox input "true"
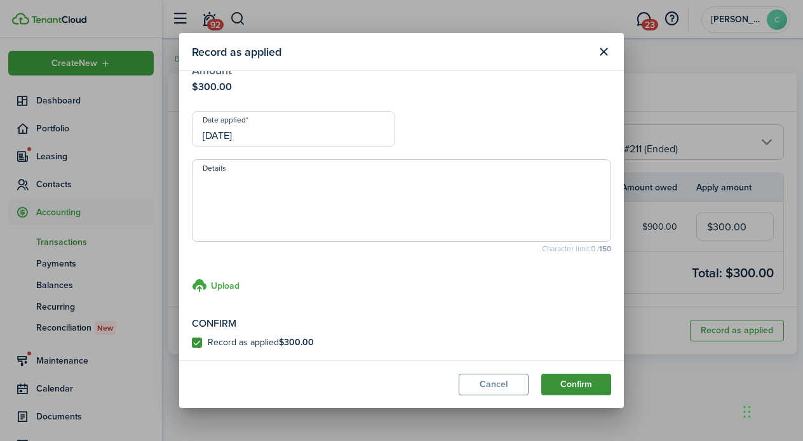
click at [586, 385] on button "Confirm" at bounding box center [576, 385] width 70 height 22
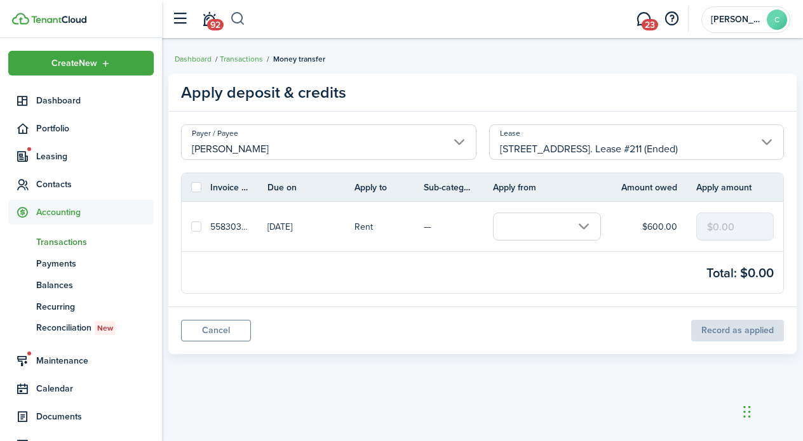
click at [238, 13] on button "button" at bounding box center [238, 19] width 16 height 22
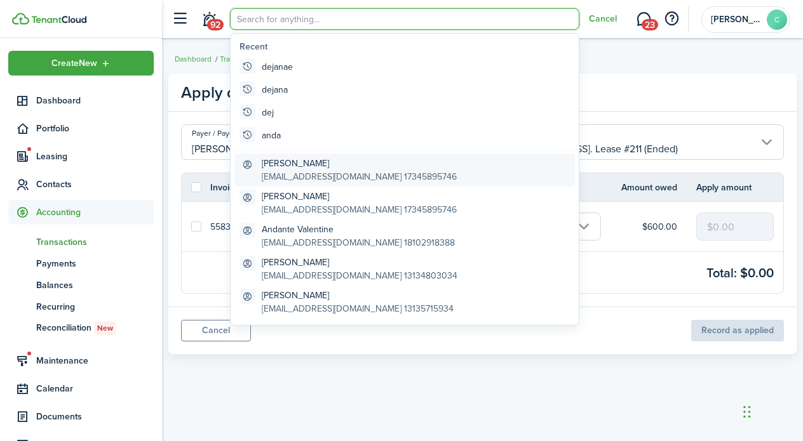
click at [283, 163] on global-search-item-title "[PERSON_NAME]" at bounding box center [359, 163] width 195 height 13
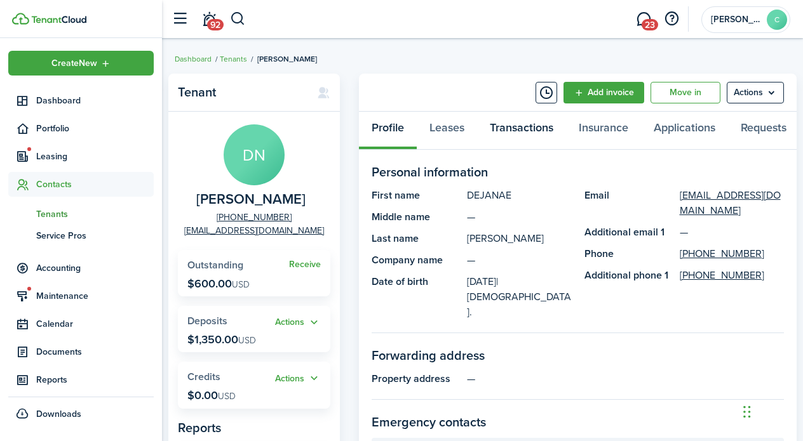
click at [514, 128] on link "Transactions" at bounding box center [521, 131] width 89 height 38
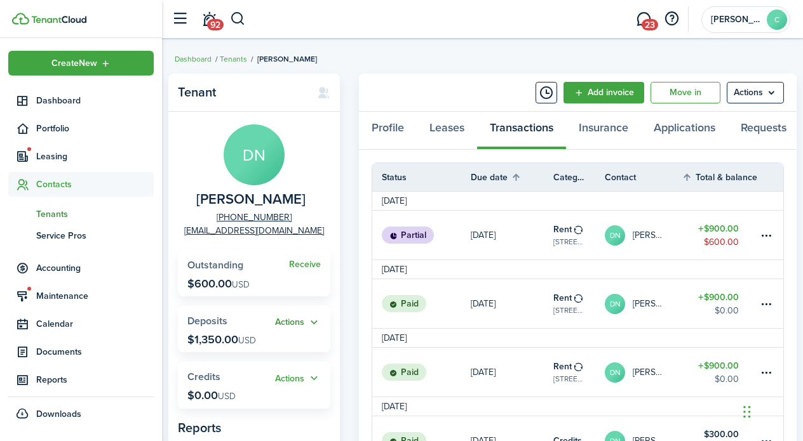
click at [314, 330] on button "Actions" at bounding box center [298, 323] width 46 height 15
click at [237, 380] on link "Apply" at bounding box center [265, 382] width 111 height 22
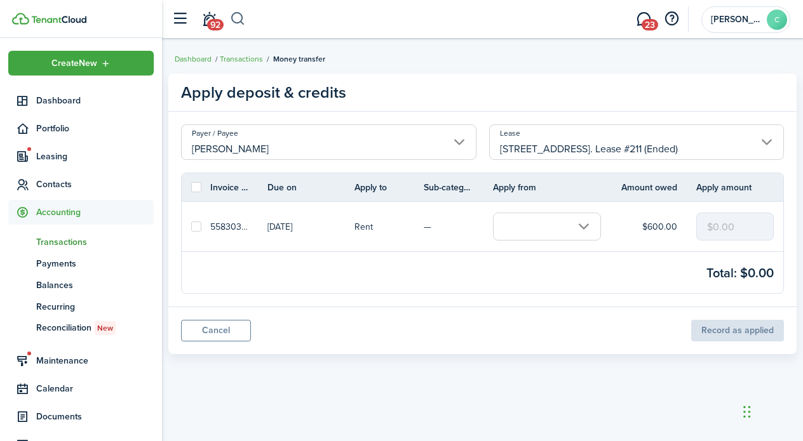
click at [241, 17] on button "button" at bounding box center [238, 19] width 16 height 22
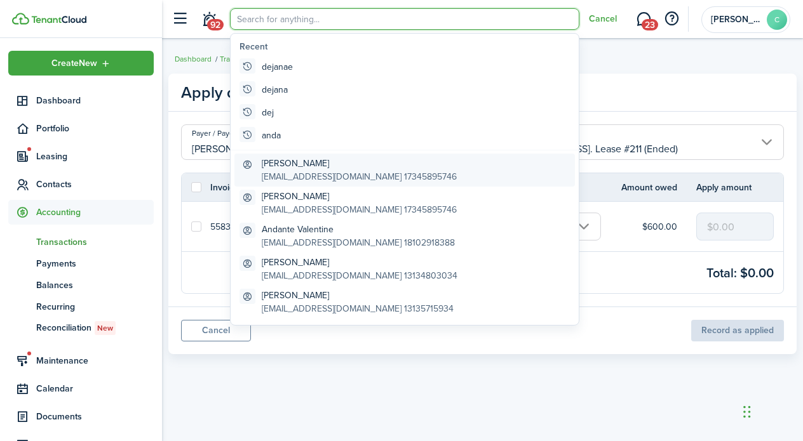
click at [300, 167] on global-search-item-title "[PERSON_NAME]" at bounding box center [359, 163] width 195 height 13
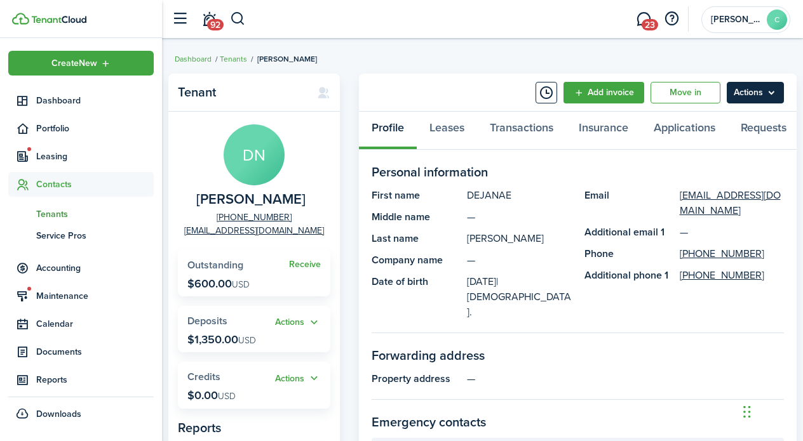
click at [744, 91] on menu-btn "Actions" at bounding box center [754, 93] width 57 height 22
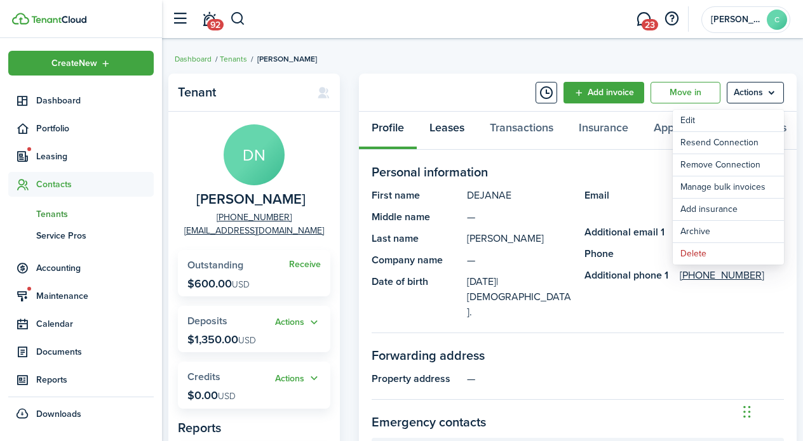
click at [452, 127] on link "Leases" at bounding box center [447, 131] width 60 height 38
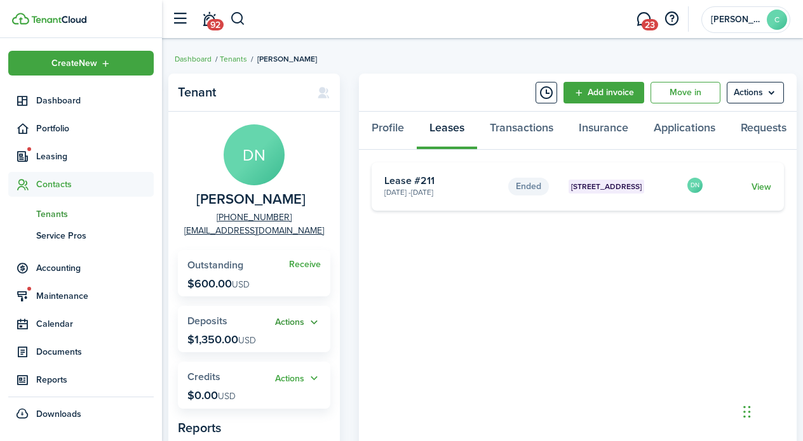
click at [290, 330] on button "Actions" at bounding box center [298, 323] width 46 height 15
click at [232, 380] on link "Apply" at bounding box center [265, 382] width 111 height 22
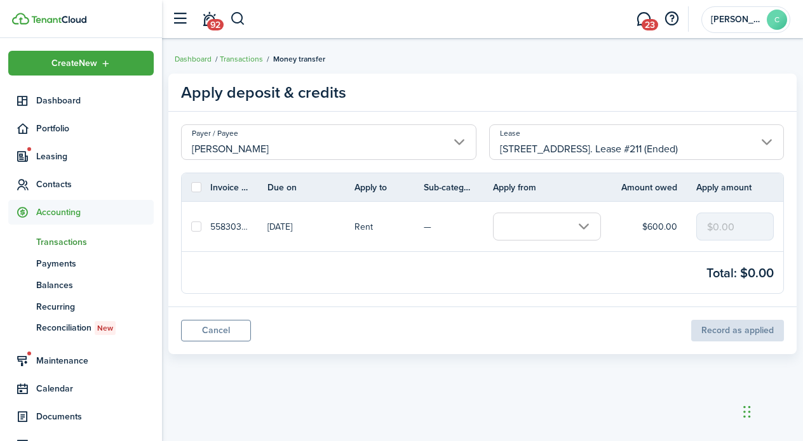
click at [579, 225] on input "text" at bounding box center [547, 227] width 108 height 28
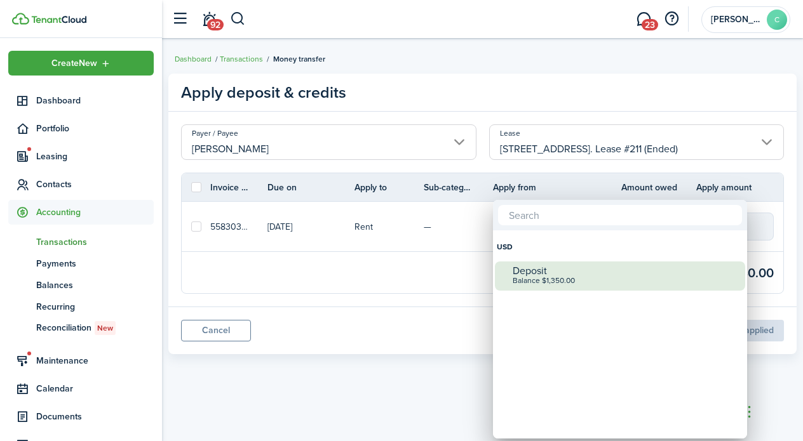
click at [502, 276] on span at bounding box center [504, 276] width 18 height 18
checkbox input "true"
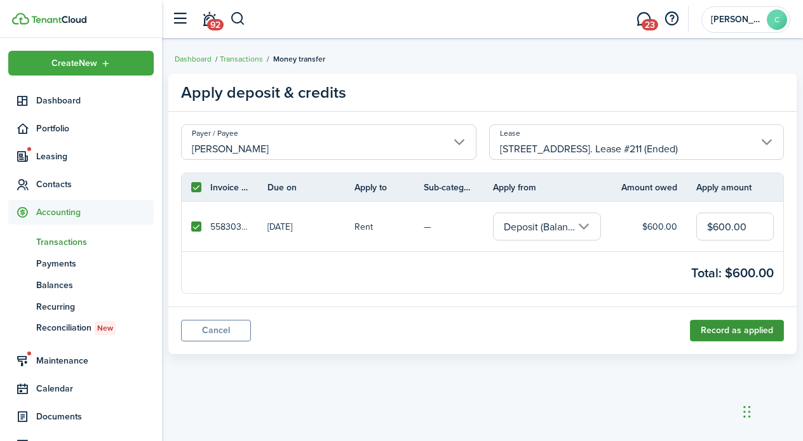
click at [723, 333] on button "Record as applied" at bounding box center [737, 331] width 94 height 22
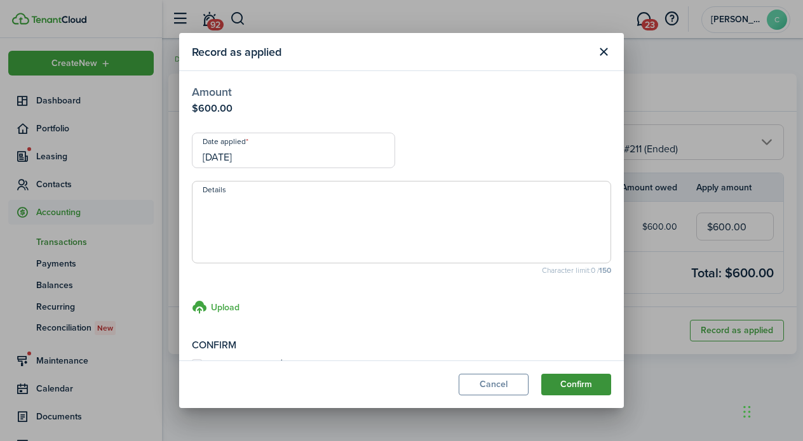
click at [568, 380] on button "Confirm" at bounding box center [576, 385] width 70 height 22
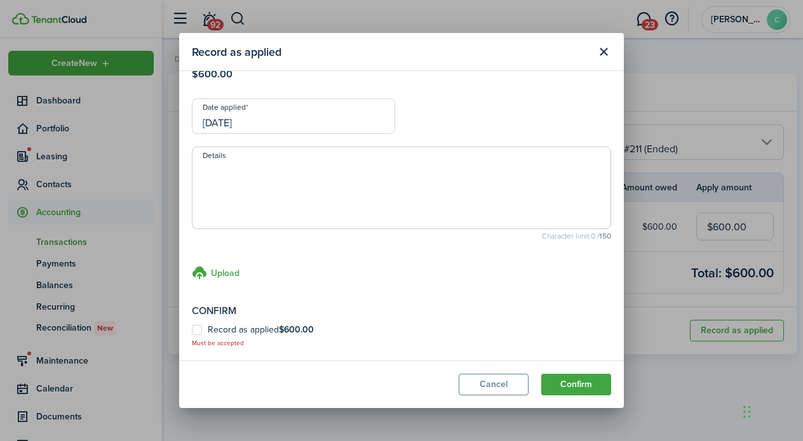
click at [200, 329] on label "Record as applied $600.00" at bounding box center [253, 330] width 122 height 10
click at [192, 371] on input "Record as applied $600.00" at bounding box center [191, 371] width 1 height 1
checkbox input "true"
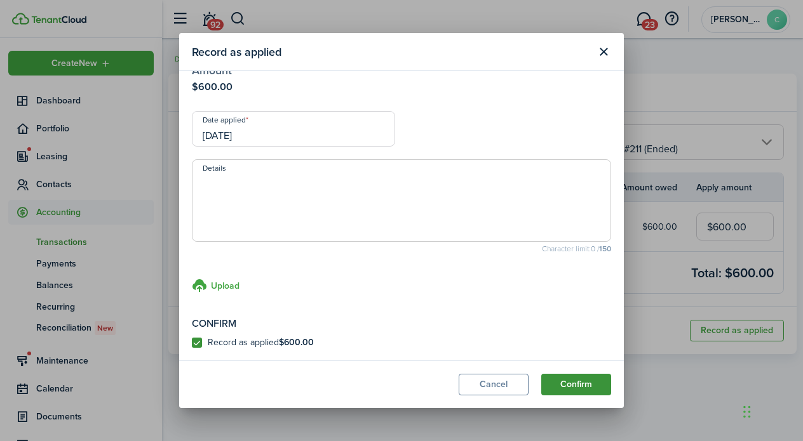
click at [595, 380] on button "Confirm" at bounding box center [576, 385] width 70 height 22
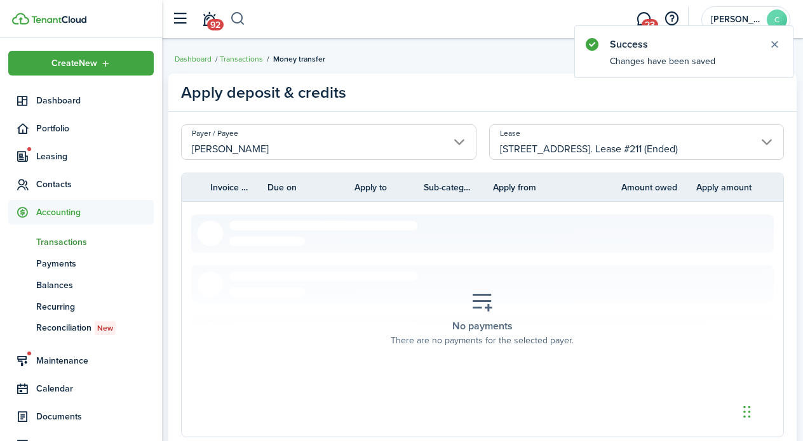
click at [240, 14] on button "button" at bounding box center [238, 19] width 16 height 22
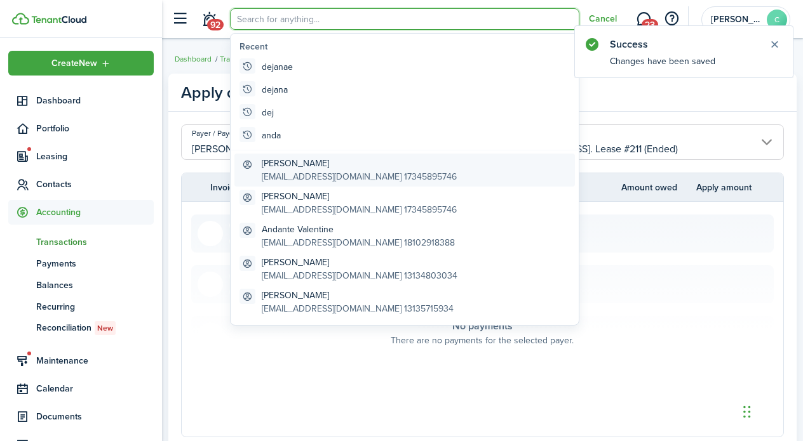
click at [304, 164] on global-search-item-title "[PERSON_NAME]" at bounding box center [359, 163] width 195 height 13
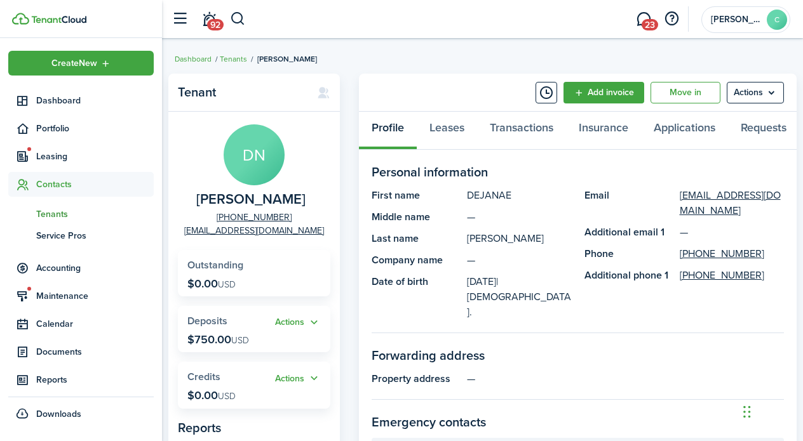
scroll to position [1, 0]
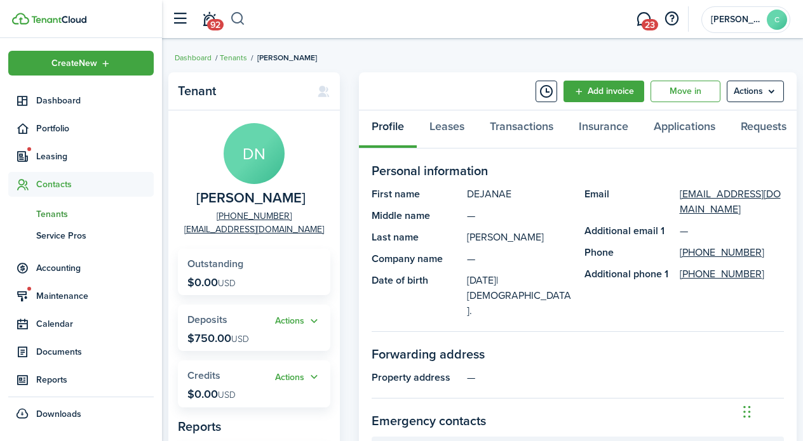
click at [238, 19] on button "button" at bounding box center [238, 19] width 16 height 22
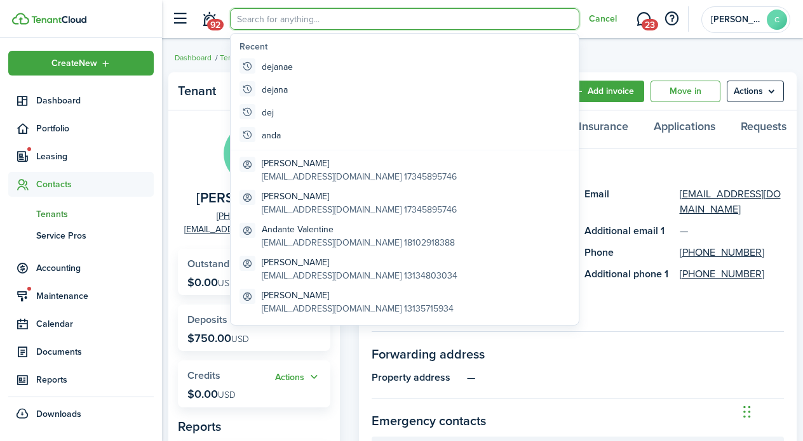
scroll to position [0, 0]
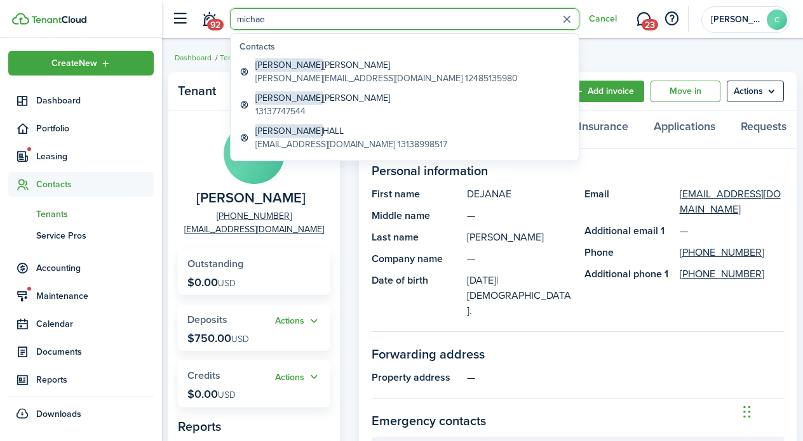
type input "[PERSON_NAME]"
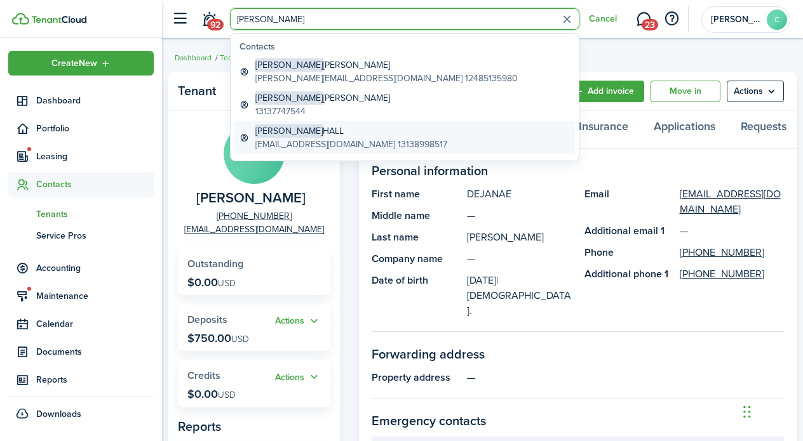
drag, startPoint x: 238, startPoint y: 19, endPoint x: 297, endPoint y: 133, distance: 128.1
click at [297, 133] on global-search-item-title "[PERSON_NAME]" at bounding box center [351, 130] width 192 height 13
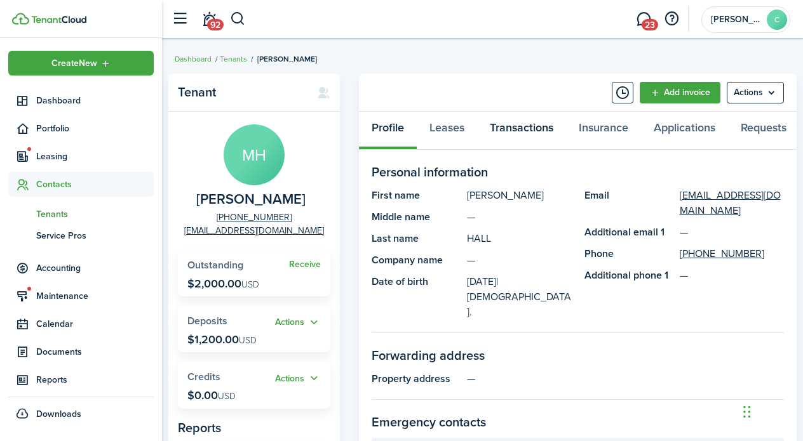
click at [512, 125] on link "Transactions" at bounding box center [521, 131] width 89 height 38
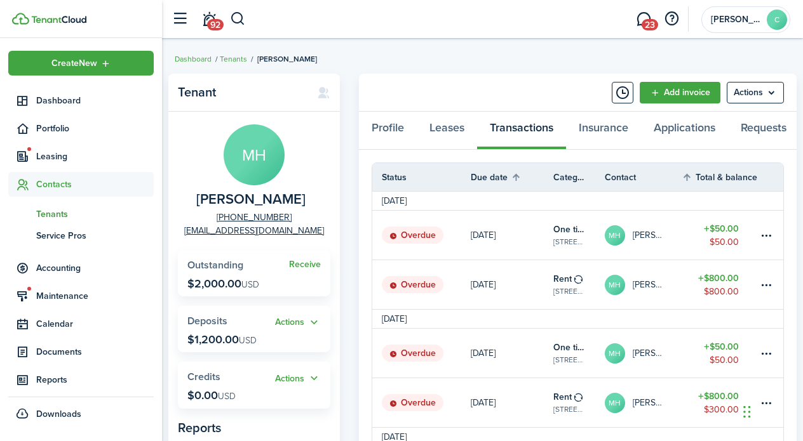
scroll to position [4, 0]
click at [528, 215] on link "[DATE]" at bounding box center [512, 235] width 83 height 49
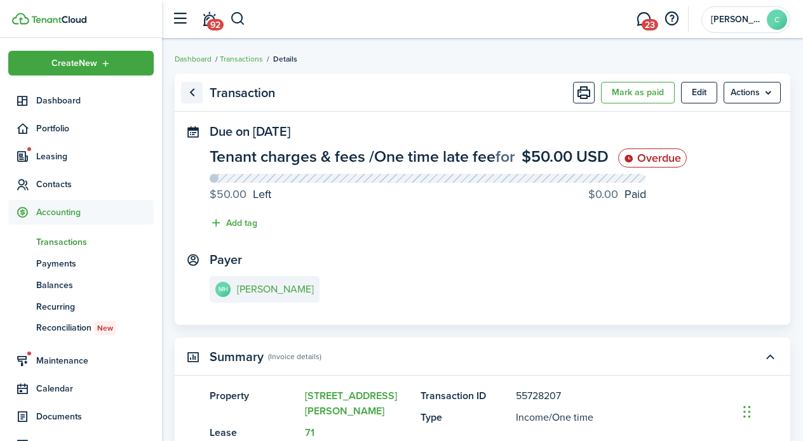
click at [194, 91] on link "Go back" at bounding box center [192, 93] width 22 height 22
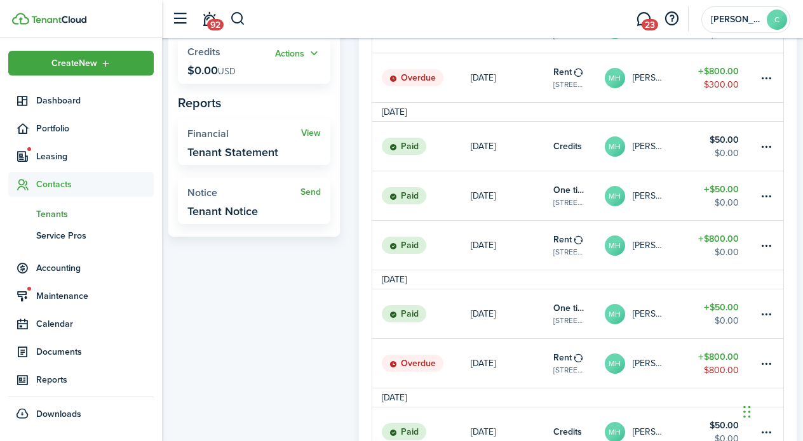
scroll to position [348, 0]
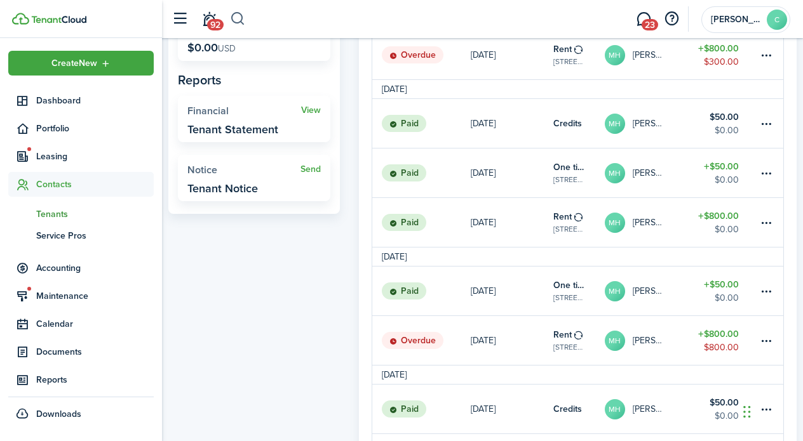
click at [238, 17] on button "button" at bounding box center [238, 19] width 16 height 22
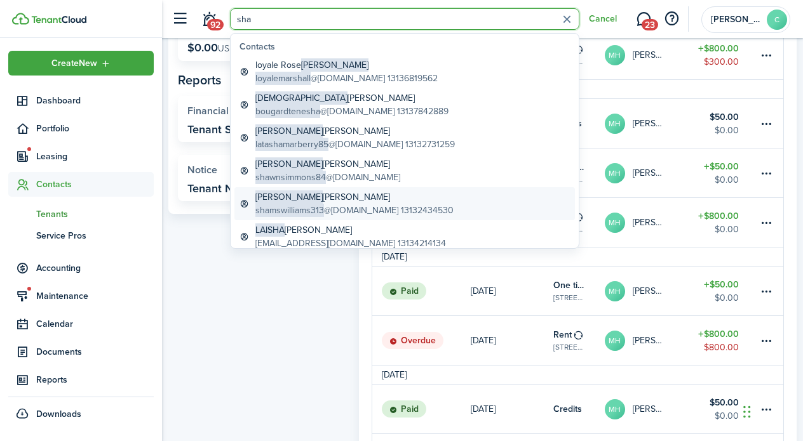
type input "sha"
click at [305, 200] on global-search-item-title "[PERSON_NAME]" at bounding box center [354, 197] width 198 height 13
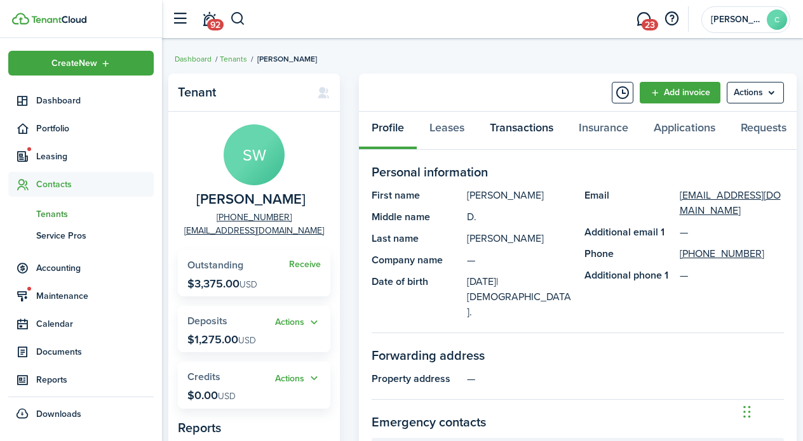
click at [519, 121] on link "Transactions" at bounding box center [521, 131] width 89 height 38
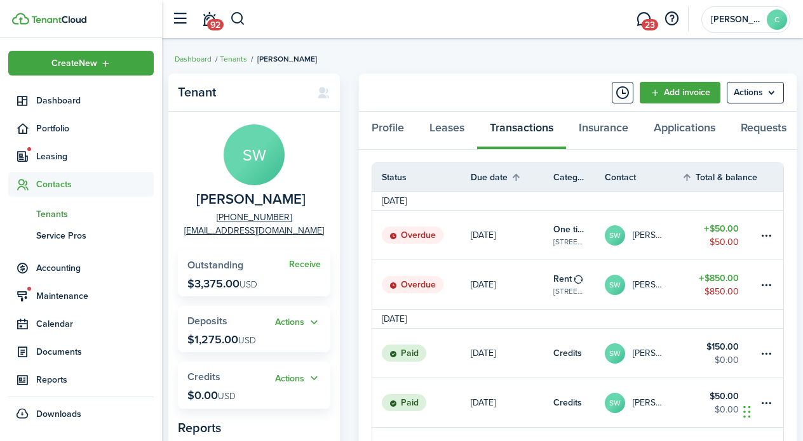
scroll to position [4, 0]
click at [527, 281] on link "[DATE]" at bounding box center [512, 284] width 83 height 49
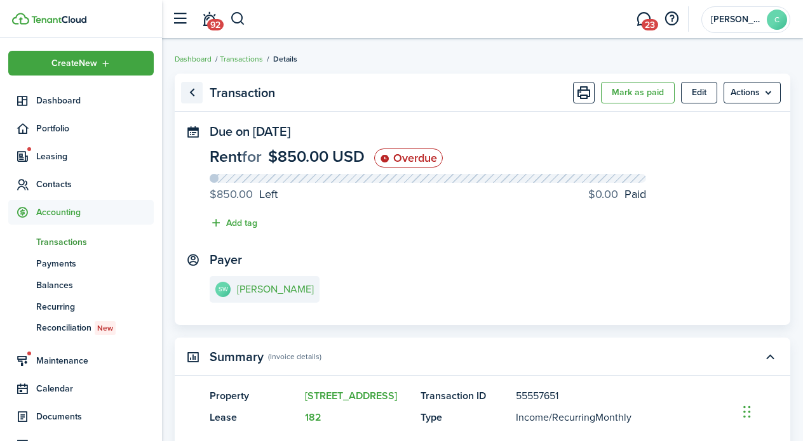
click at [193, 87] on link "Go back" at bounding box center [192, 93] width 22 height 22
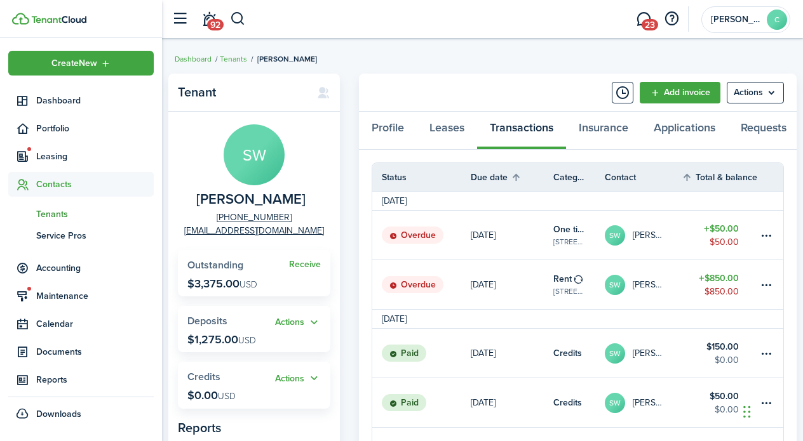
scroll to position [10, 0]
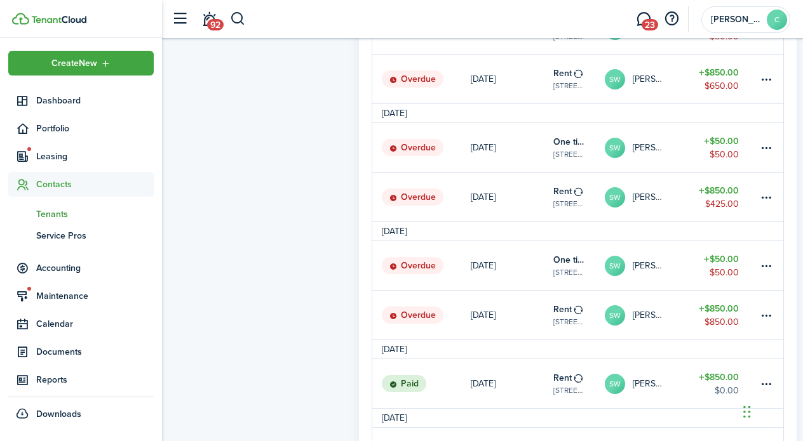
scroll to position [664, 0]
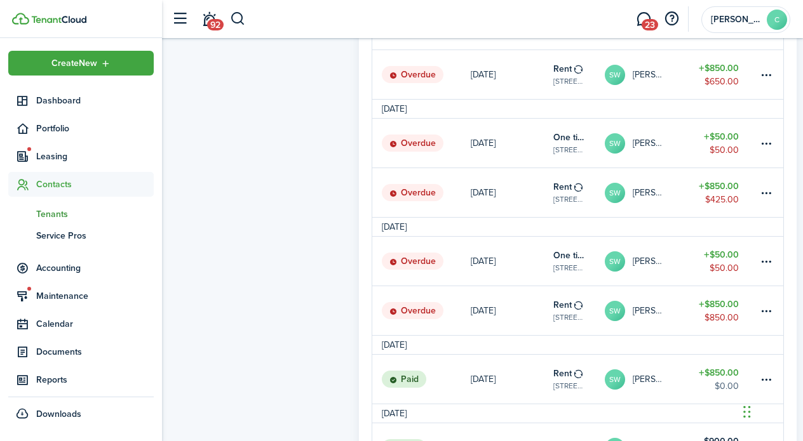
click at [347, 414] on panel-main-grid "Tenant SW [PERSON_NAME] [PHONE_NUMBER] [EMAIL_ADDRESS][DOMAIN_NAME] Receive Out…" at bounding box center [482, 88] width 628 height 1357
click at [345, 419] on panel-main-grid "Tenant SW [PERSON_NAME] [PHONE_NUMBER] [EMAIL_ADDRESS][DOMAIN_NAME] Receive Out…" at bounding box center [482, 88] width 628 height 1357
